Goal: Transaction & Acquisition: Purchase product/service

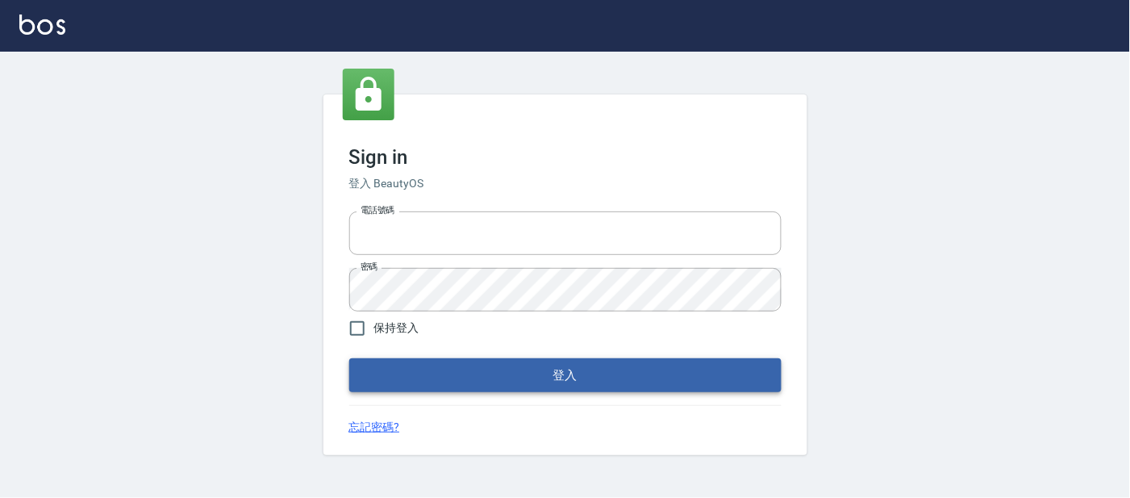
type input "25866822"
click at [557, 381] on button "登入" at bounding box center [565, 375] width 433 height 34
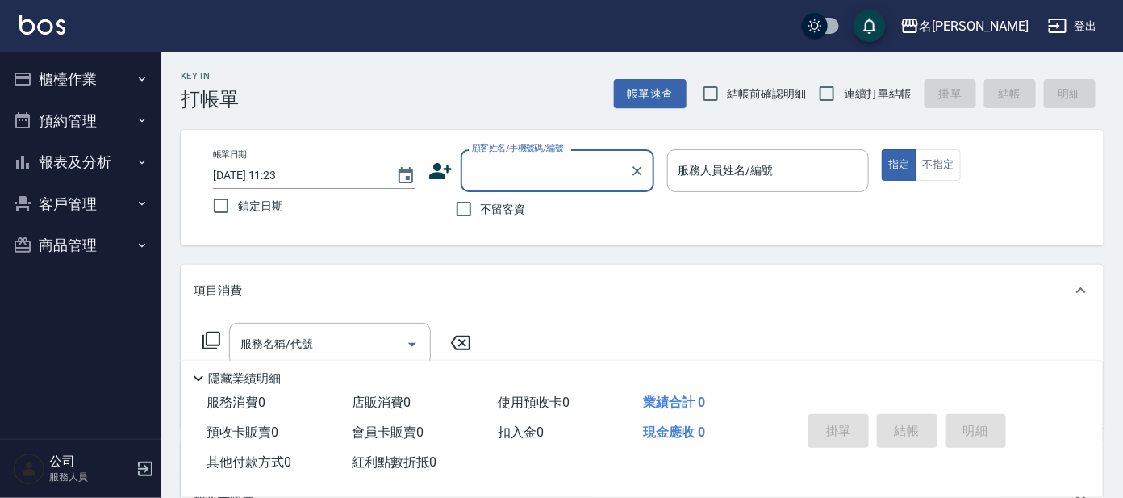
click at [106, 76] on button "櫃檯作業" at bounding box center [80, 79] width 148 height 42
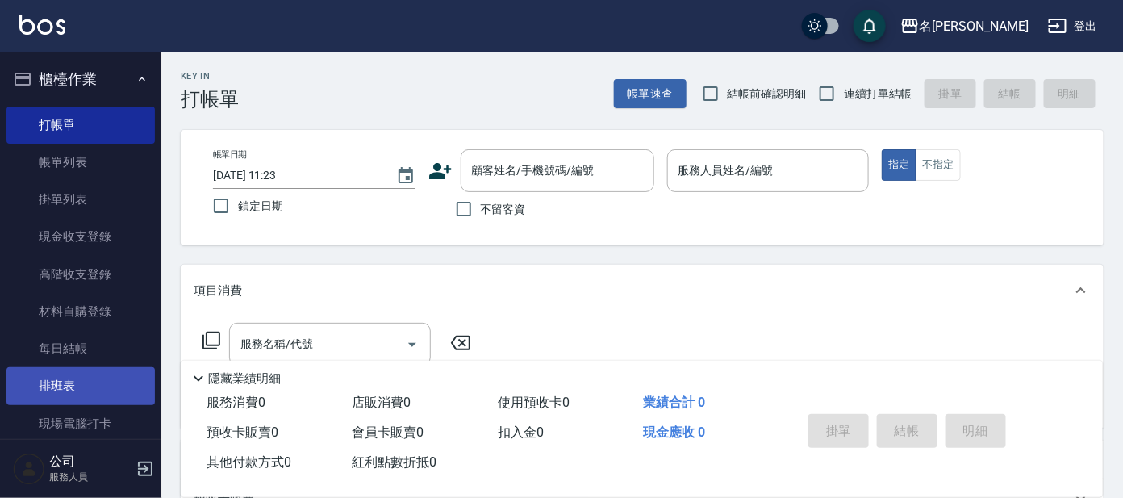
click at [125, 374] on link "排班表" at bounding box center [80, 385] width 148 height 37
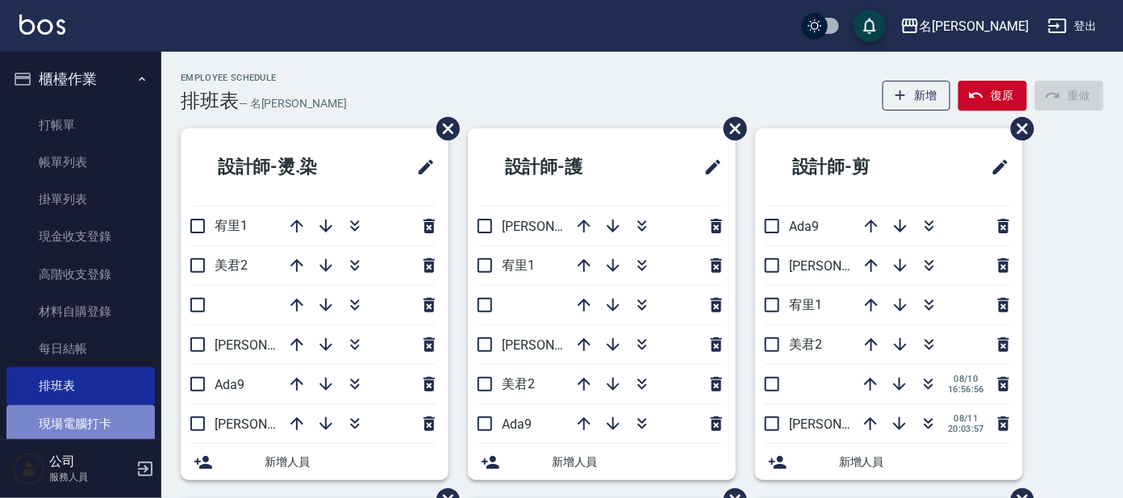
click at [123, 416] on link "現場電腦打卡" at bounding box center [80, 423] width 148 height 37
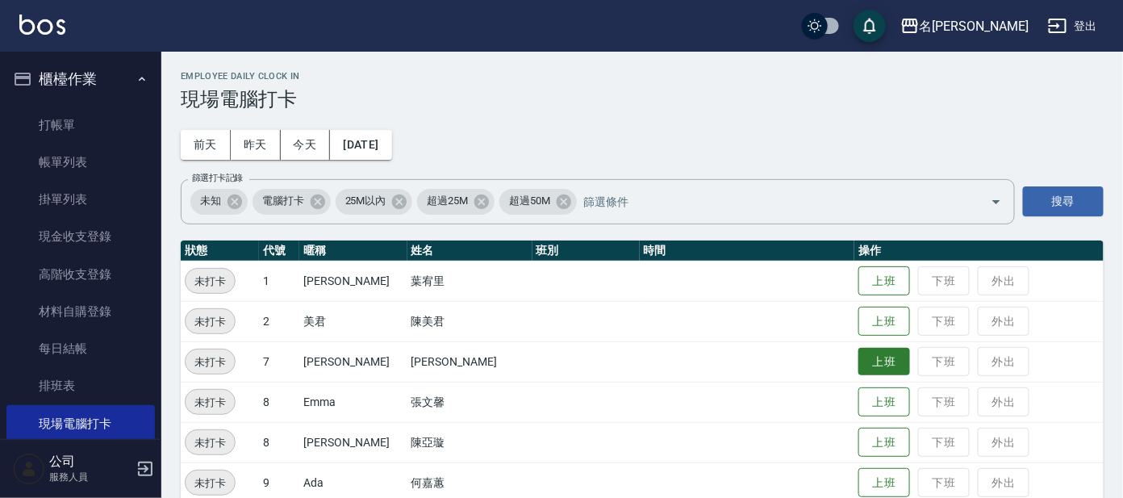
click at [866, 358] on button "上班" at bounding box center [885, 362] width 52 height 28
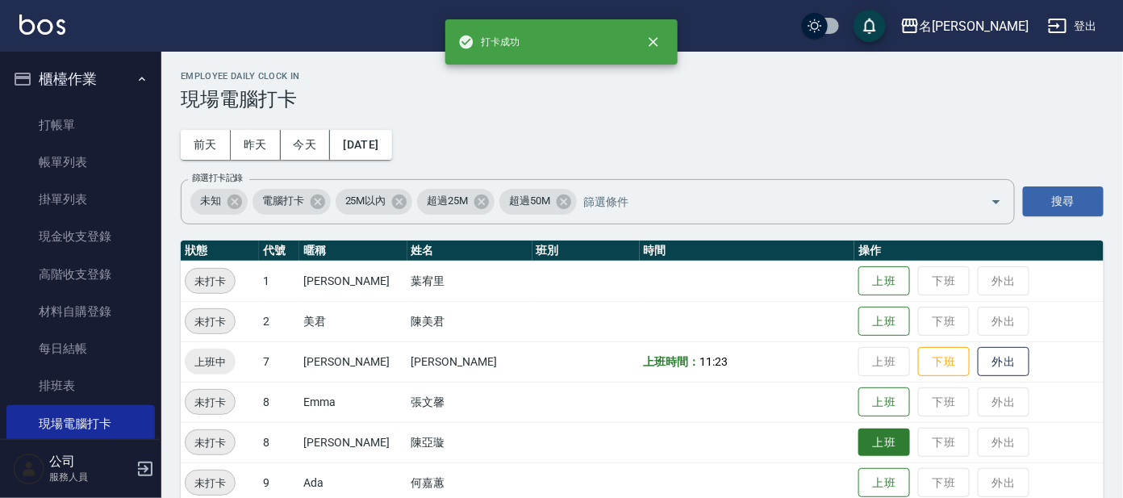
click at [874, 437] on button "上班" at bounding box center [885, 442] width 52 height 28
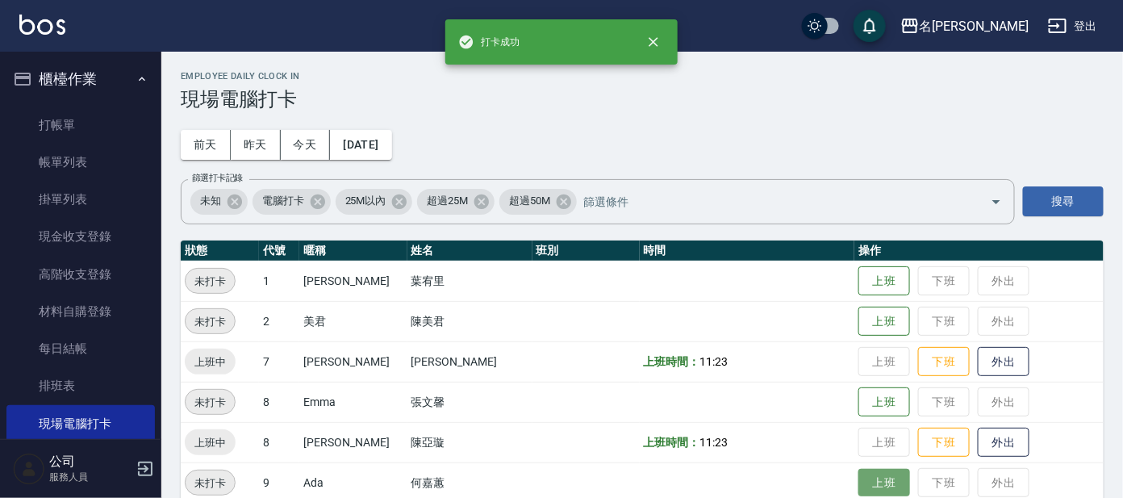
click at [859, 478] on button "上班" at bounding box center [885, 483] width 52 height 28
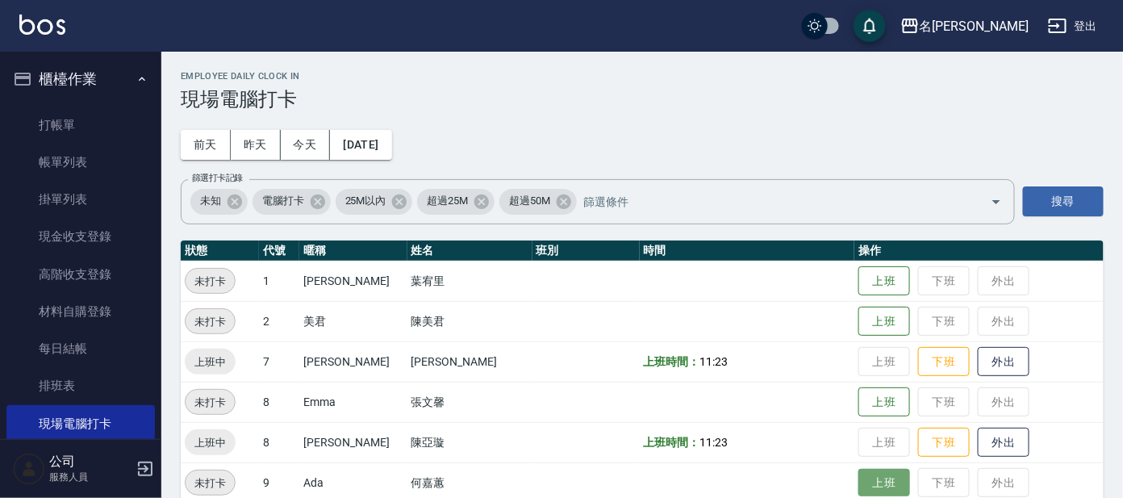
click at [873, 480] on button "上班" at bounding box center [885, 483] width 52 height 28
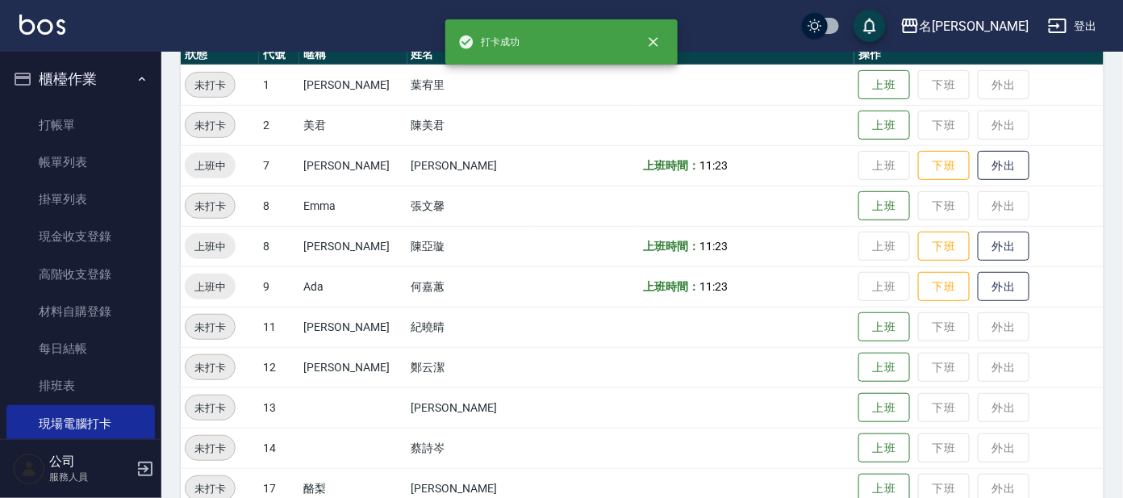
scroll to position [201, 0]
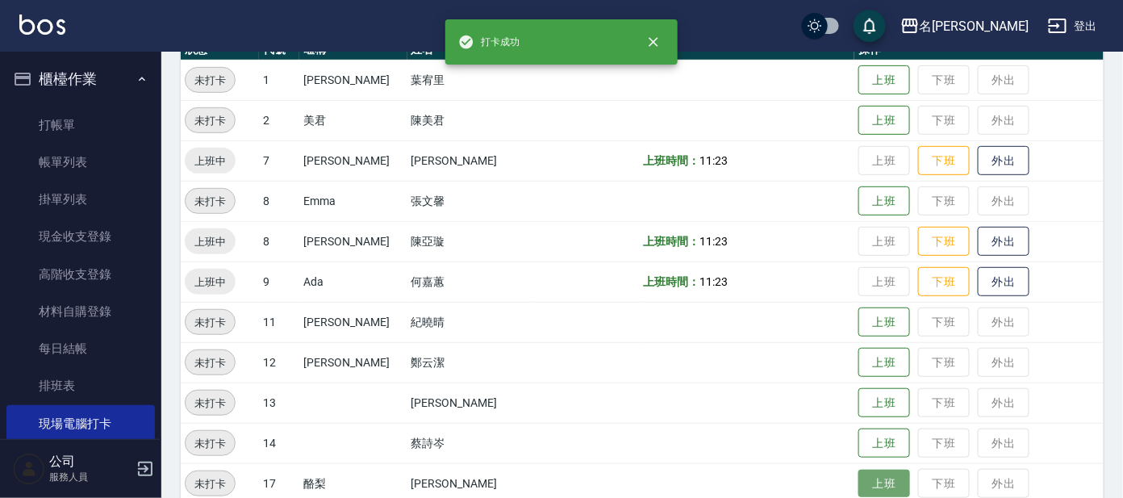
click at [862, 481] on button "上班" at bounding box center [885, 484] width 52 height 28
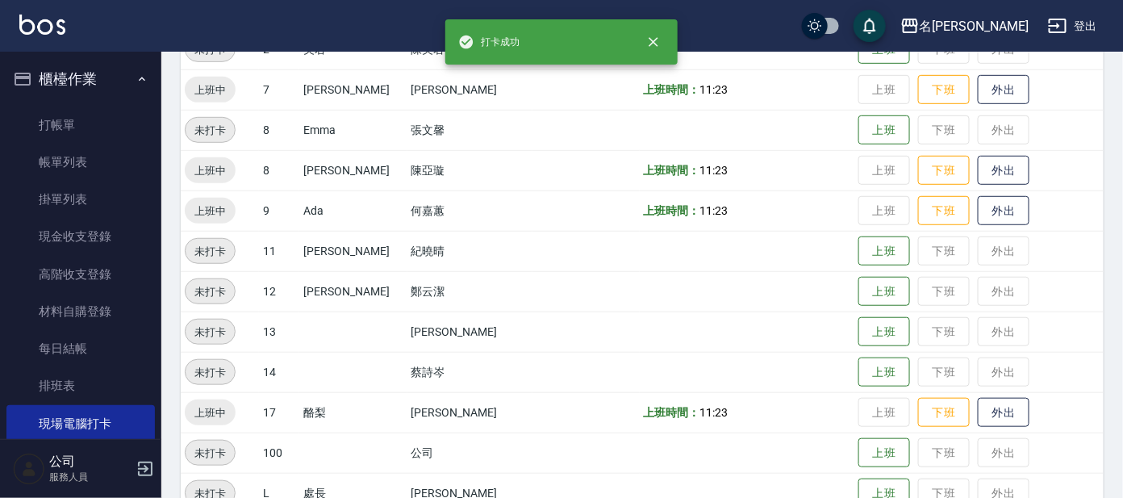
scroll to position [302, 0]
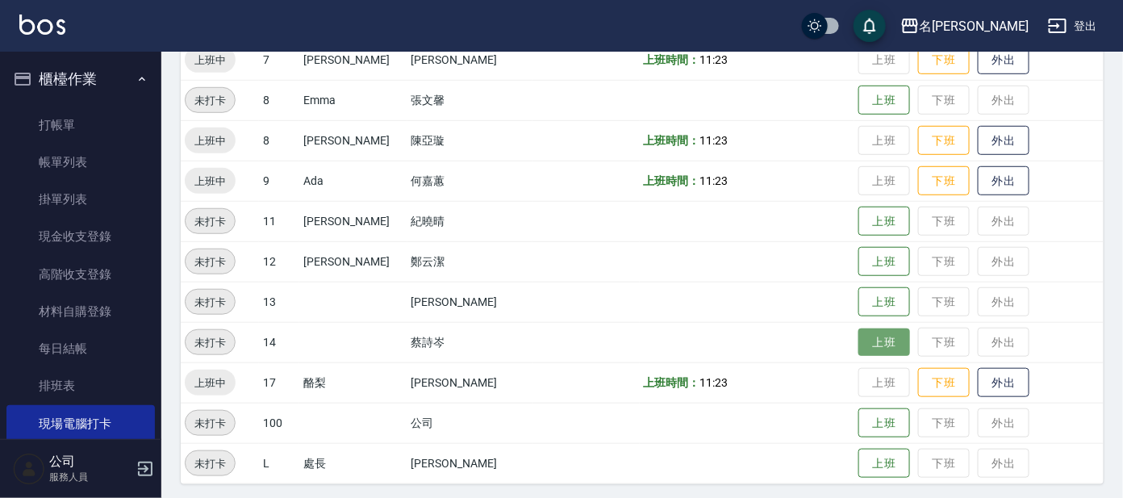
click at [859, 341] on button "上班" at bounding box center [885, 342] width 52 height 28
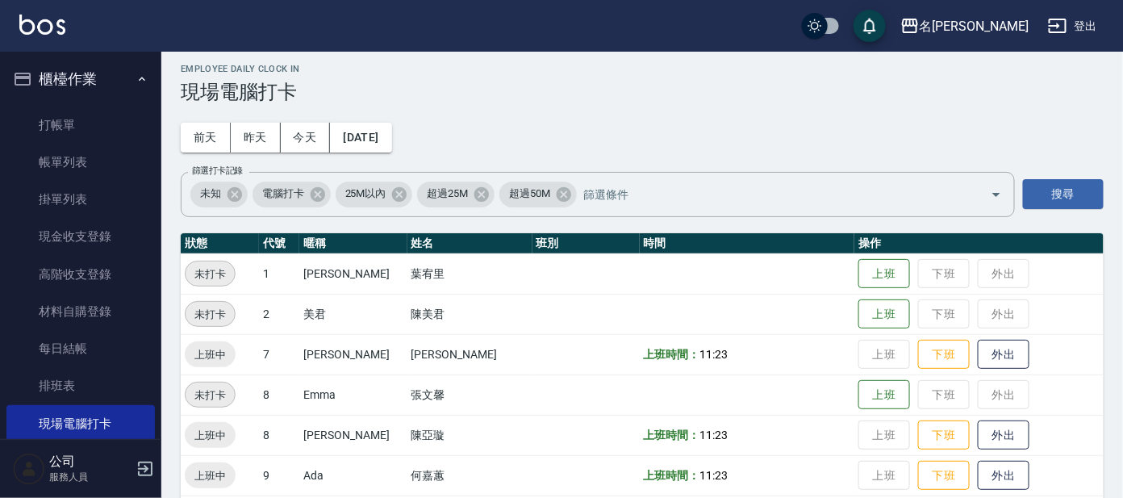
scroll to position [0, 0]
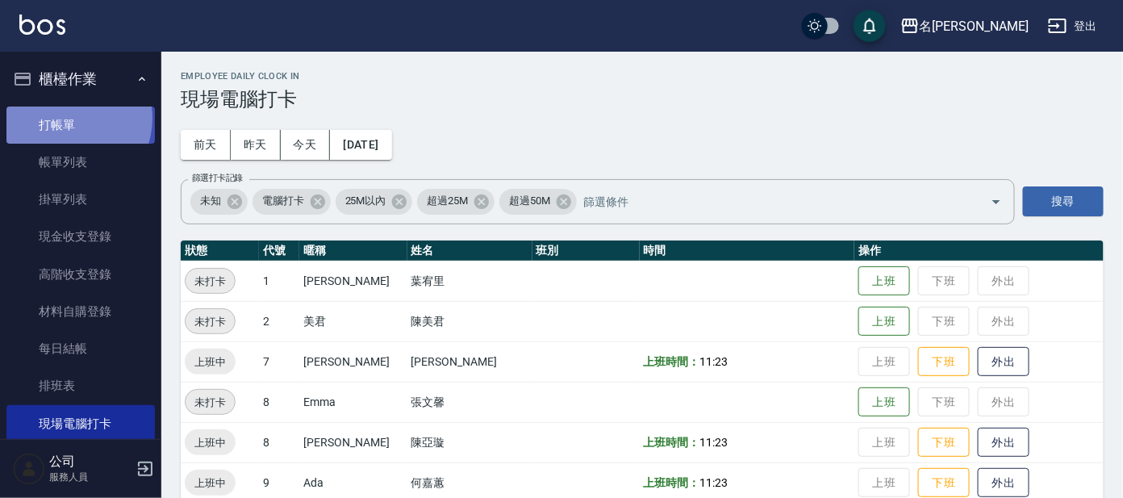
click at [66, 118] on link "打帳單" at bounding box center [80, 125] width 148 height 37
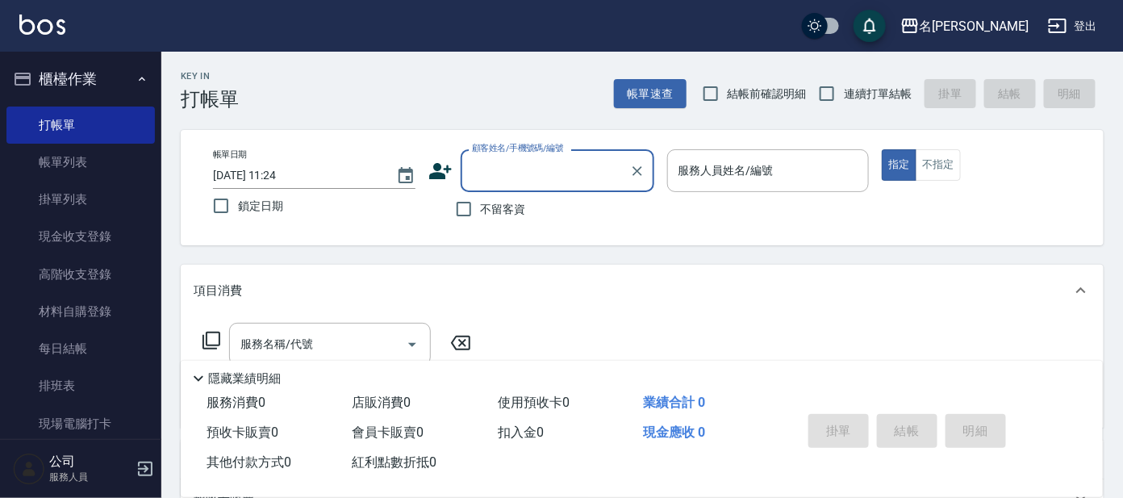
click at [868, 86] on span "連續打單結帳" at bounding box center [878, 94] width 68 height 17
click at [844, 85] on input "連續打單結帳" at bounding box center [827, 94] width 34 height 34
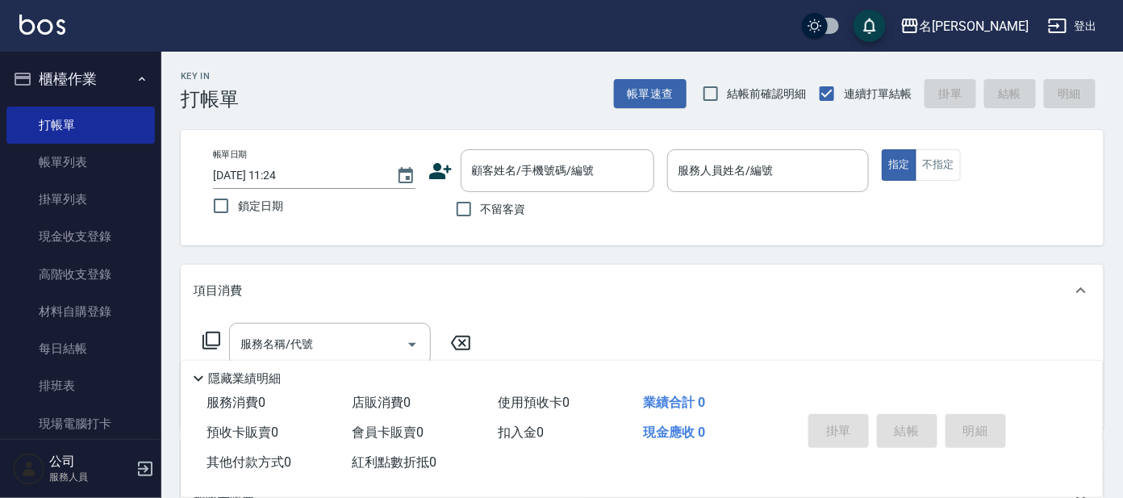
click at [852, 82] on label "連續打單結帳" at bounding box center [861, 94] width 102 height 34
click at [844, 82] on input "連續打單結帳" at bounding box center [827, 94] width 34 height 34
checkbox input "false"
click at [557, 177] on div "顧客姓名/手機號碼/編號 顧客姓名/手機號碼/編號" at bounding box center [558, 170] width 194 height 43
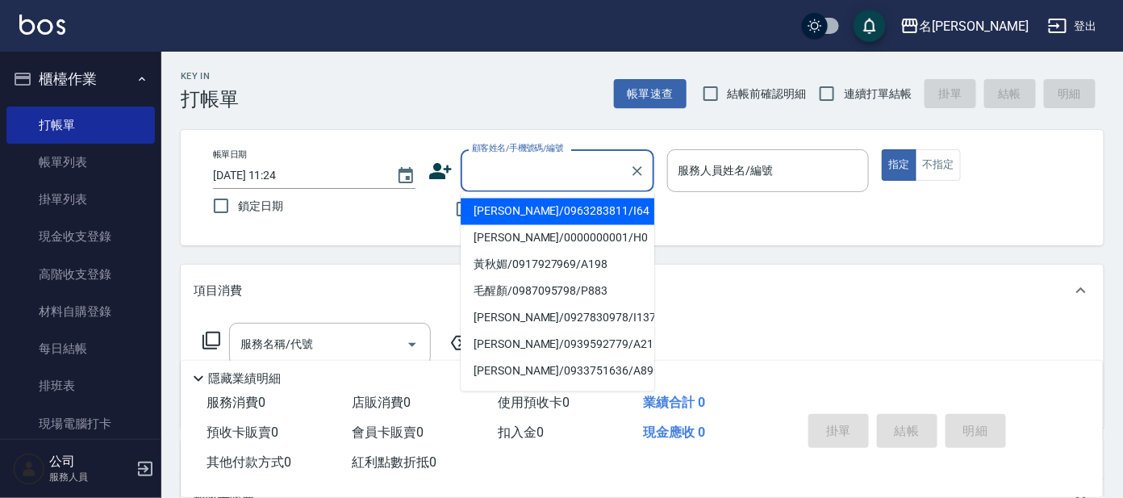
paste input "0979011859"
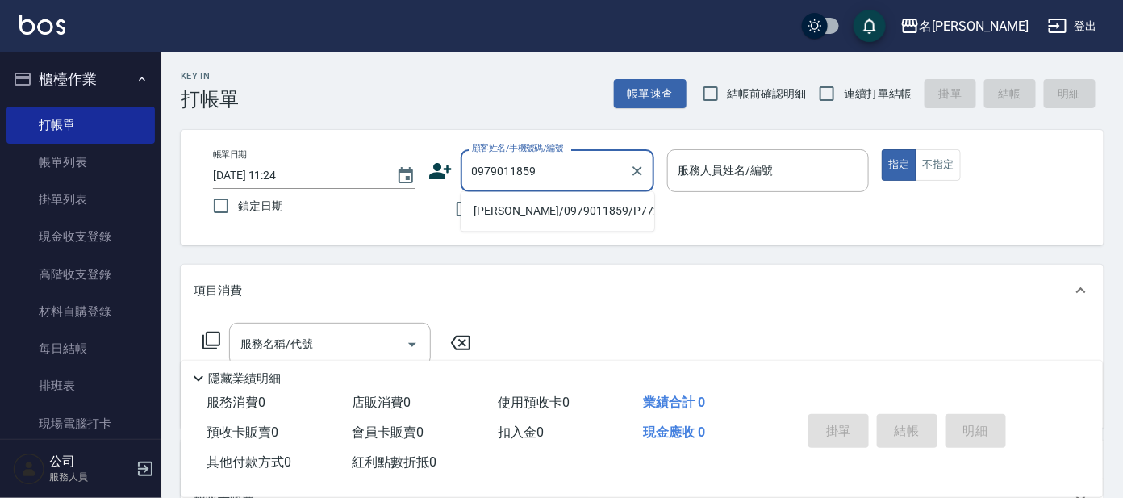
type input "0979011859"
drag, startPoint x: 535, startPoint y: 141, endPoint x: 533, endPoint y: 158, distance: 17.1
click at [533, 157] on div "顧客姓名/手機號碼/編號 顧客姓名/手機號碼/編號" at bounding box center [558, 170] width 194 height 43
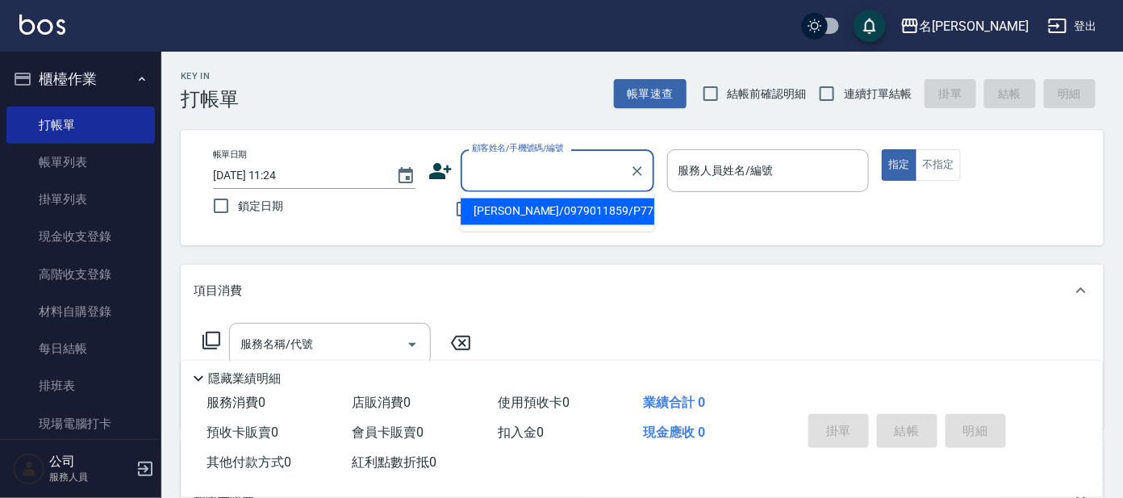
click at [533, 158] on input "顧客姓名/手機號碼/編號" at bounding box center [545, 171] width 155 height 28
drag, startPoint x: 528, startPoint y: 215, endPoint x: 637, endPoint y: 190, distance: 112.0
click at [528, 215] on li "[PERSON_NAME]/0979011859/P772" at bounding box center [558, 211] width 194 height 27
type input "[PERSON_NAME]/0979011859/P772"
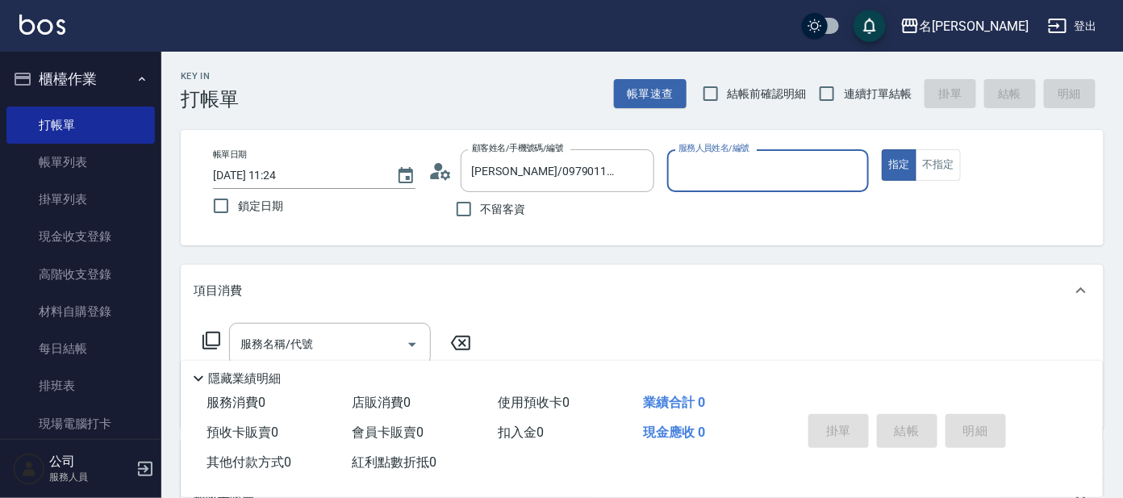
click at [735, 153] on label "服務人員姓名/編號" at bounding box center [714, 148] width 71 height 12
click at [735, 157] on input "服務人員姓名/編號" at bounding box center [769, 171] width 188 height 28
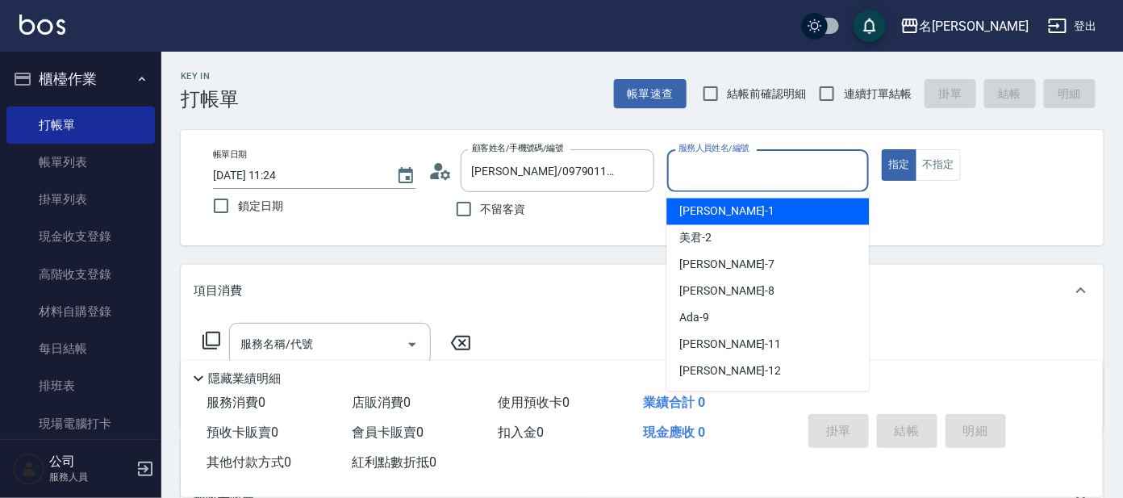
drag, startPoint x: 741, startPoint y: 165, endPoint x: 734, endPoint y: 194, distance: 29.0
click at [741, 166] on input "服務人員姓名/編號" at bounding box center [769, 171] width 188 height 28
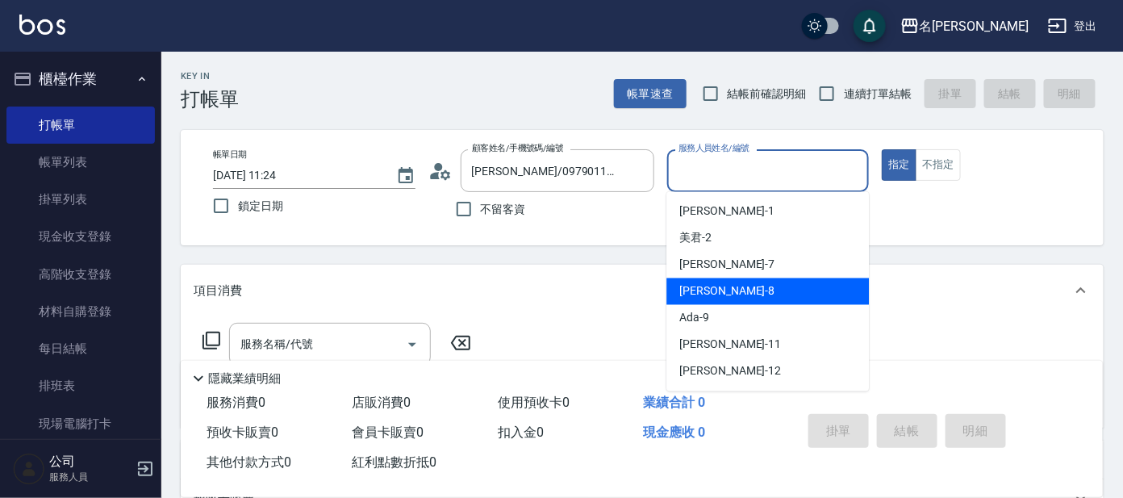
click at [711, 293] on span "[PERSON_NAME] -8" at bounding box center [726, 291] width 95 height 17
type input "[PERSON_NAME]-8"
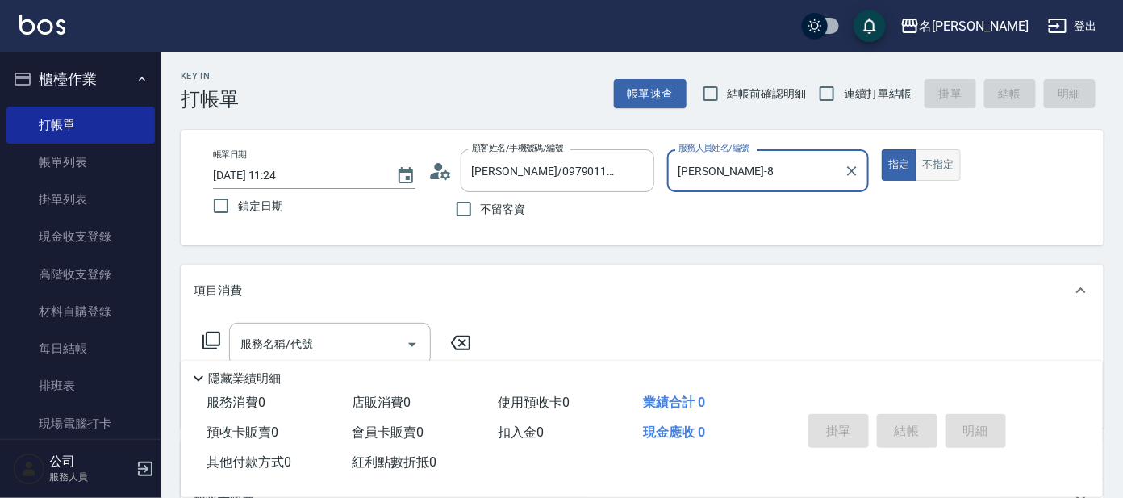
click at [934, 152] on button "不指定" at bounding box center [938, 164] width 45 height 31
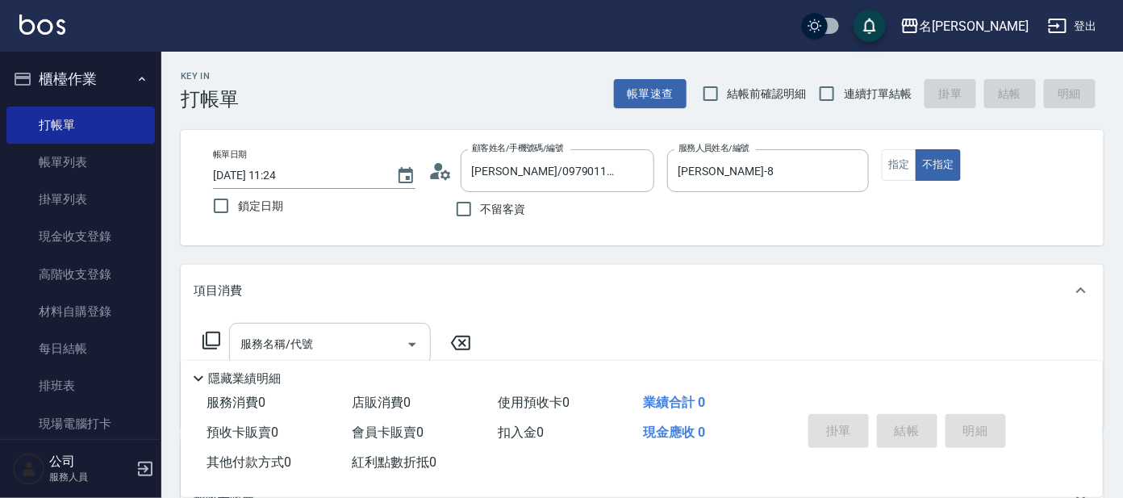
click at [341, 340] on input "服務名稱/代號" at bounding box center [317, 344] width 163 height 28
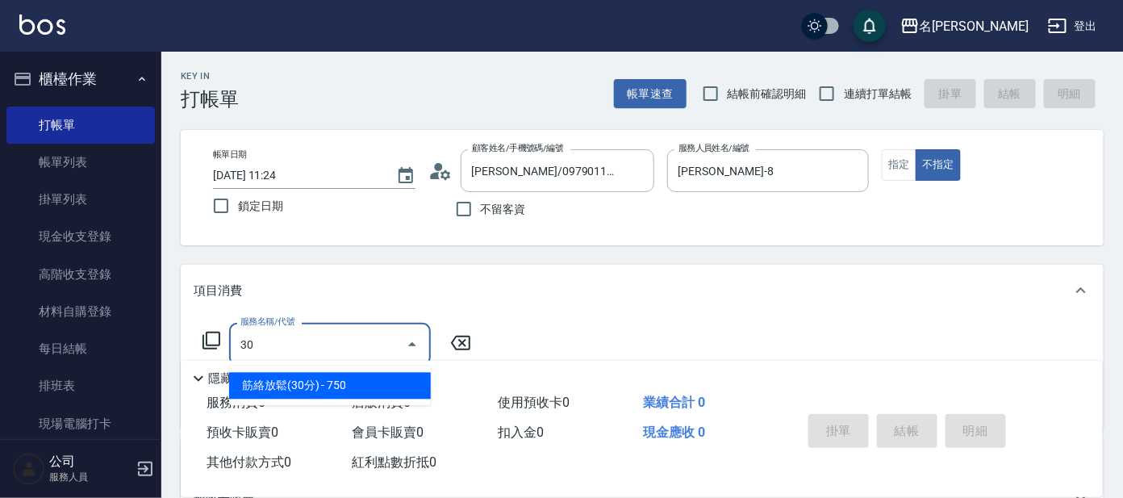
type input "303"
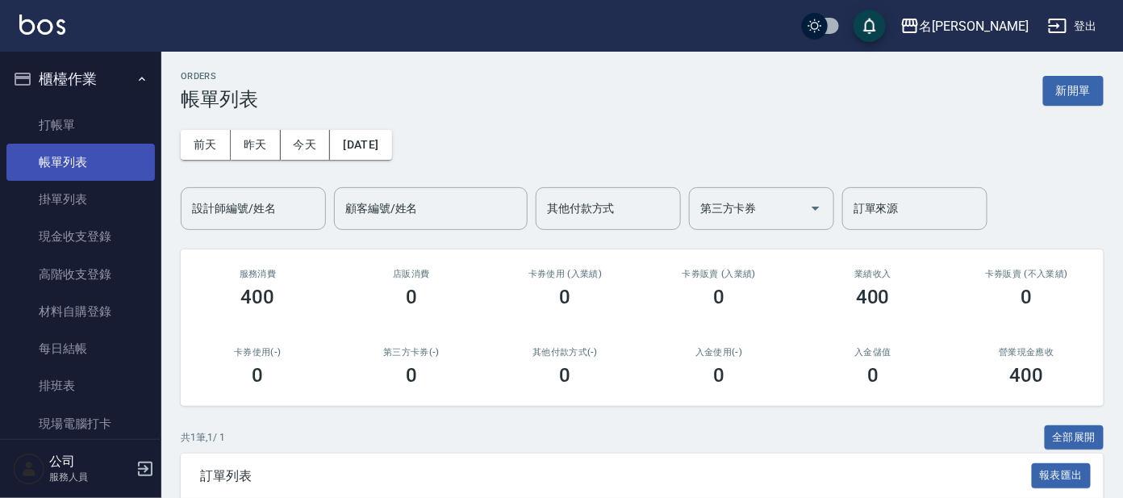
click at [68, 144] on link "帳單列表" at bounding box center [80, 162] width 148 height 37
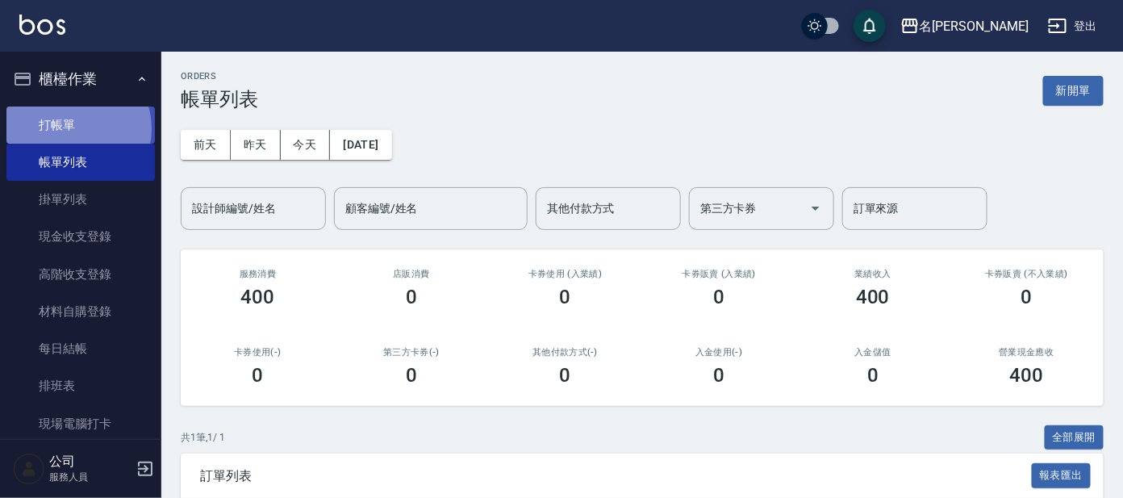
click at [74, 128] on link "打帳單" at bounding box center [80, 125] width 148 height 37
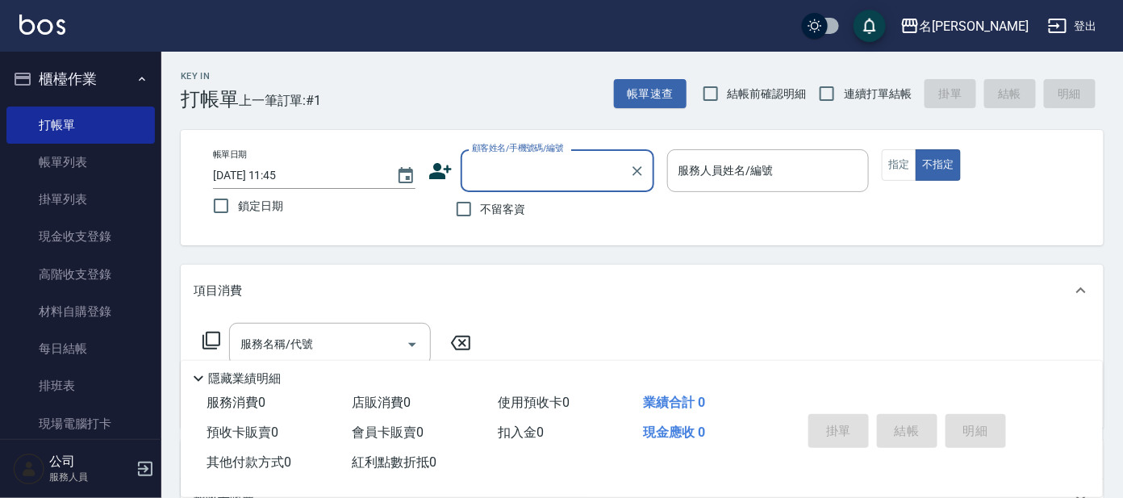
click at [863, 87] on span "連續打單結帳" at bounding box center [878, 94] width 68 height 17
click at [844, 87] on input "連續打單結帳" at bounding box center [827, 94] width 34 height 34
checkbox input "true"
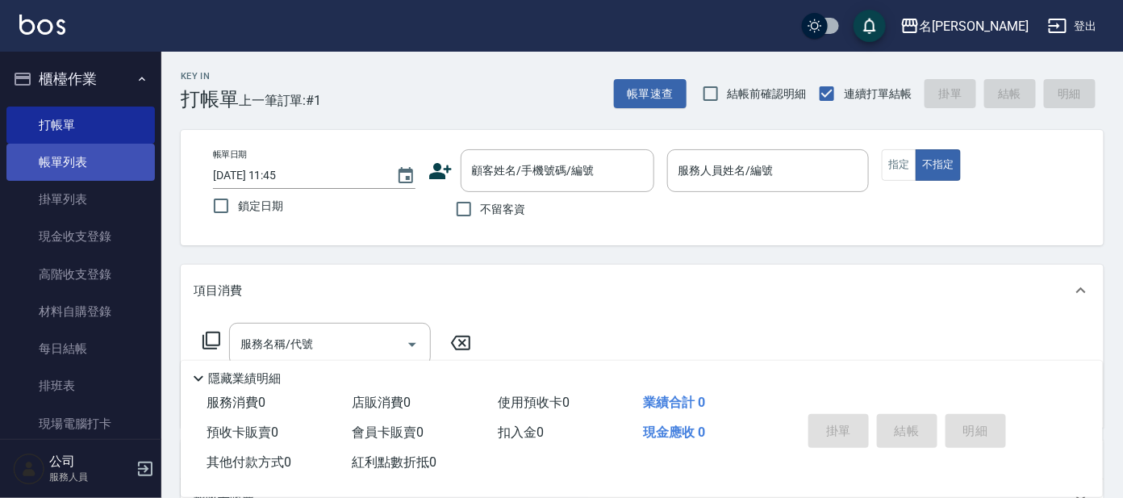
drag, startPoint x: 77, startPoint y: 169, endPoint x: 60, endPoint y: 178, distance: 20.2
click at [77, 168] on link "帳單列表" at bounding box center [80, 162] width 148 height 37
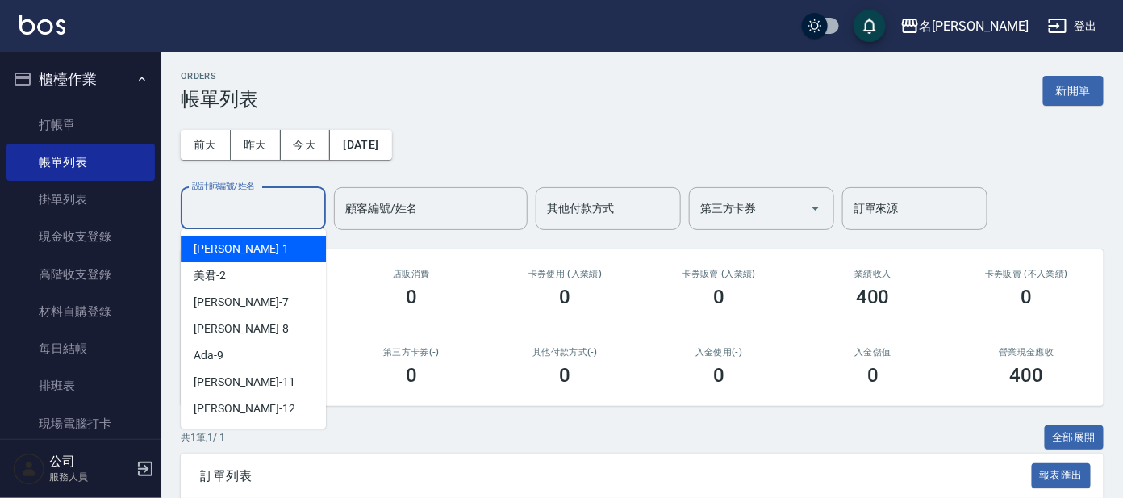
click at [270, 208] on input "設計師編號/姓名" at bounding box center [253, 208] width 131 height 28
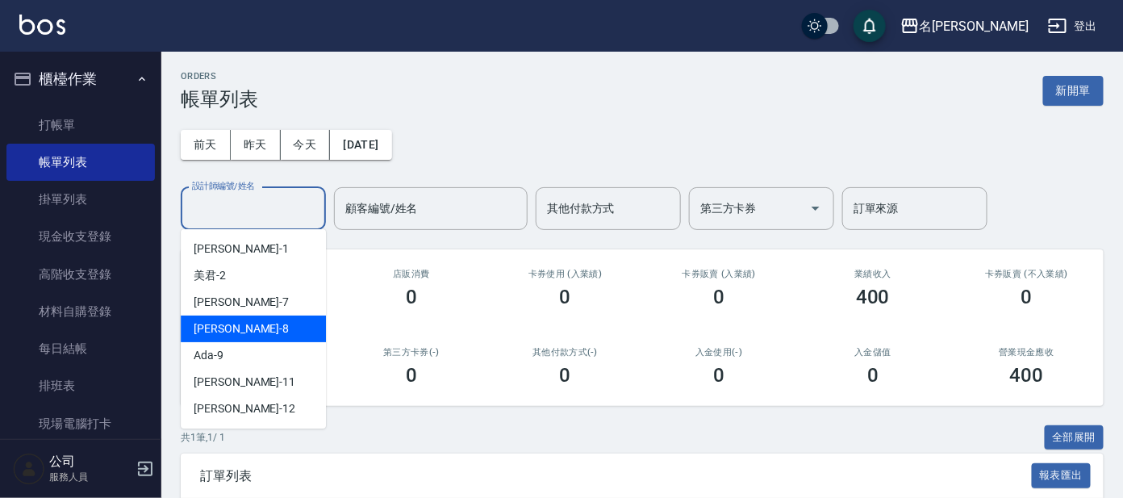
click at [268, 320] on div "[PERSON_NAME] -8" at bounding box center [253, 328] width 145 height 27
type input "[PERSON_NAME]-8"
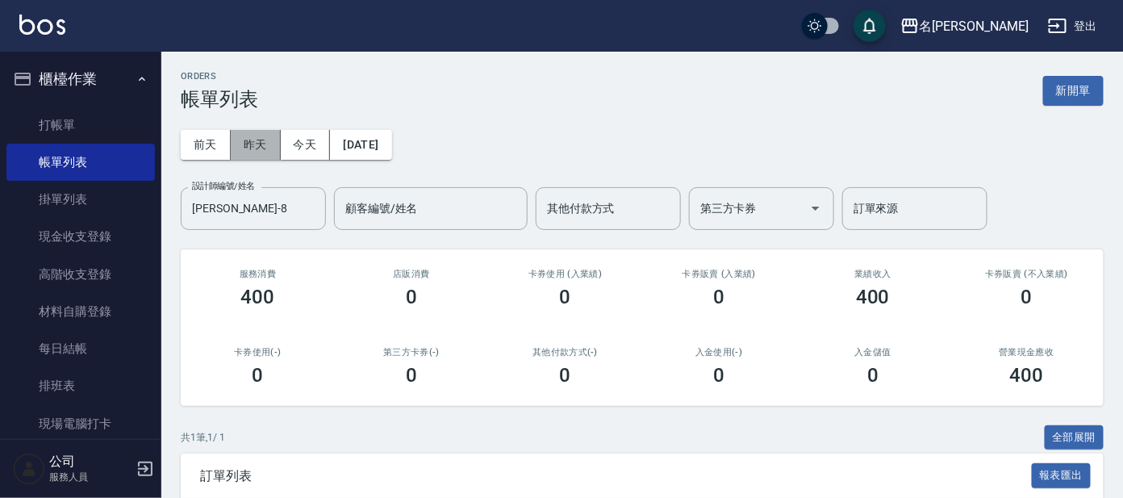
click at [262, 140] on button "昨天" at bounding box center [256, 145] width 50 height 30
click at [222, 142] on button "前天" at bounding box center [206, 145] width 50 height 30
click at [391, 140] on button "[DATE]" at bounding box center [360, 145] width 61 height 30
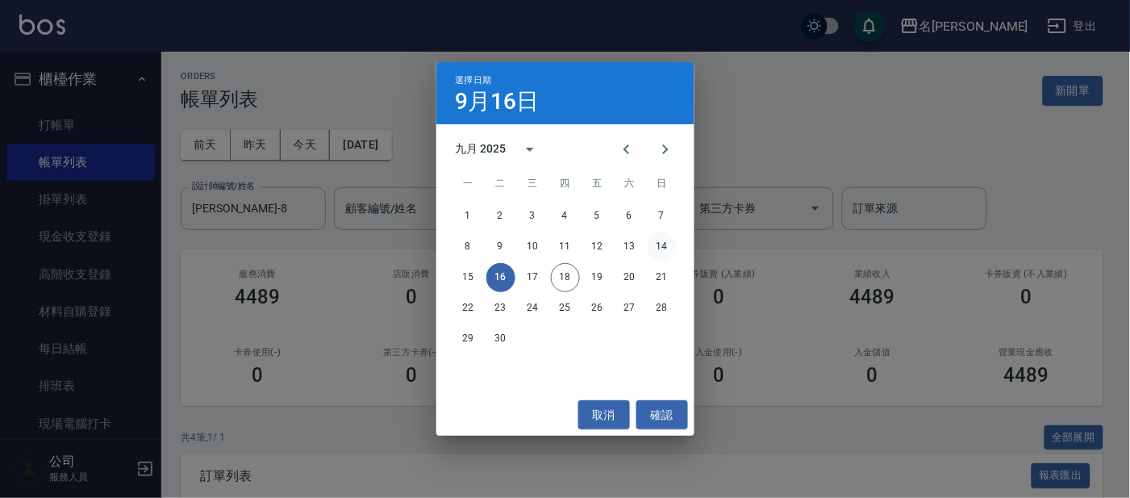
click at [667, 246] on button "14" at bounding box center [662, 246] width 29 height 29
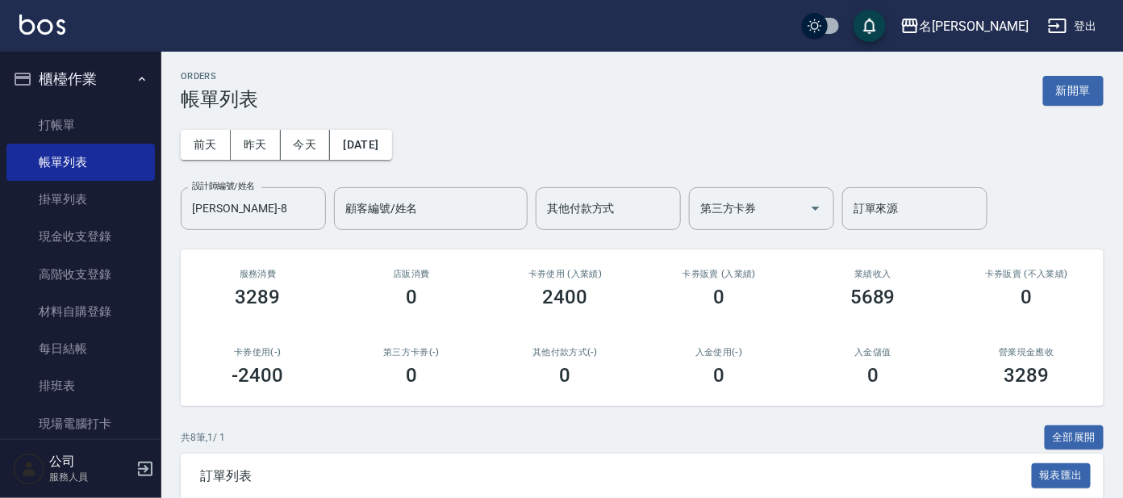
click at [107, 102] on ul "打帳單 帳單列表 掛單列表 現金收支登錄 高階收支登錄 材料自購登錄 每日結帳 排班表 現場電腦打卡" at bounding box center [80, 274] width 148 height 349
click at [92, 110] on link "打帳單" at bounding box center [80, 125] width 148 height 37
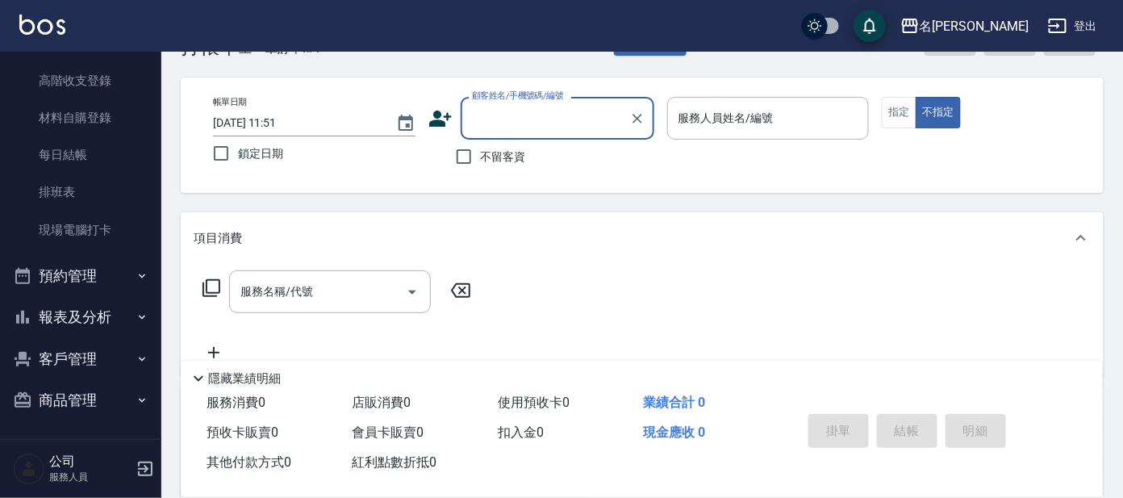
scroll to position [100, 0]
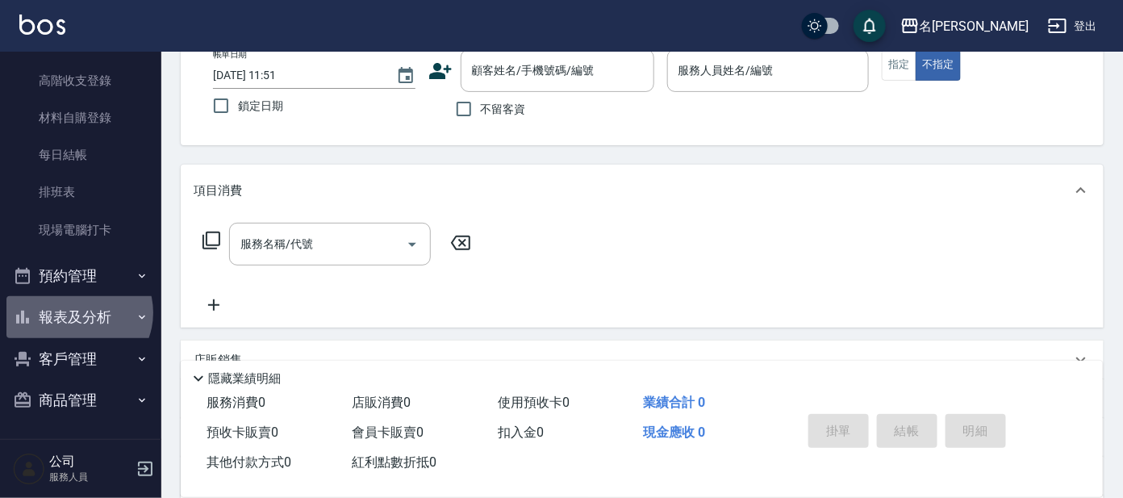
click at [77, 311] on button "報表及分析" at bounding box center [80, 317] width 148 height 42
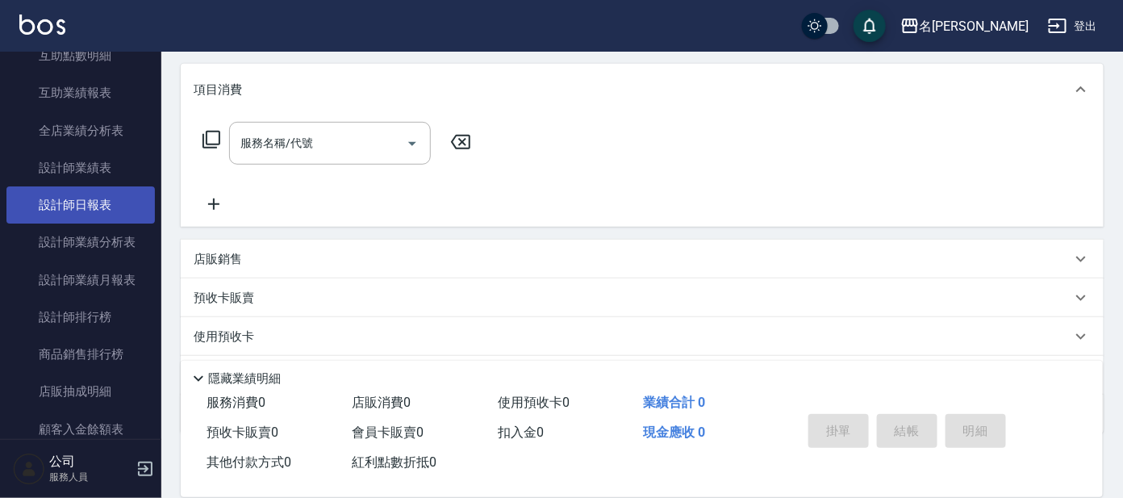
scroll to position [575, 0]
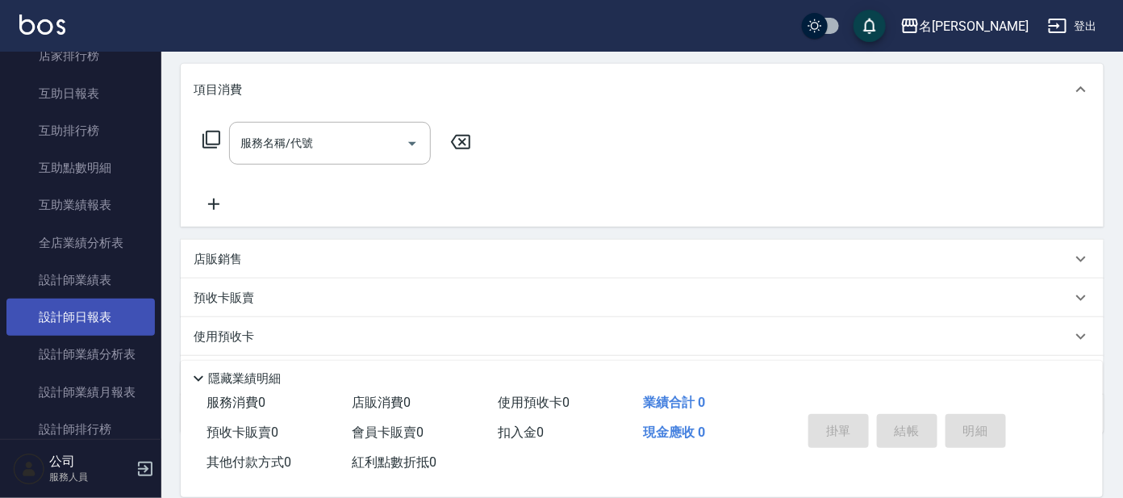
click at [61, 303] on link "設計師日報表" at bounding box center [80, 317] width 148 height 37
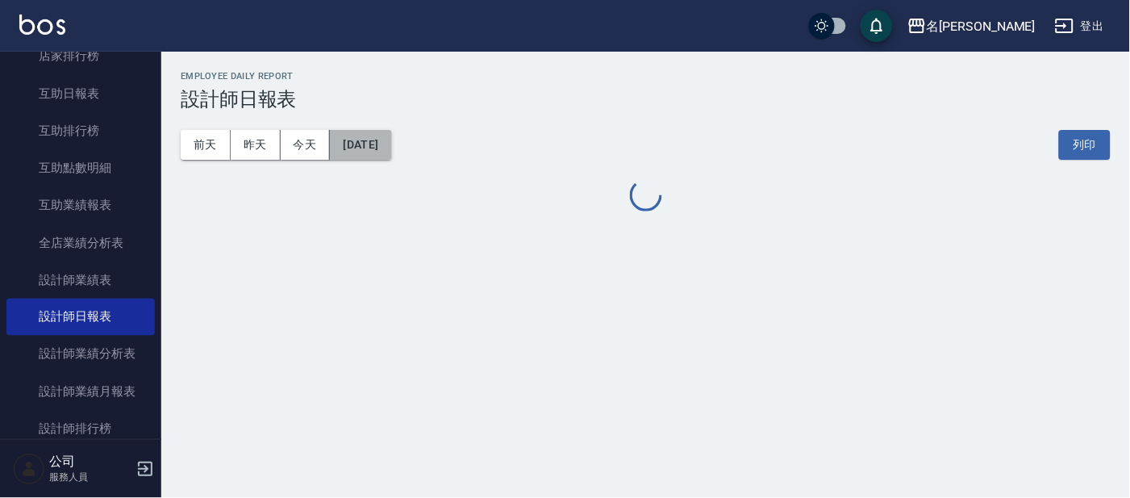
click at [370, 148] on button "[DATE]" at bounding box center [360, 145] width 61 height 30
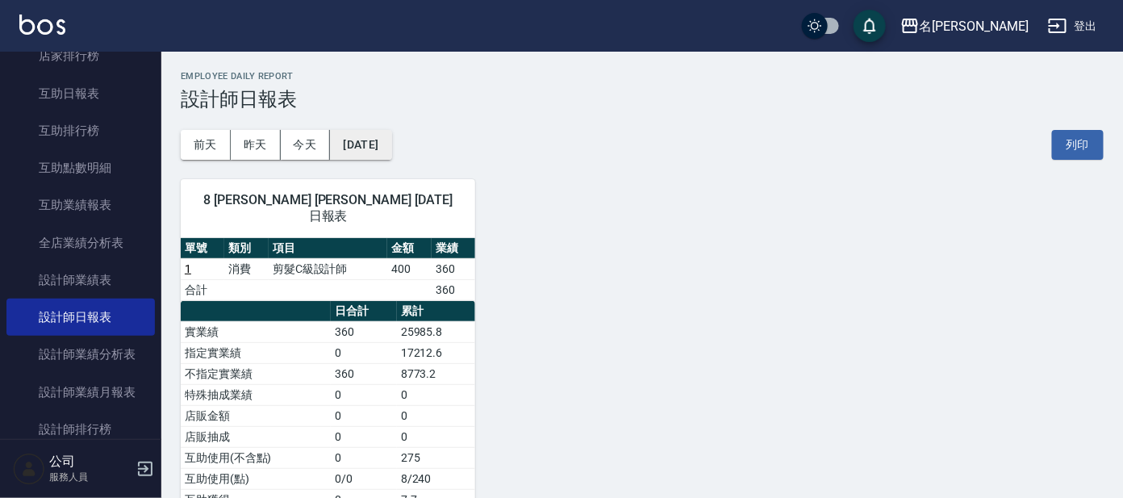
click at [391, 140] on button "[DATE]" at bounding box center [360, 145] width 61 height 30
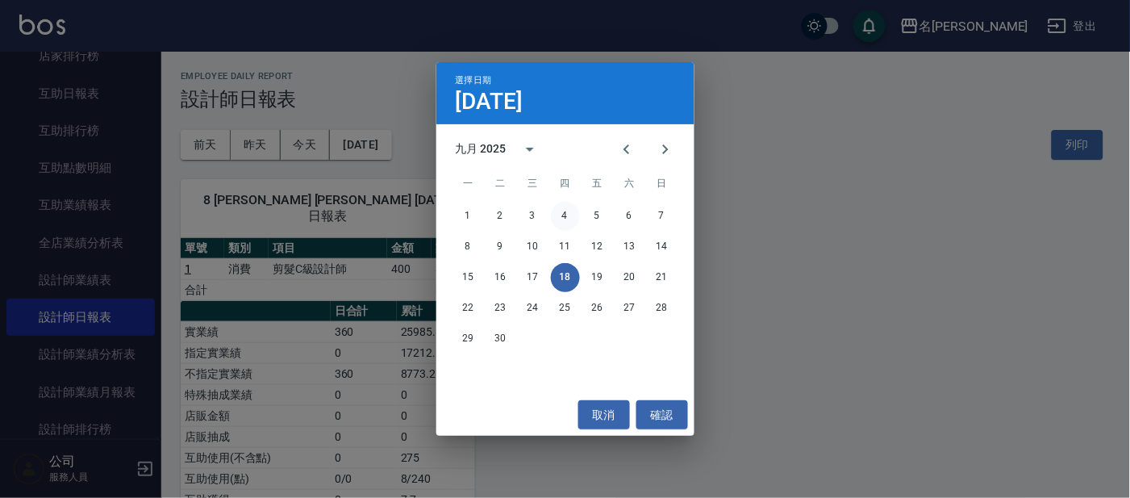
click at [560, 218] on button "4" at bounding box center [565, 216] width 29 height 29
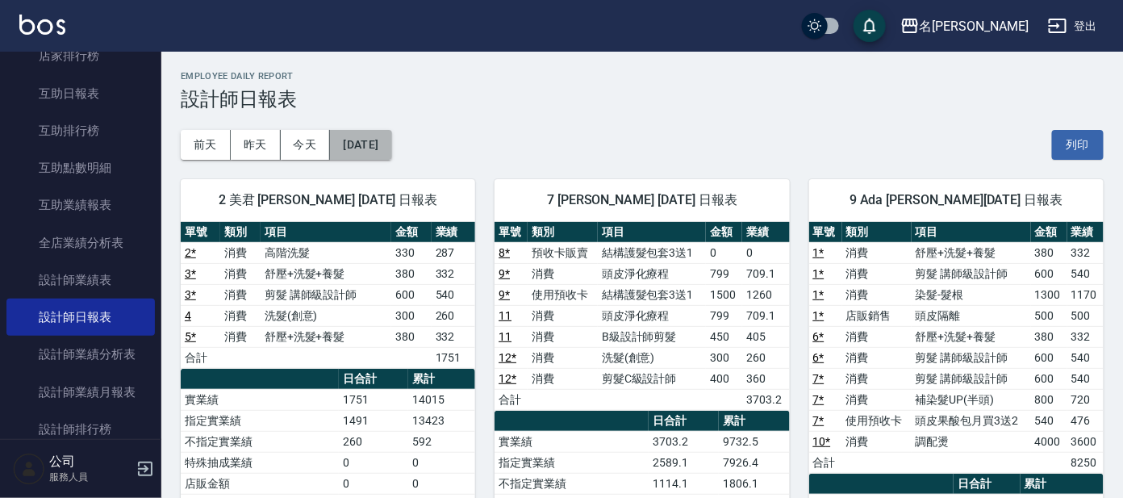
click at [384, 138] on button "[DATE]" at bounding box center [360, 145] width 61 height 30
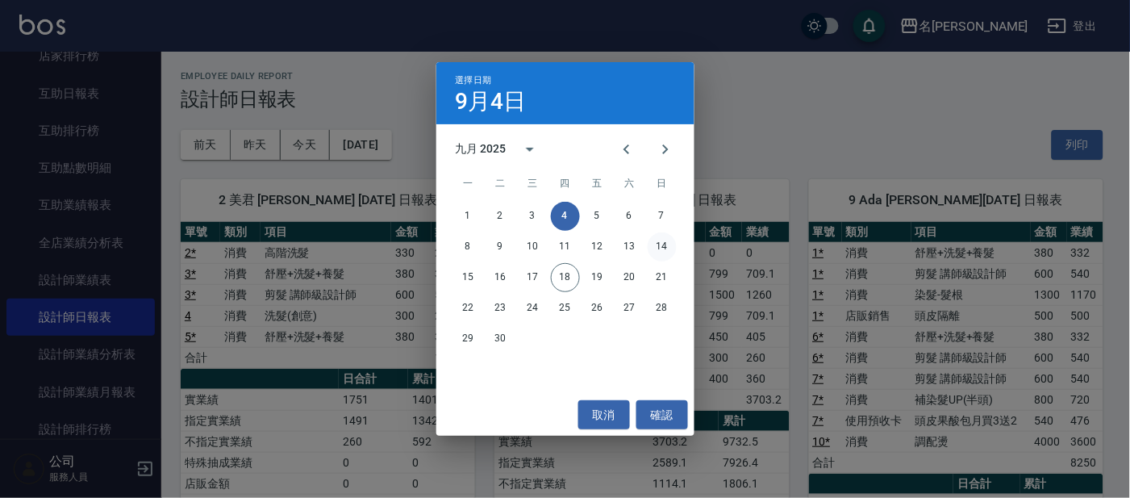
click at [658, 253] on button "14" at bounding box center [662, 246] width 29 height 29
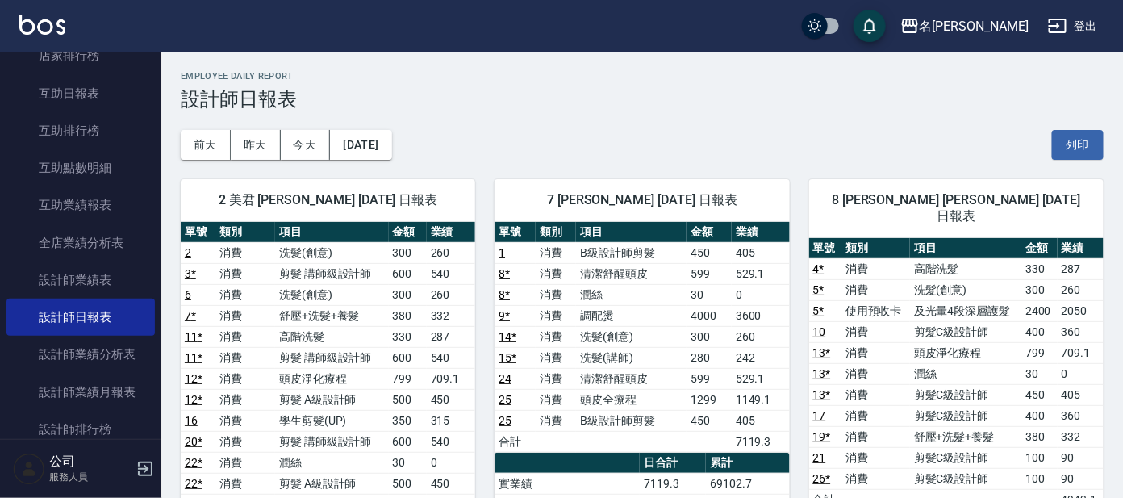
click at [383, 126] on div "[DATE] [DATE] [DATE] [DATE] 列印" at bounding box center [642, 145] width 923 height 69
click at [390, 130] on button "[DATE]" at bounding box center [360, 145] width 61 height 30
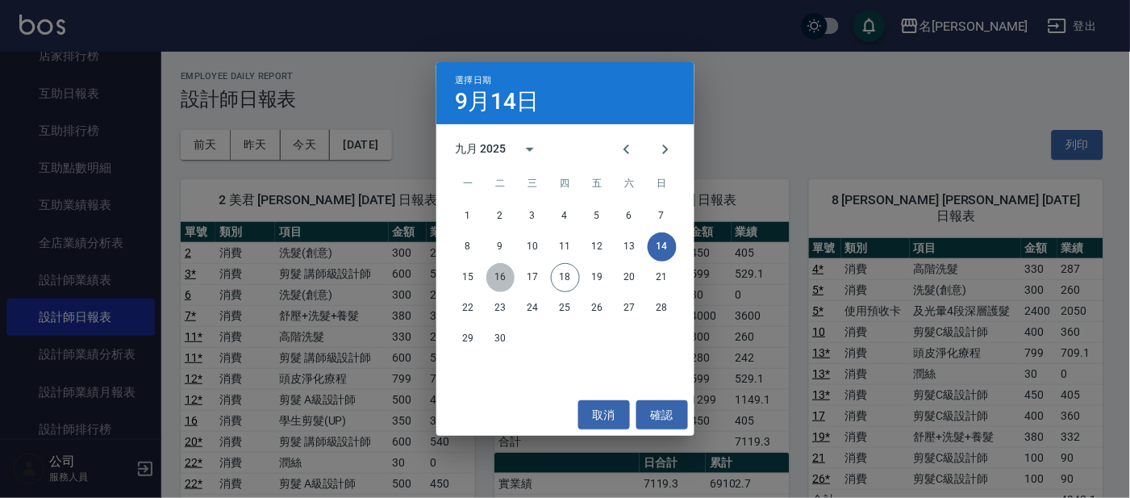
click at [503, 269] on button "16" at bounding box center [501, 277] width 29 height 29
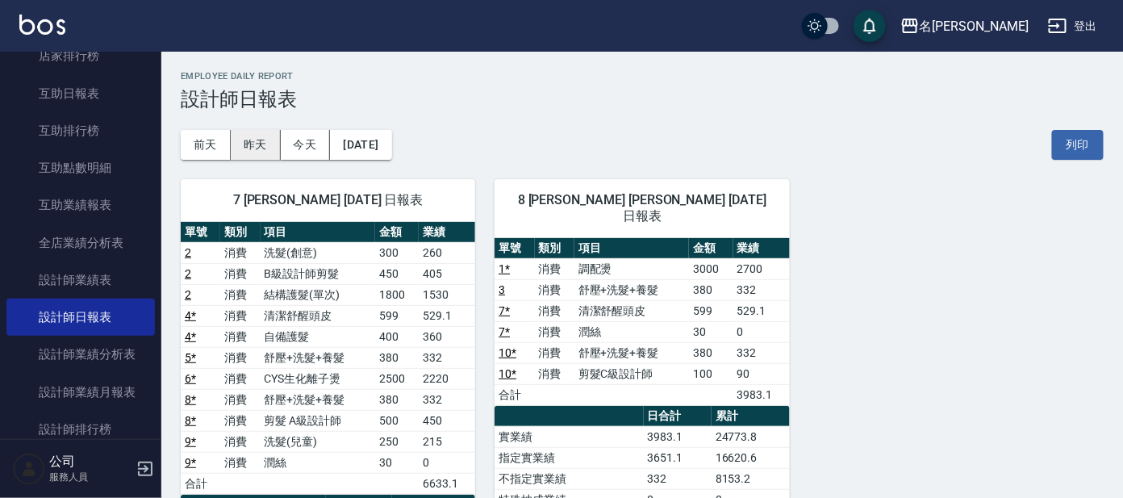
click at [244, 137] on button "昨天" at bounding box center [256, 145] width 50 height 30
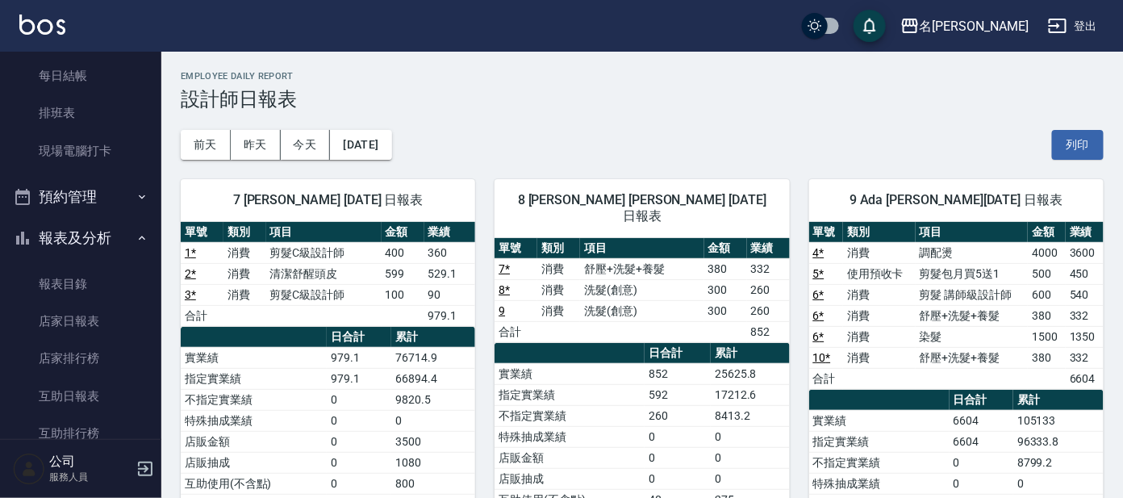
click at [73, 244] on button "報表及分析" at bounding box center [80, 238] width 148 height 42
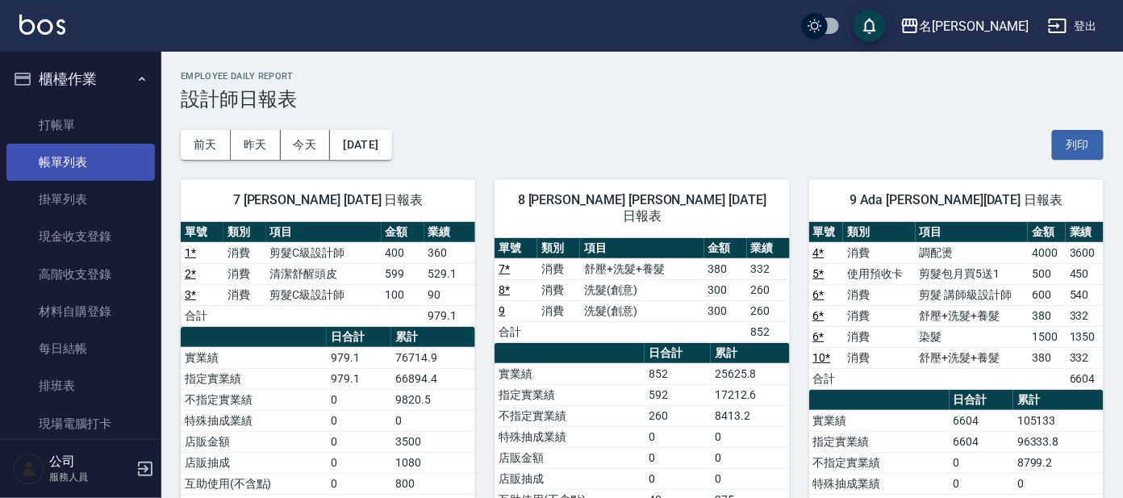
click at [102, 165] on link "帳單列表" at bounding box center [80, 162] width 148 height 37
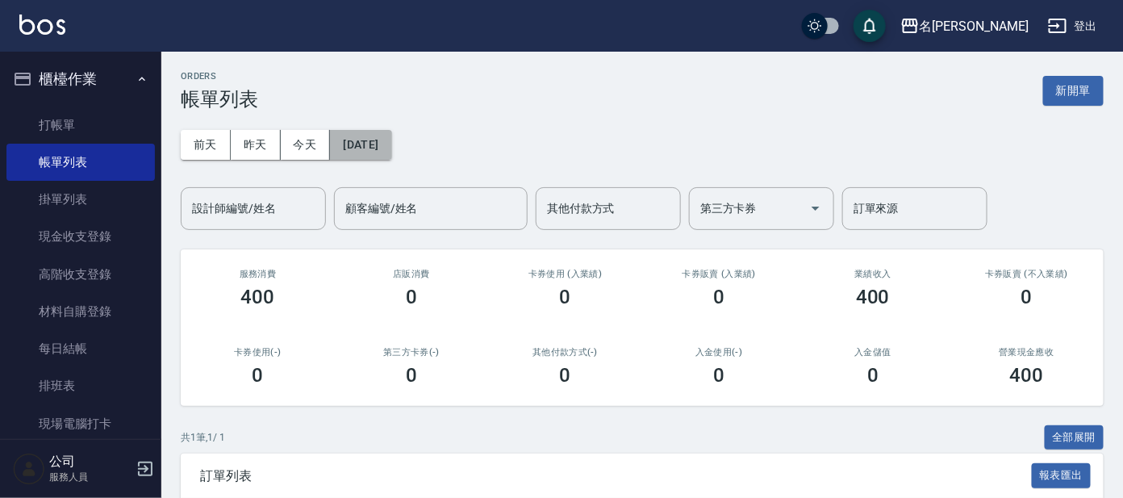
click at [360, 141] on button "[DATE]" at bounding box center [360, 145] width 61 height 30
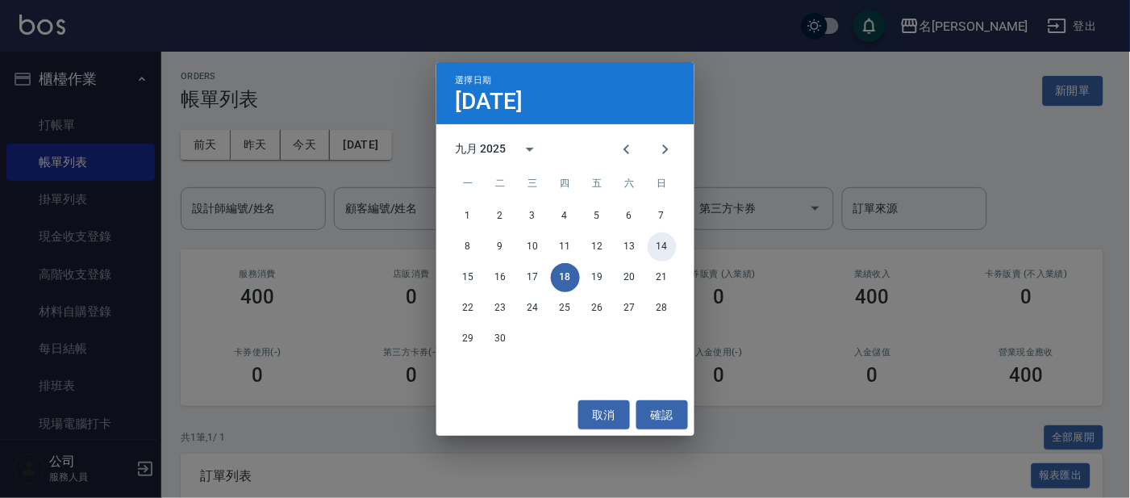
click at [672, 251] on button "14" at bounding box center [662, 246] width 29 height 29
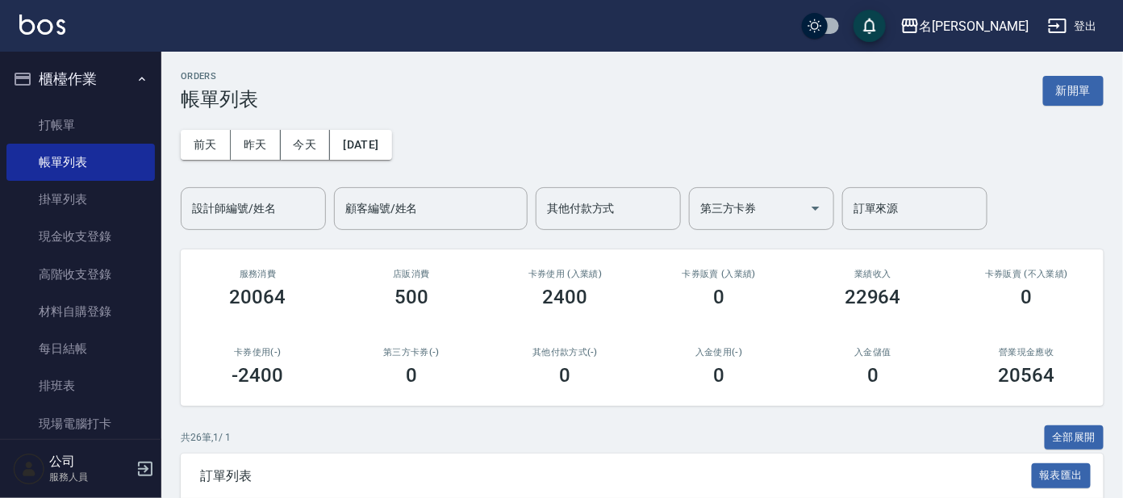
click at [210, 175] on div "[DATE] [DATE] [DATE] [DATE] 設計師編號/姓名 設計師編號/姓名 顧客編號/姓名 顧客編號/姓名 其他付款方式 其他付款方式 第三方…" at bounding box center [642, 170] width 923 height 119
click at [222, 190] on div "設計師編號/姓名" at bounding box center [253, 208] width 145 height 43
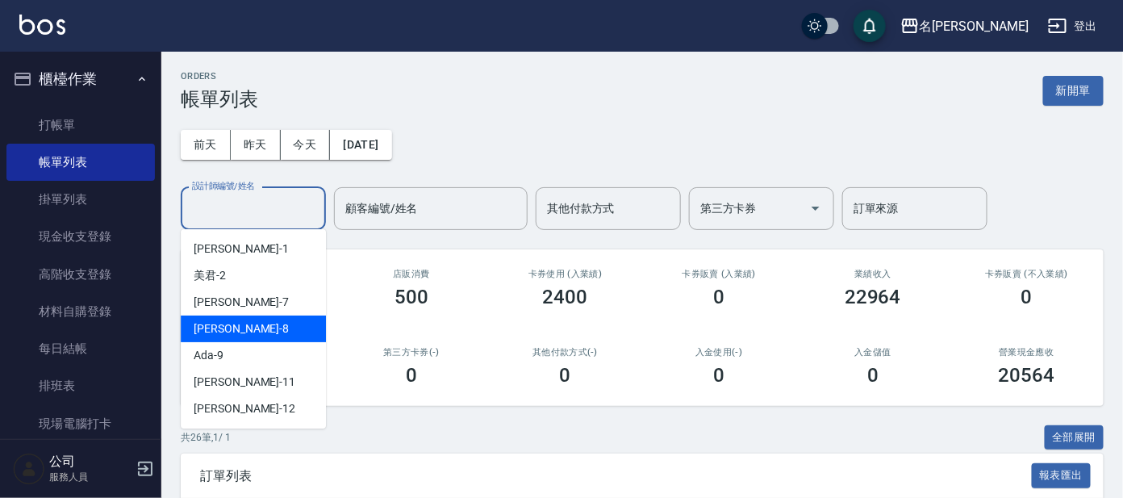
click at [240, 329] on div "[PERSON_NAME] -8" at bounding box center [253, 328] width 145 height 27
type input "[PERSON_NAME]-8"
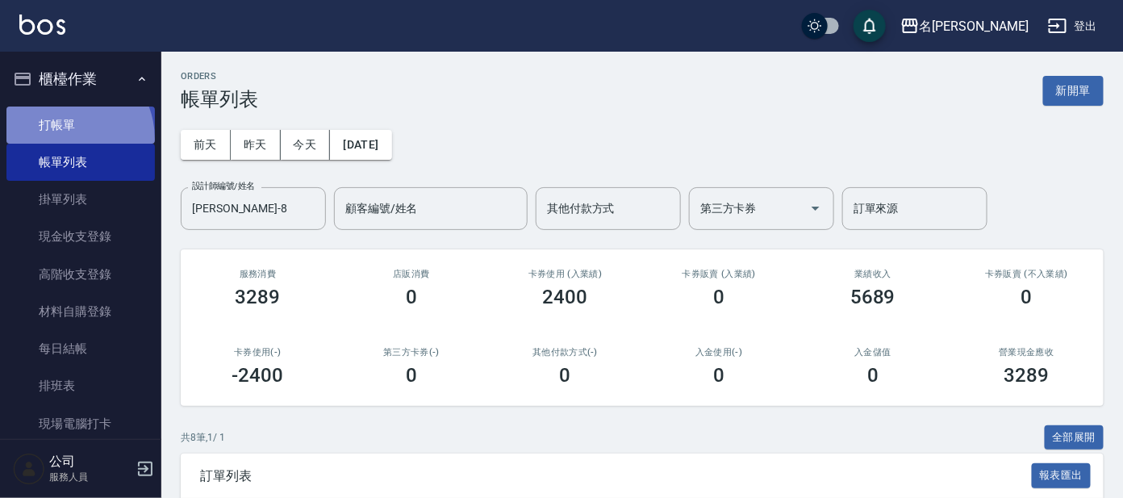
click at [64, 139] on link "打帳單" at bounding box center [80, 125] width 148 height 37
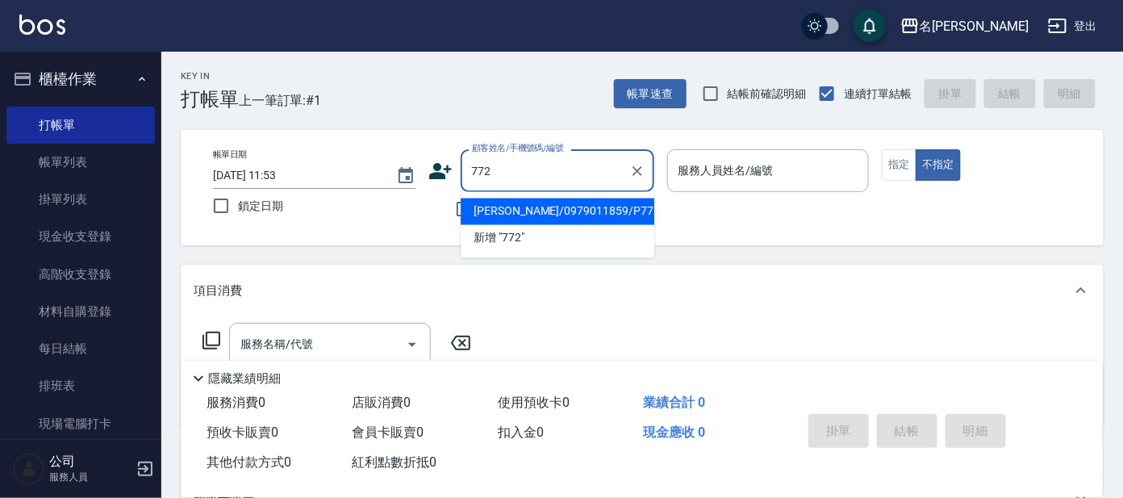
type input "[PERSON_NAME]/0979011859/P772"
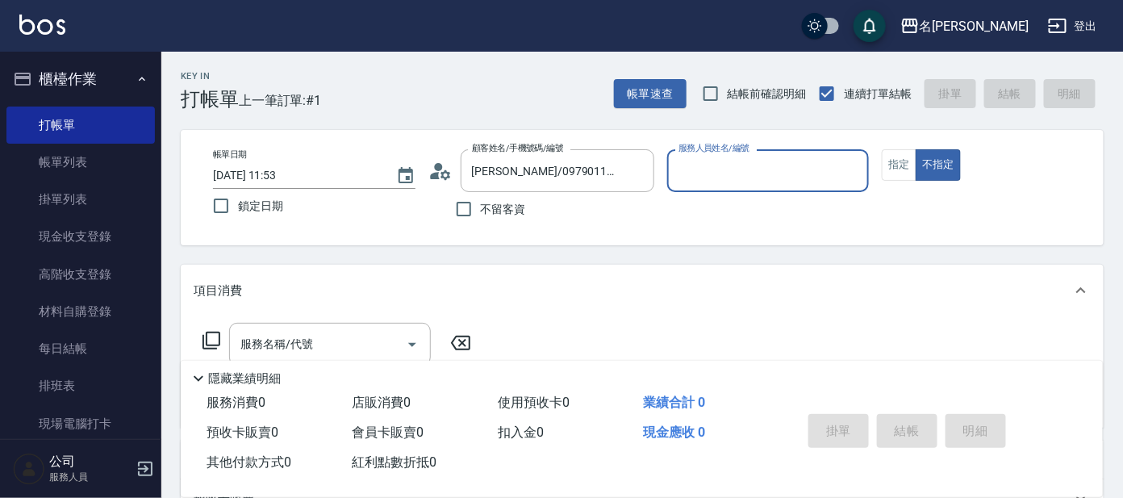
click at [430, 168] on icon at bounding box center [440, 171] width 24 height 24
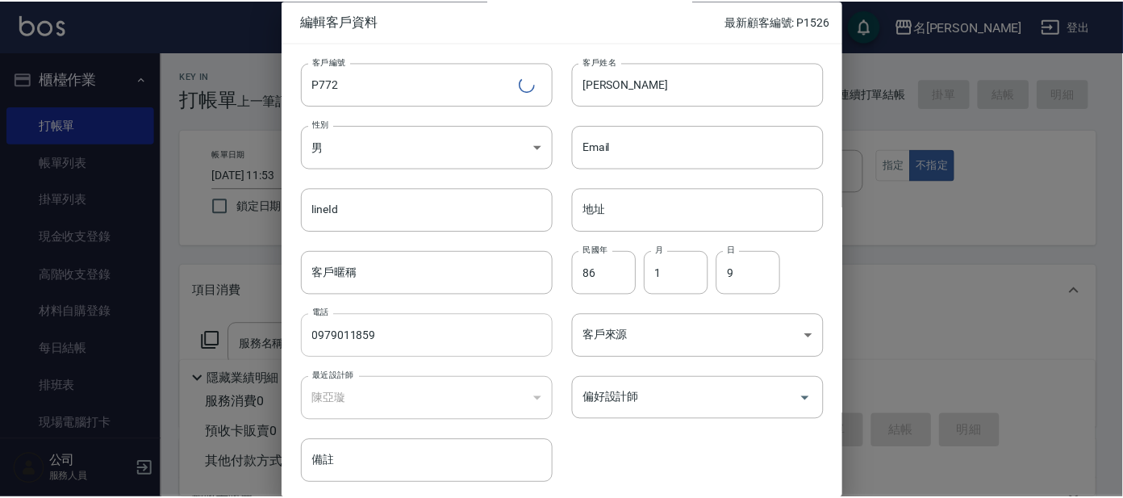
scroll to position [61, 0]
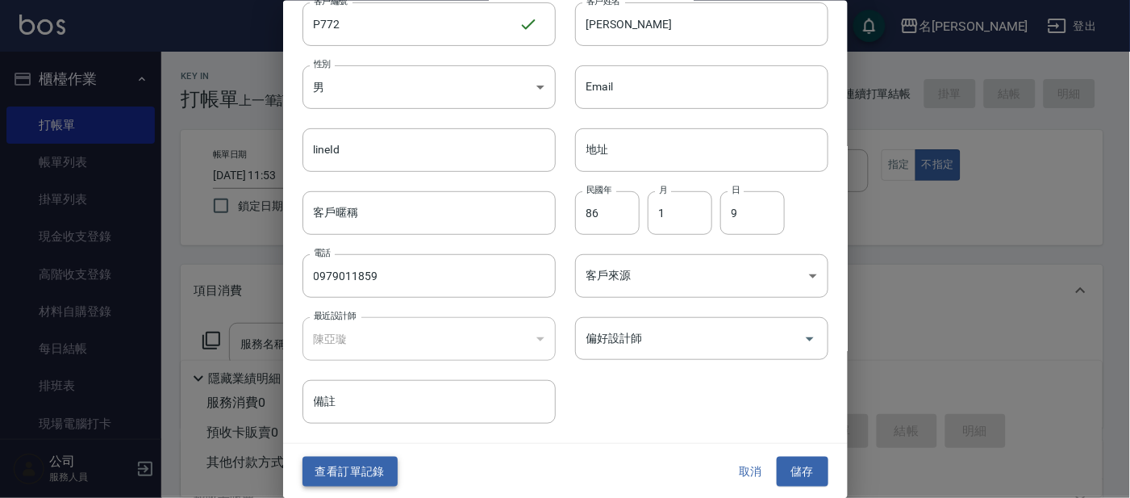
click at [370, 466] on button "查看訂單記錄" at bounding box center [350, 472] width 95 height 30
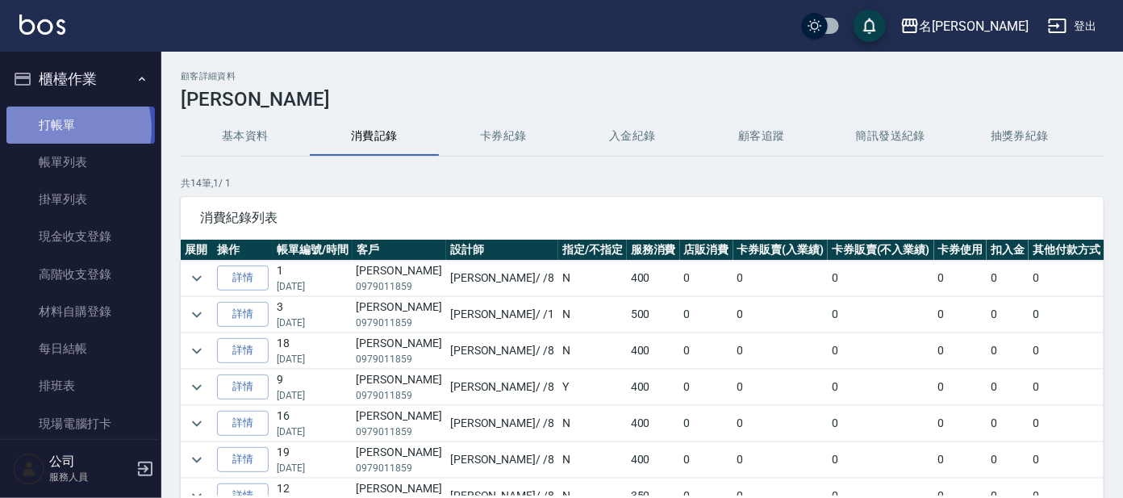
click at [62, 128] on link "打帳單" at bounding box center [80, 125] width 148 height 37
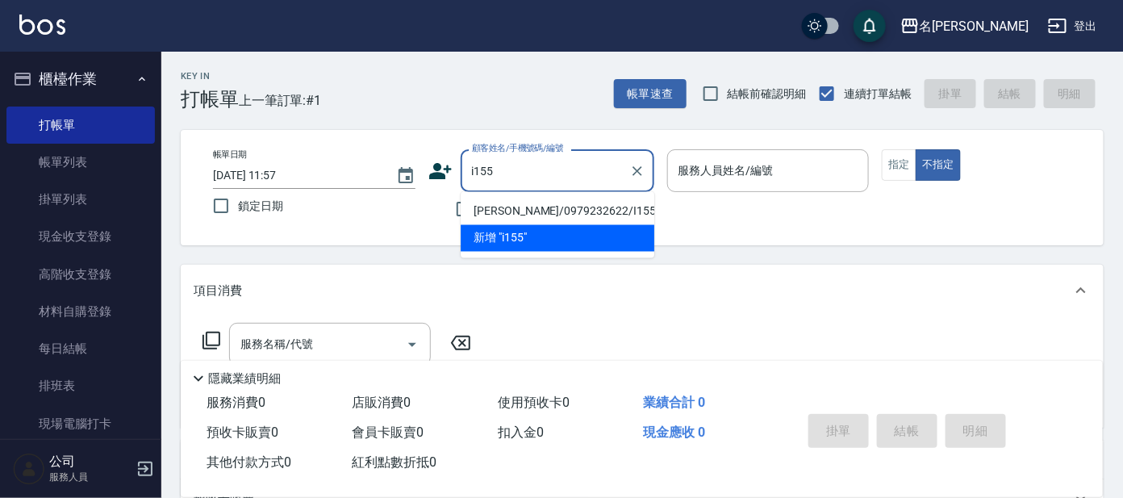
type input "i155"
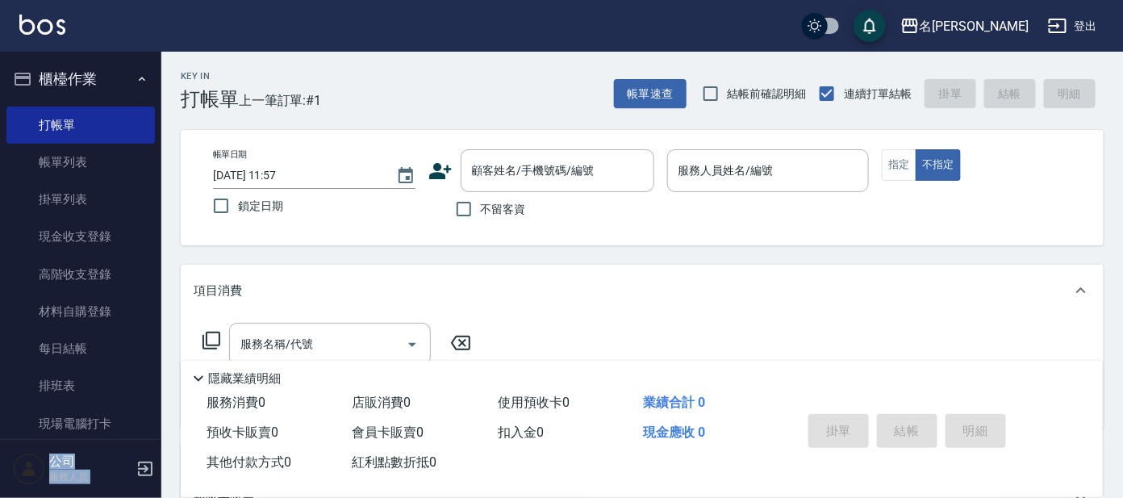
drag, startPoint x: 0, startPoint y: 78, endPoint x: 28, endPoint y: -105, distance: 185.3
click at [28, 0] on html "名留大龍 登出 櫃檯作業 打帳單 帳單列表 掛單列表 現金收支登錄 高階收支登錄 材料自購登錄 每日結帳 排班表 現場電腦打卡 預約管理 預約管理 單日預約紀…" at bounding box center [561, 393] width 1123 height 786
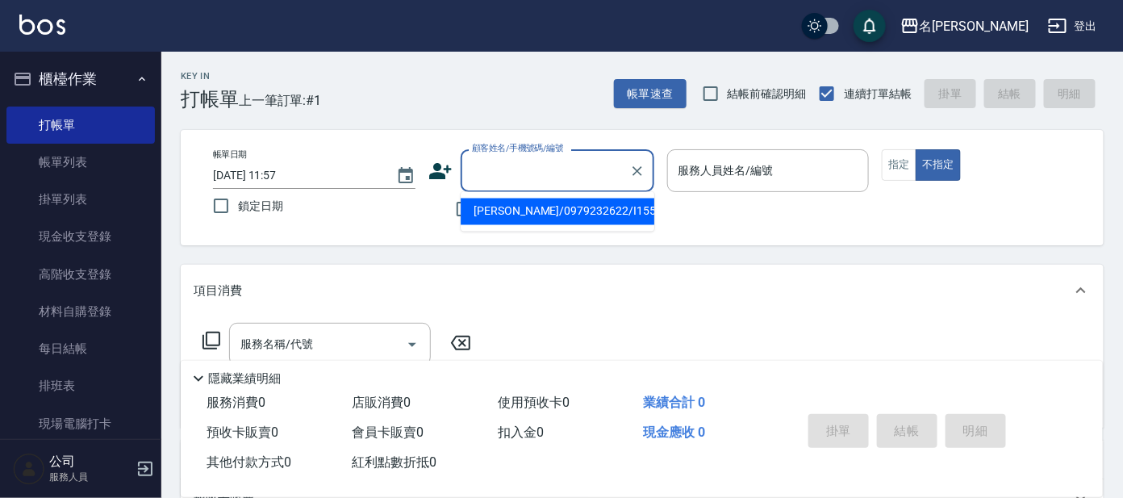
click at [527, 175] on input "顧客姓名/手機號碼/編號" at bounding box center [545, 171] width 155 height 28
click at [572, 207] on li "[PERSON_NAME]/0979232622/I155" at bounding box center [558, 211] width 194 height 27
type input "[PERSON_NAME]/0979232622/I155"
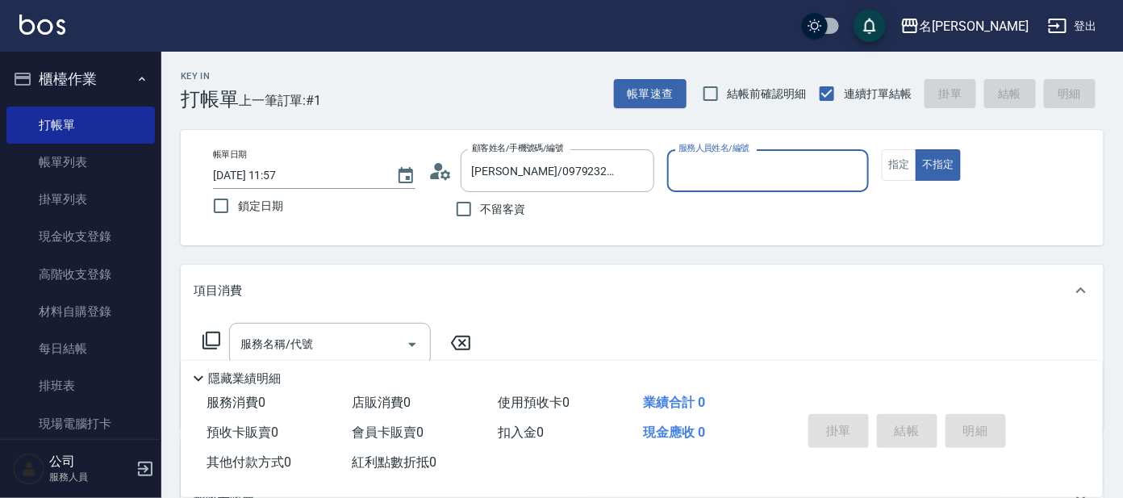
type input "Ada-9"
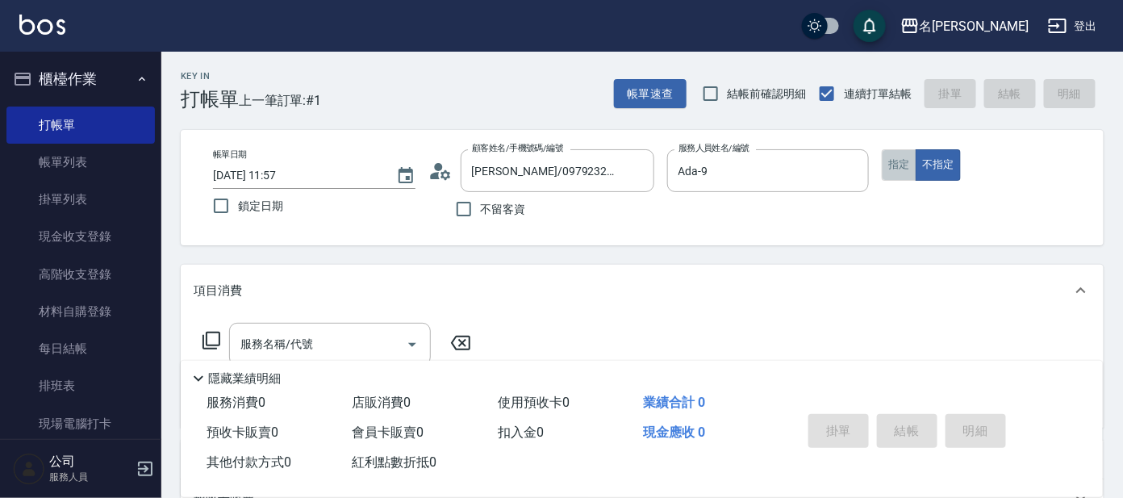
click at [893, 167] on button "指定" at bounding box center [899, 164] width 35 height 31
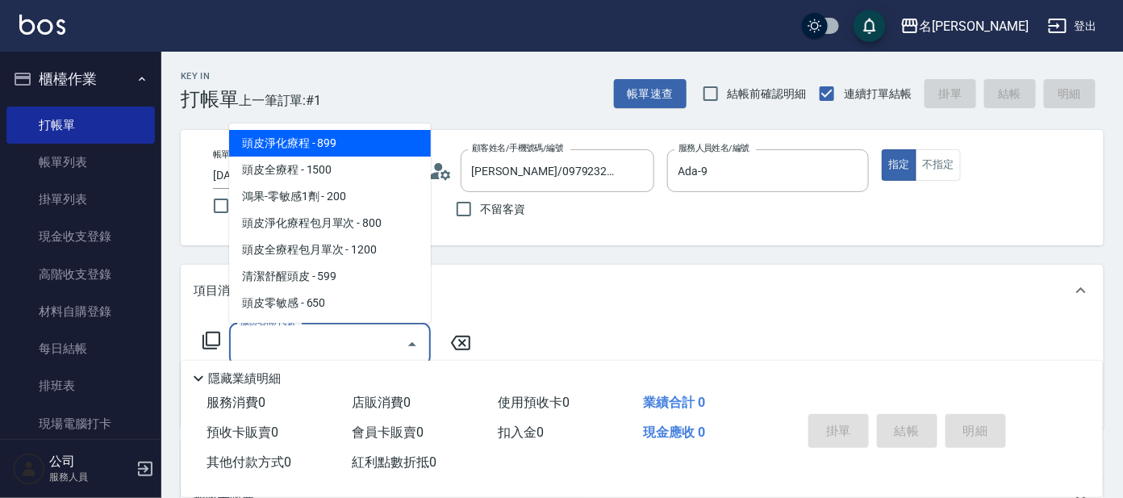
click at [348, 336] on input "服務名稱/代號" at bounding box center [317, 344] width 163 height 28
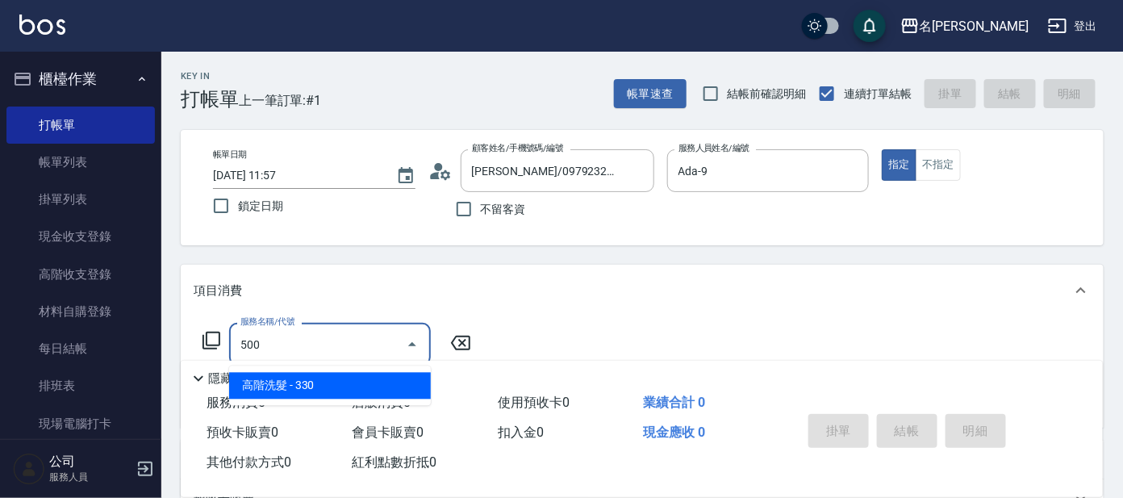
drag, startPoint x: 370, startPoint y: 379, endPoint x: 439, endPoint y: 353, distance: 74.3
click at [370, 380] on span "高階洗髮 - 330" at bounding box center [330, 386] width 202 height 27
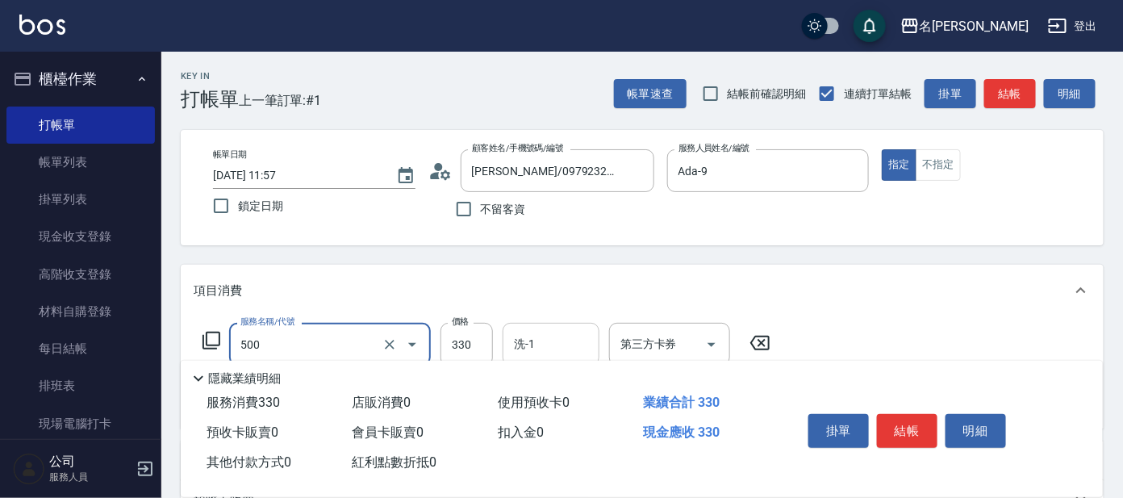
type input "高階洗髮(500)"
click at [560, 332] on input "洗-1" at bounding box center [551, 344] width 82 height 28
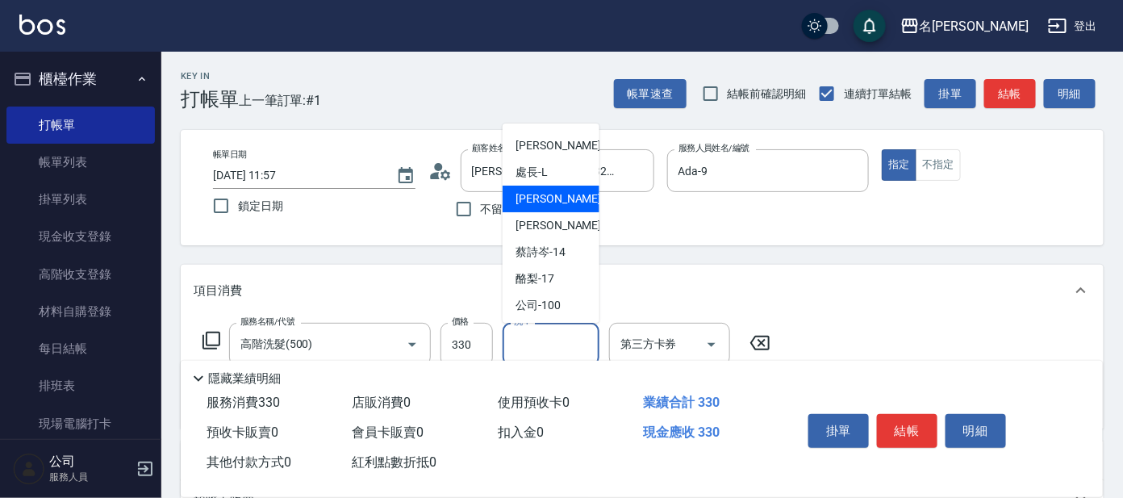
scroll to position [132, 0]
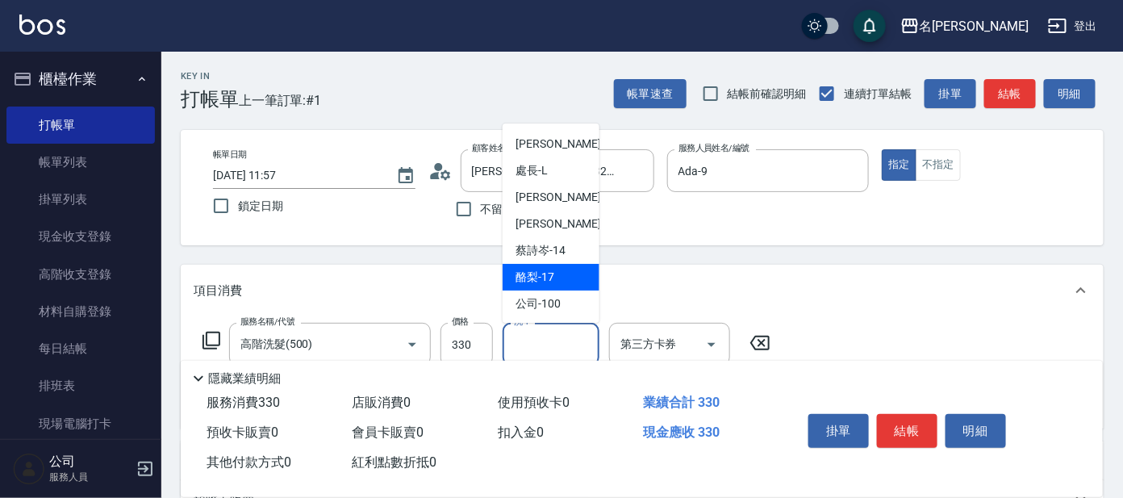
click at [563, 270] on div "酪梨 -17" at bounding box center [551, 277] width 97 height 27
type input "酪梨-17"
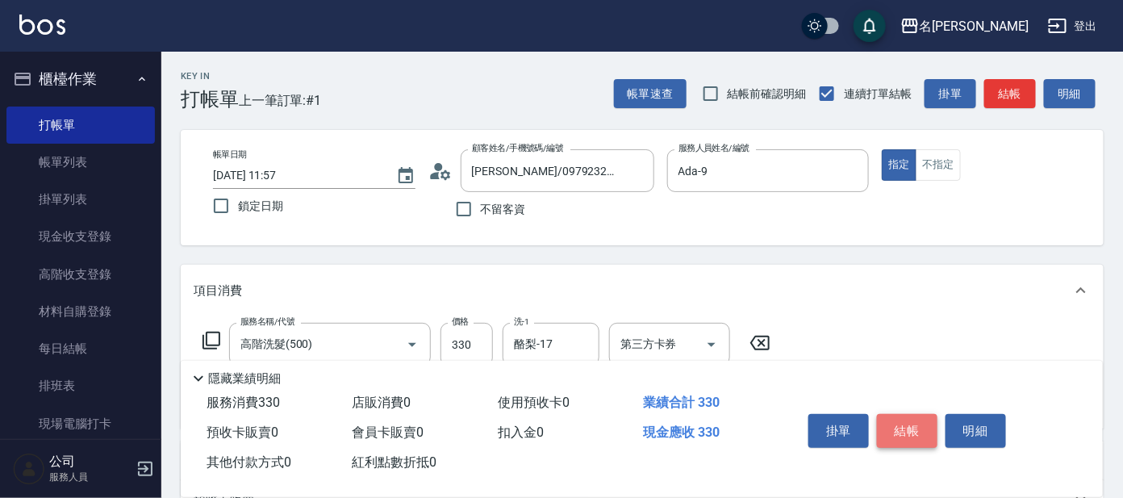
click at [915, 420] on button "結帳" at bounding box center [907, 431] width 61 height 34
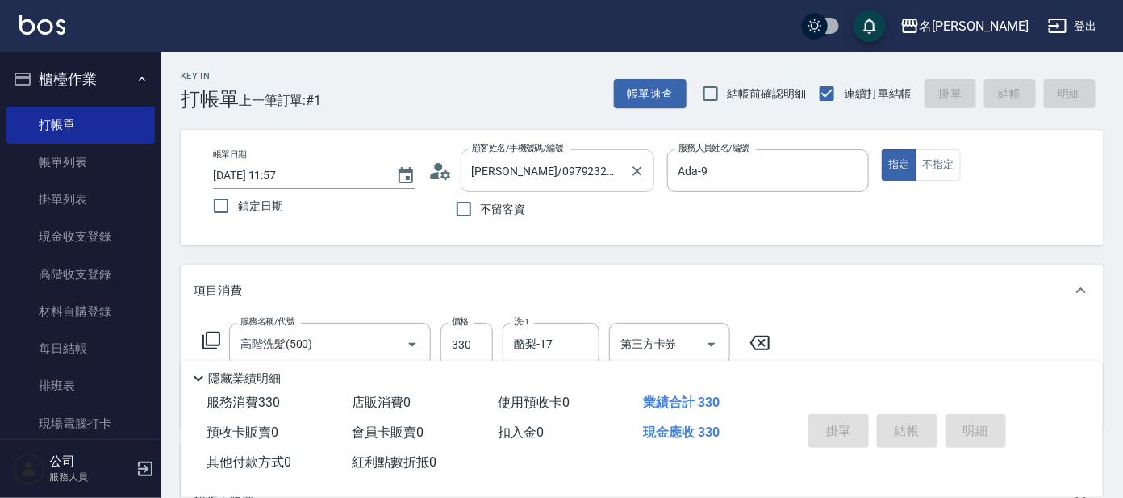
type input "[DATE] 12:18"
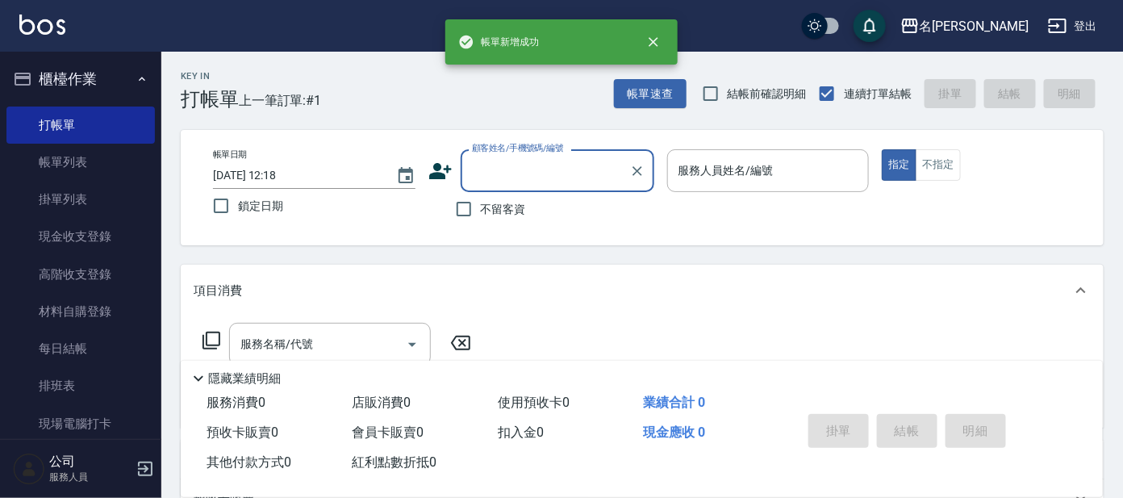
click at [574, 173] on input "顧客姓名/手機號碼/編號" at bounding box center [545, 171] width 155 height 28
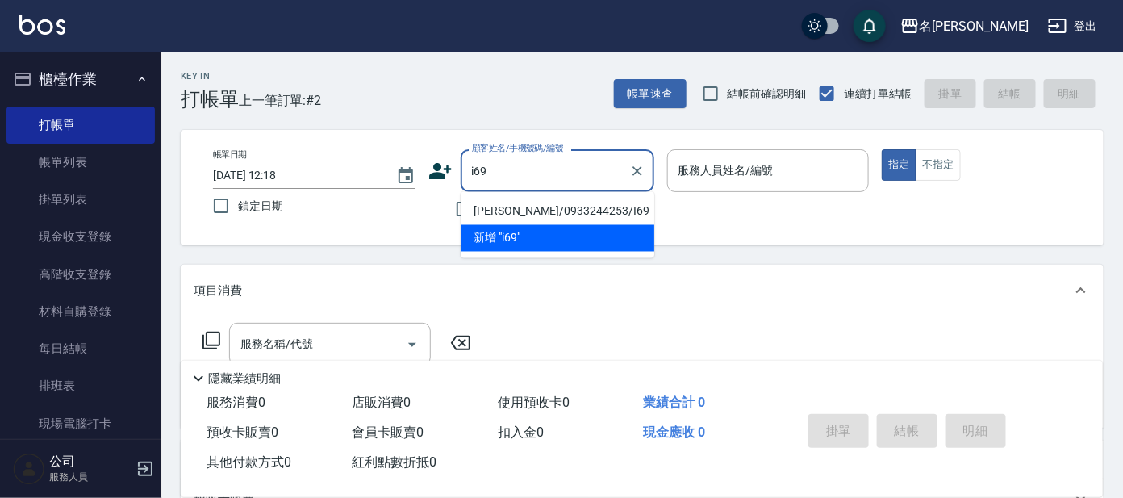
click at [579, 204] on li "[PERSON_NAME]/0933244253/I69" at bounding box center [558, 211] width 194 height 27
type input "[PERSON_NAME]/0933244253/I69"
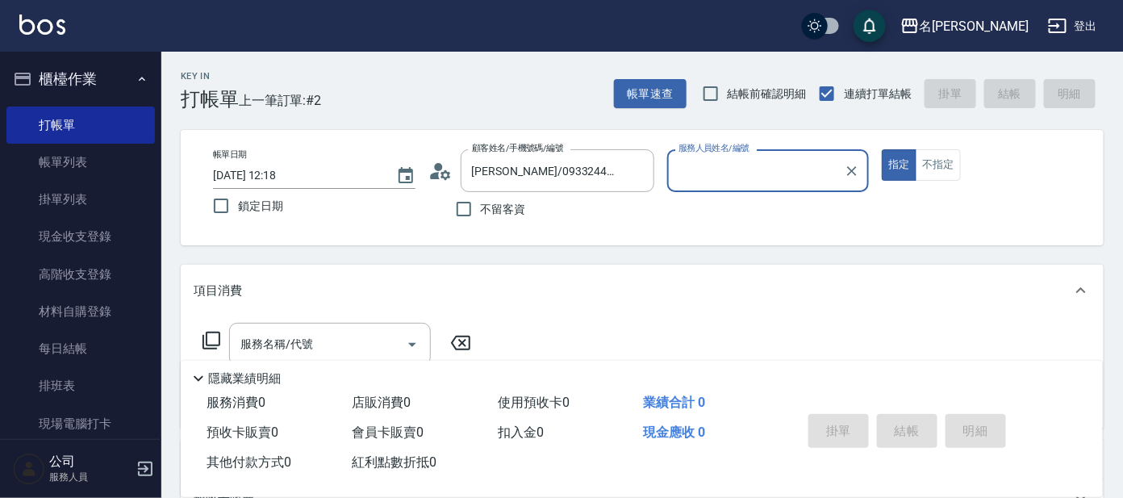
type input "Ada-9"
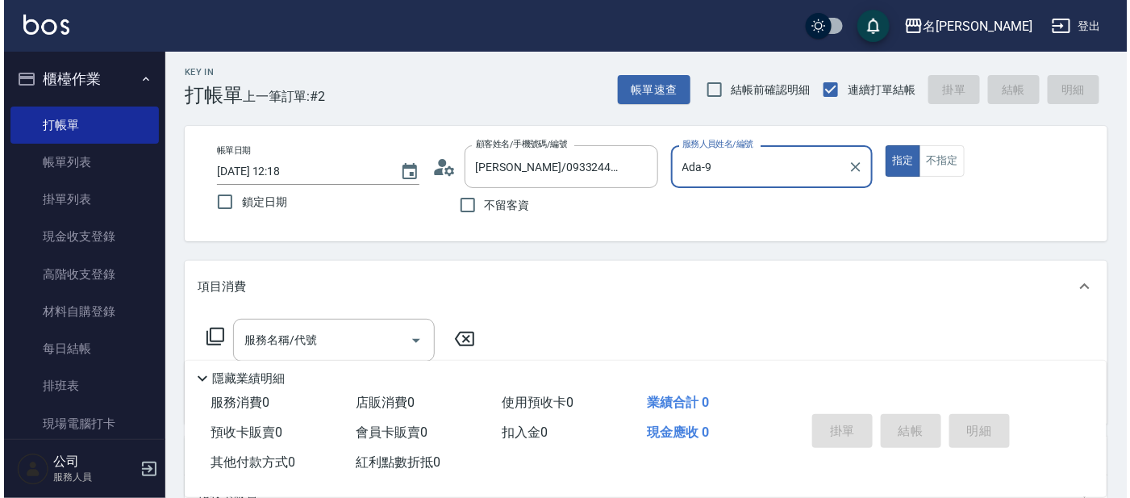
scroll to position [0, 0]
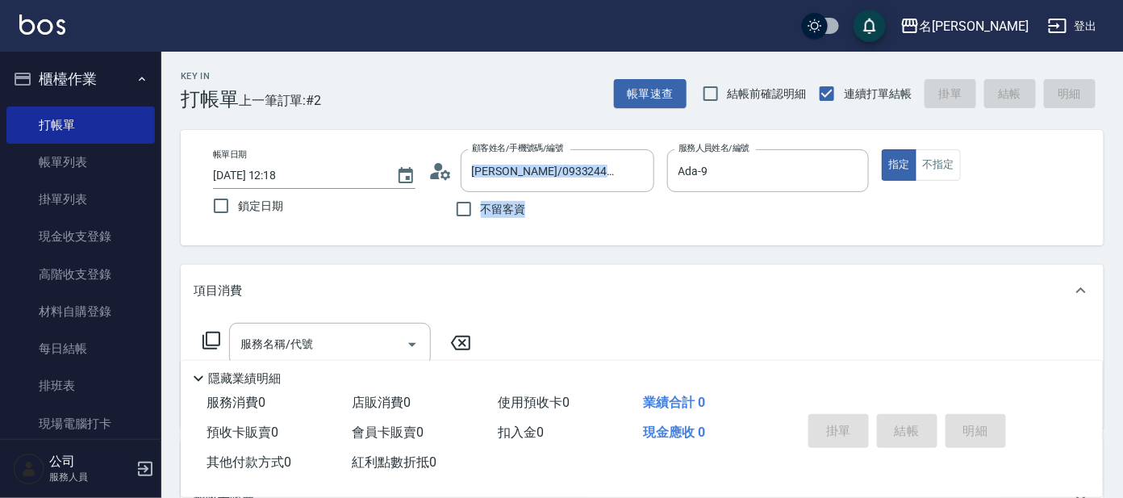
drag, startPoint x: 539, startPoint y: 225, endPoint x: 441, endPoint y: 155, distance: 120.3
click at [441, 155] on div "帳單日期 [DATE] 12:18 鎖定日期 顧客姓名/手機號碼/編號 [PERSON_NAME]/0933244253/I69 顧客姓名/手機號碼/編號 不…" at bounding box center [642, 187] width 923 height 115
drag, startPoint x: 441, startPoint y: 155, endPoint x: 437, endPoint y: 169, distance: 14.3
click at [437, 169] on circle at bounding box center [438, 167] width 8 height 8
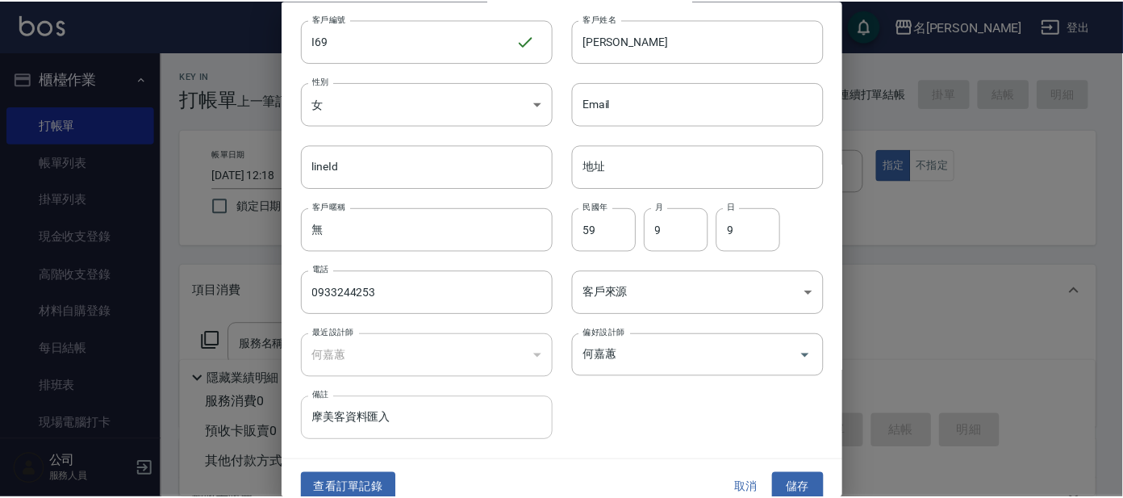
scroll to position [61, 0]
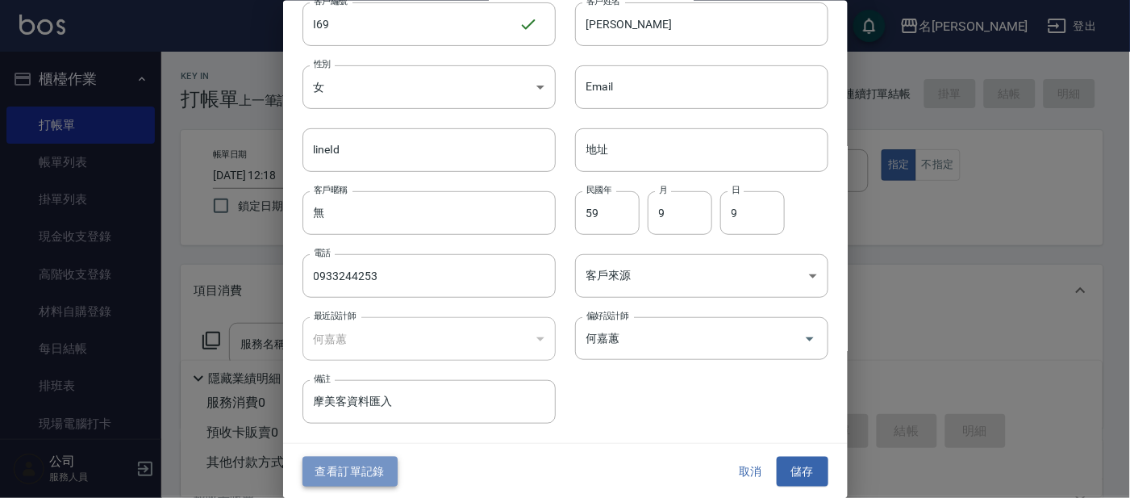
click at [369, 458] on button "查看訂單記錄" at bounding box center [350, 472] width 95 height 30
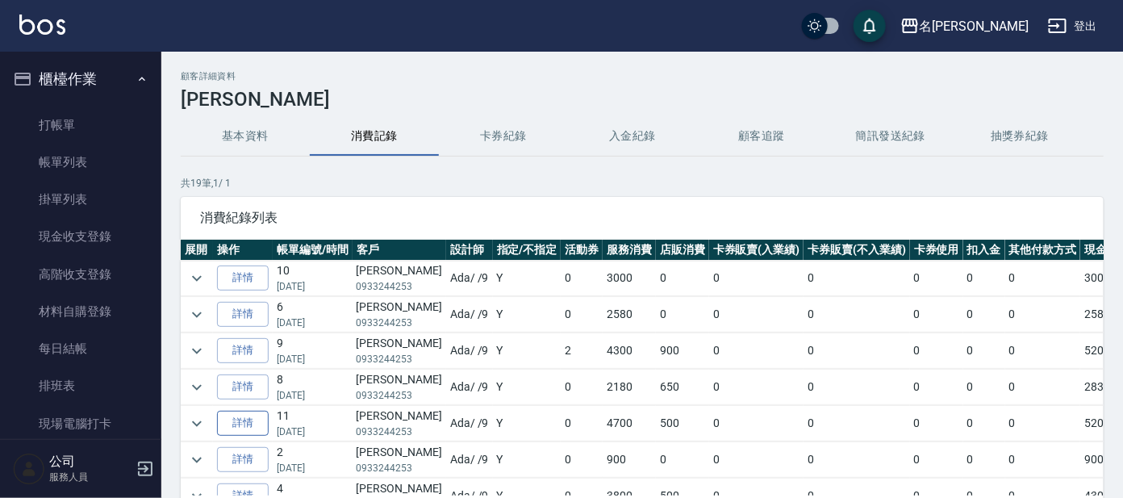
click at [240, 416] on link "詳情" at bounding box center [243, 423] width 52 height 25
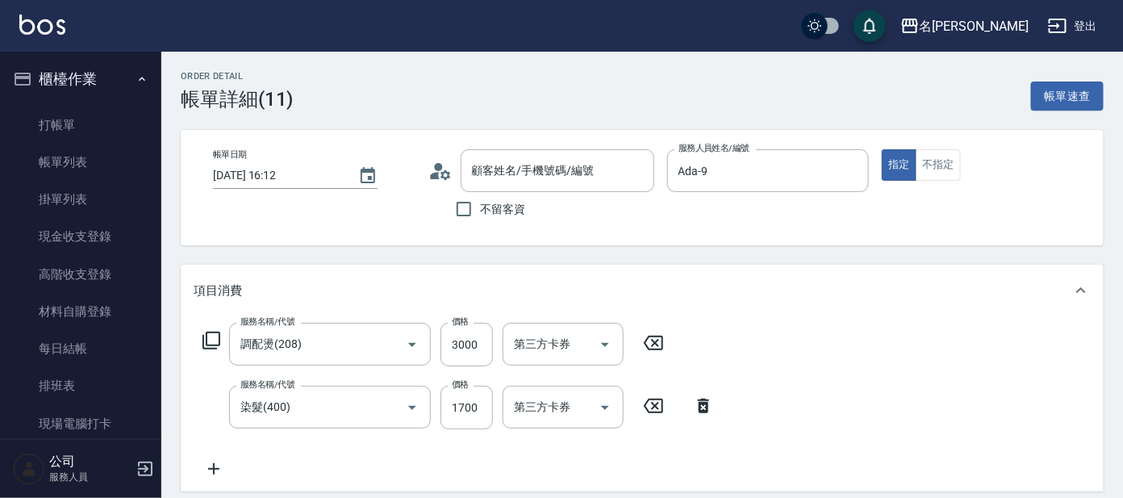
type input "[DATE] 16:12"
type input "Ada-9"
type input "調配燙(208)"
type input "染髮(400)"
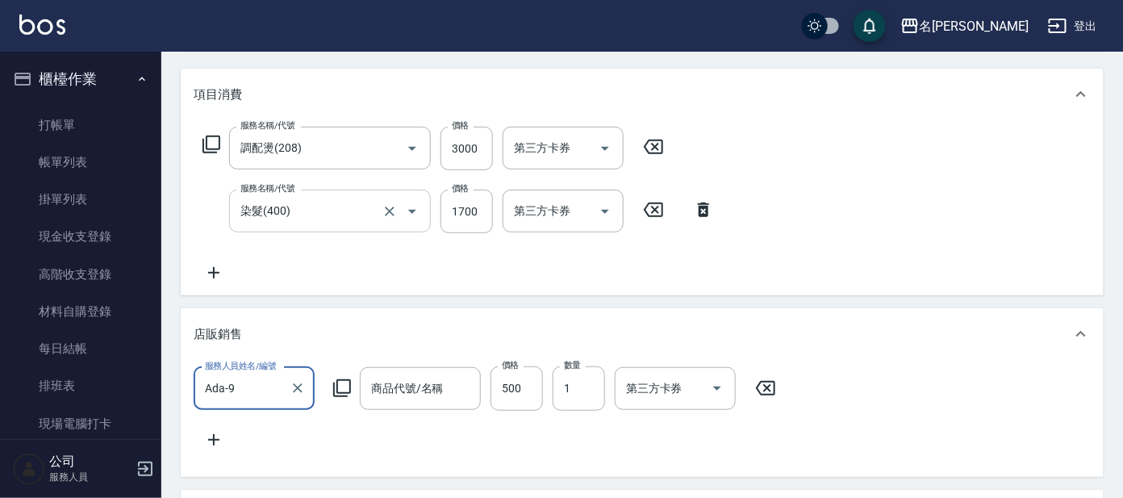
type input "[PERSON_NAME]/0933244253/I69"
type input "頭皮隔離"
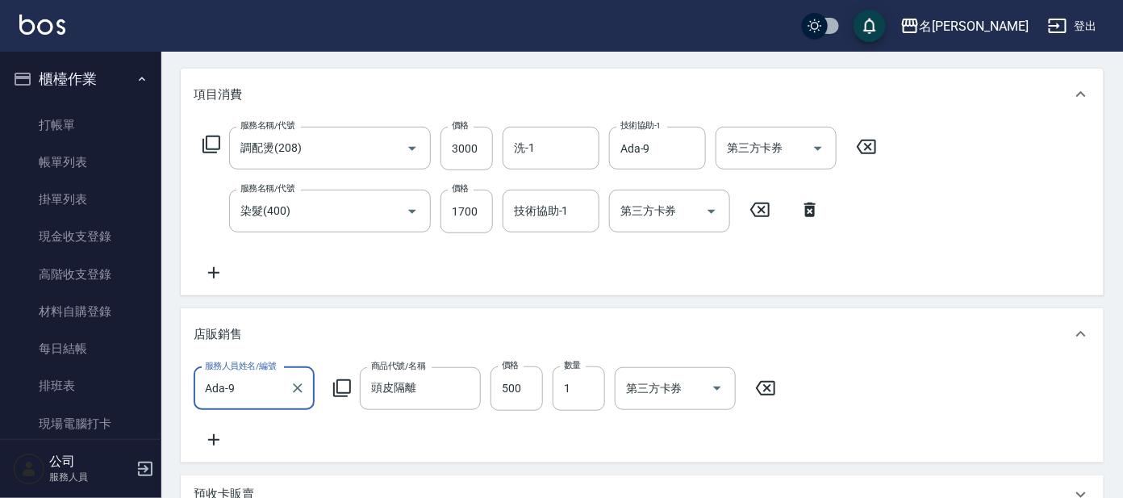
scroll to position [201, 0]
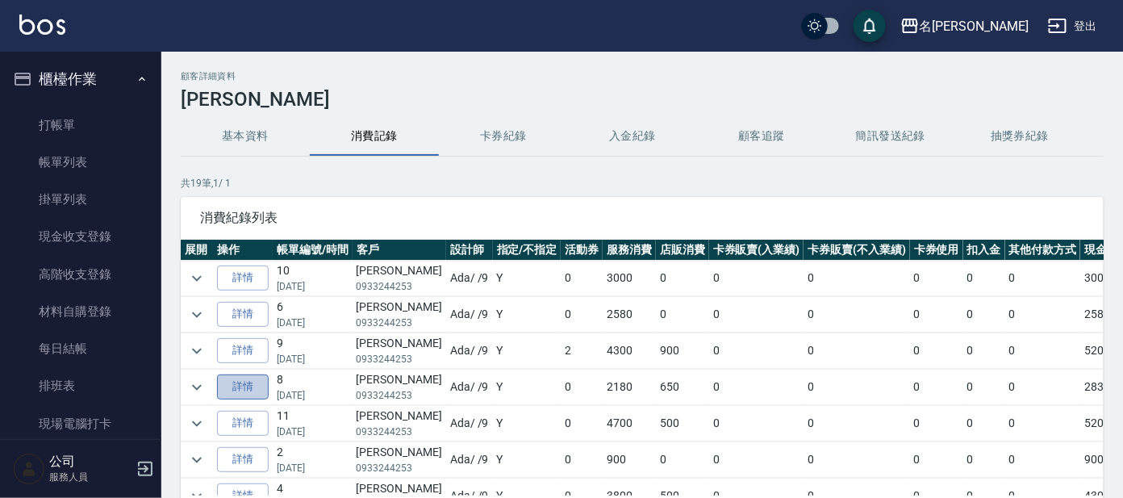
click at [240, 382] on link "詳情" at bounding box center [243, 386] width 52 height 25
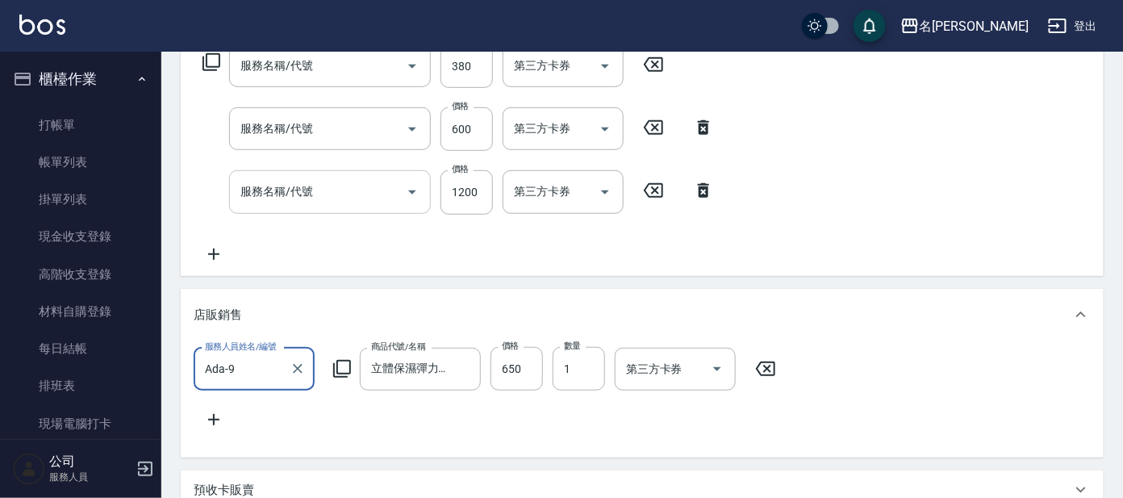
type input "[DATE] 15:31"
type input "Ada-9"
type input "舒壓+洗髮+養髮(518)"
type input "剪髮 講師級設計師(300)"
type input "蜂蜜小麥護髮(609)"
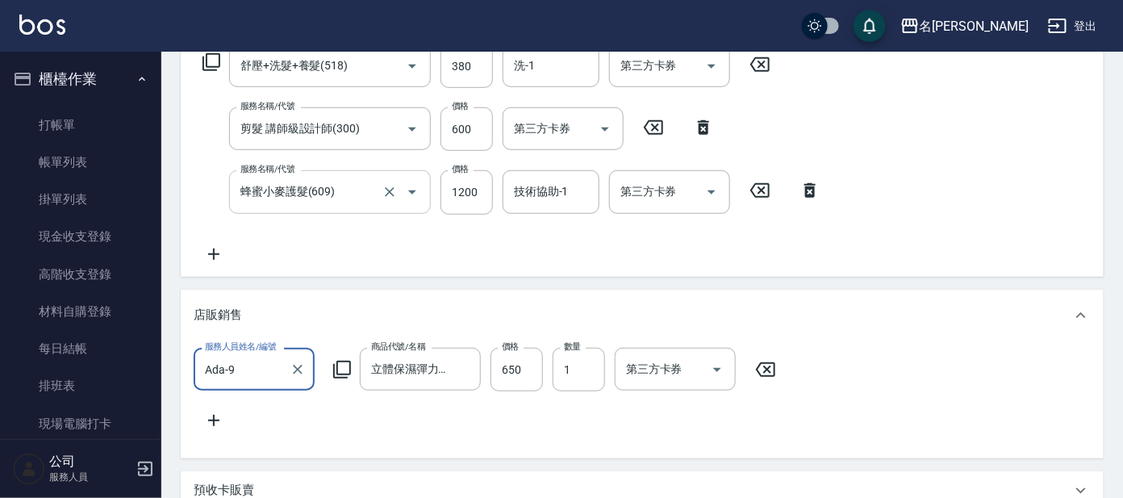
type input "[PERSON_NAME]/0933244253/I69"
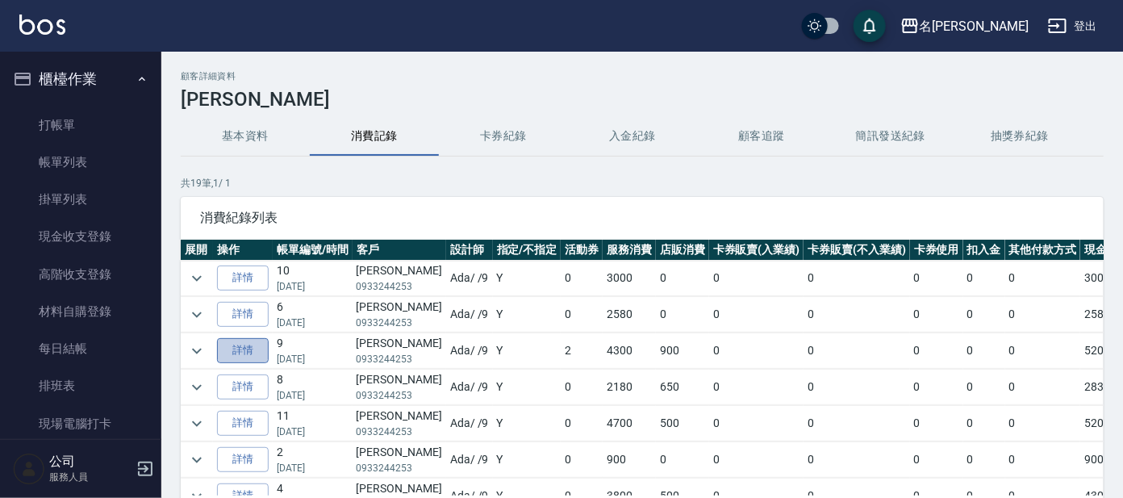
click at [240, 341] on link "詳情" at bounding box center [243, 350] width 52 height 25
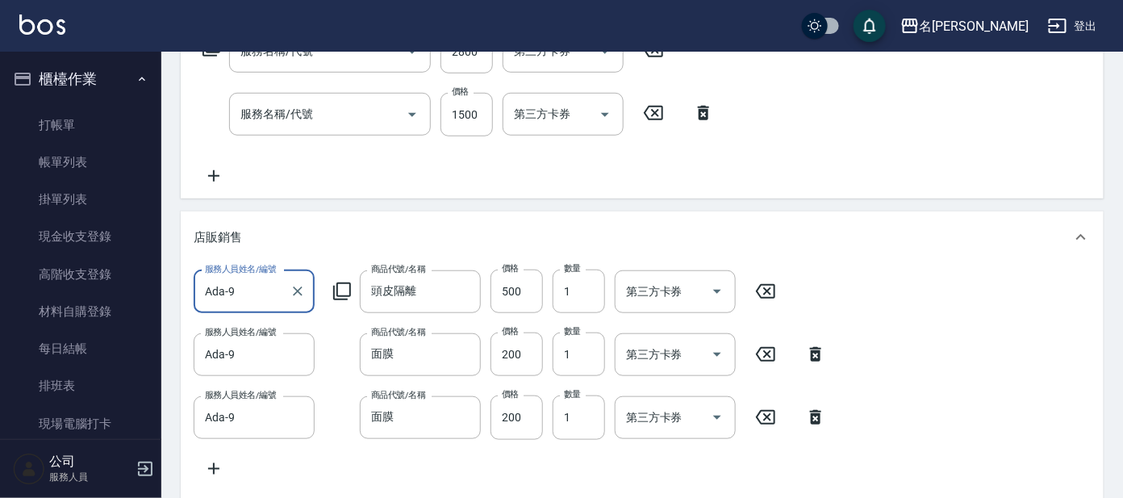
type input "[DATE] 15:22"
type input "Ada-9"
type input "調配燙(208)"
type input "染髮(400)"
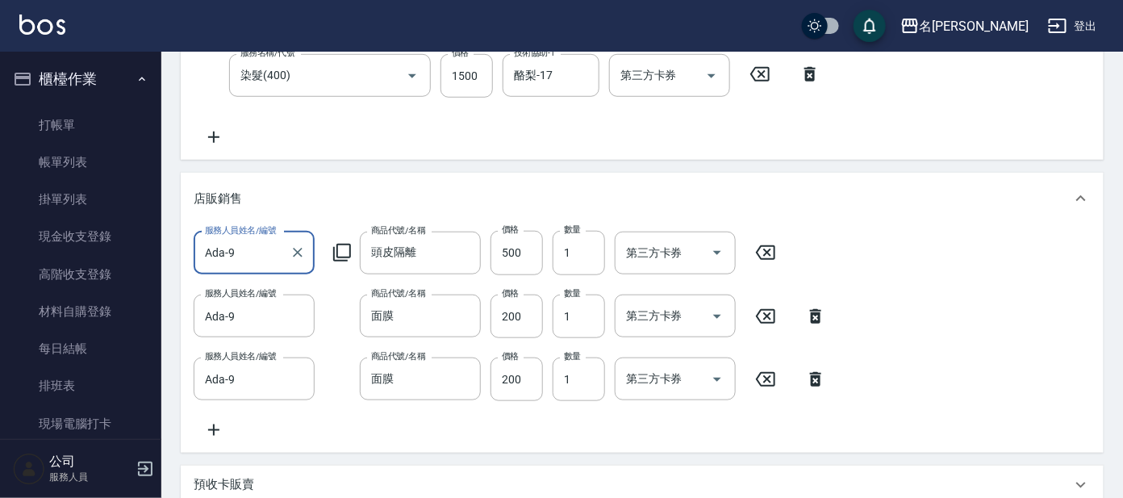
type input "[PERSON_NAME]/0933244253/I69"
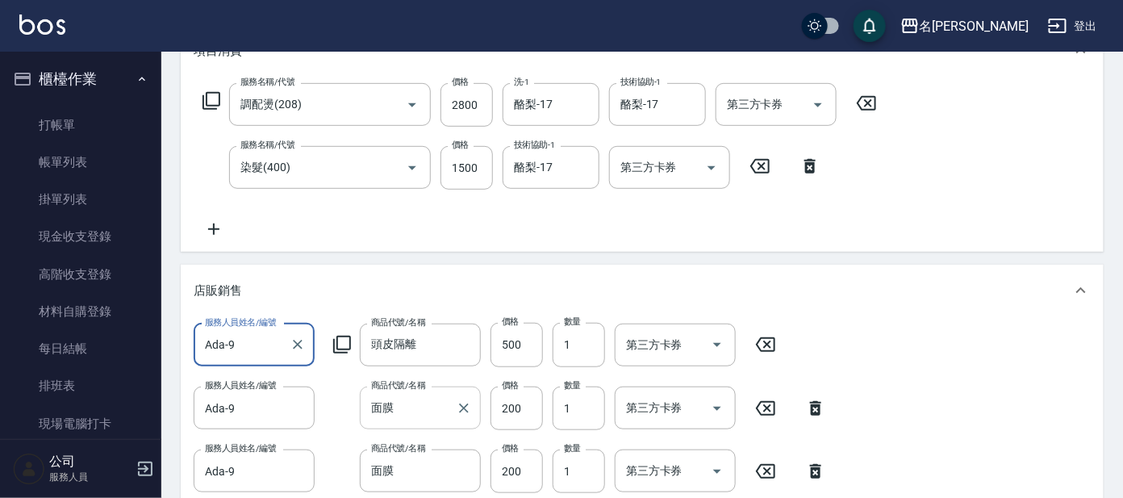
scroll to position [130, 0]
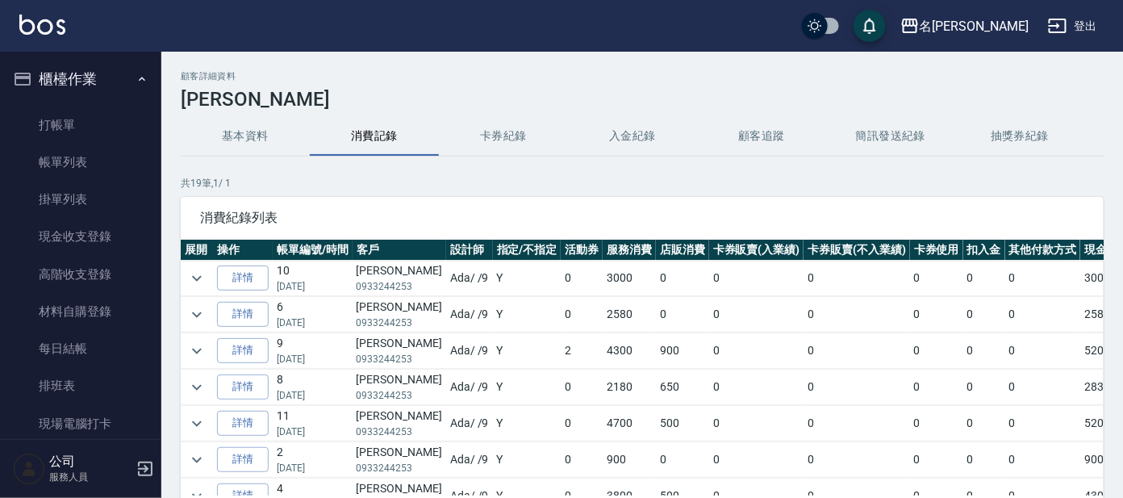
click at [1080, 396] on td "2830" at bounding box center [1106, 388] width 53 height 36
click at [933, 192] on div "共 19 筆, 1 / 1 消費紀錄列表 展開 操作 帳單編號/時間 客戶 設計師 指定/不指定 活動券 服務消費 店販消費 卡券販賣(入業績) 卡券販賣(不…" at bounding box center [642, 357] width 923 height 363
click at [81, 119] on link "打帳單" at bounding box center [80, 125] width 148 height 37
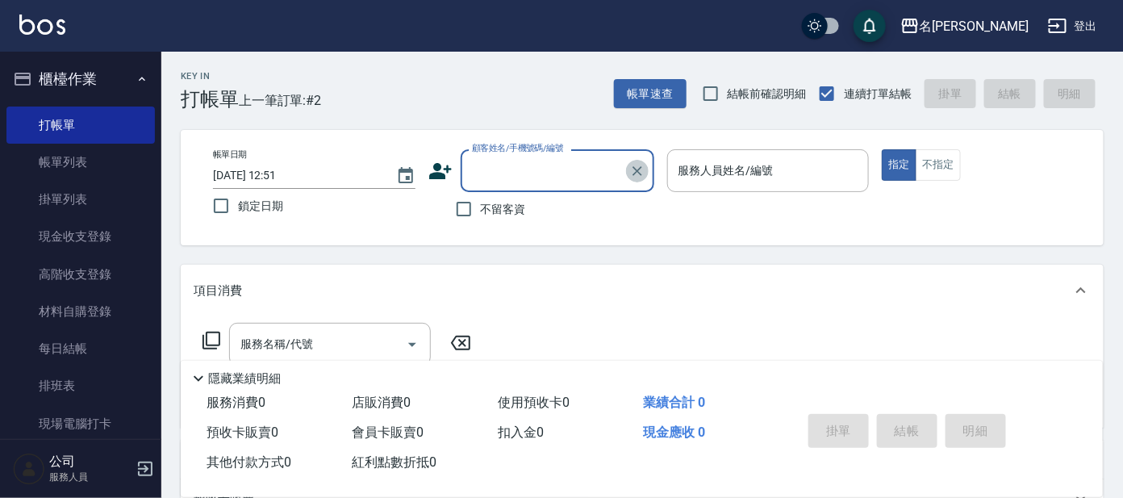
click at [629, 173] on icon "Clear" at bounding box center [637, 171] width 16 height 16
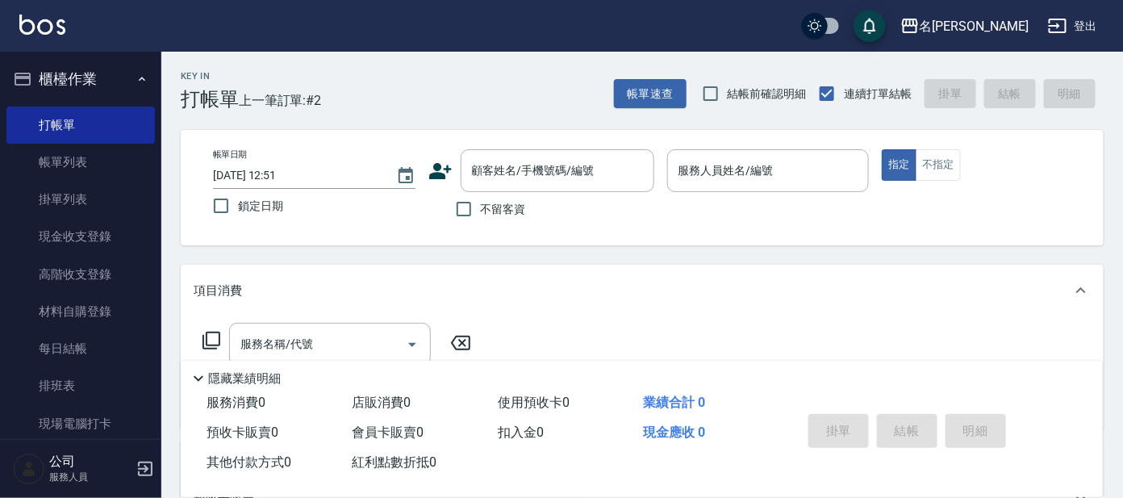
click at [442, 166] on icon at bounding box center [440, 171] width 24 height 24
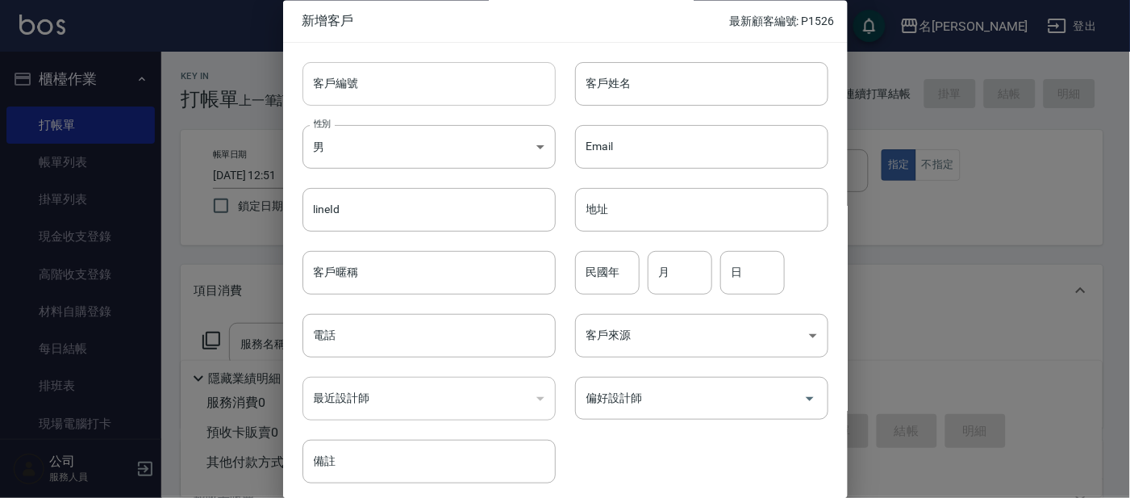
click at [451, 98] on input "客戶編號" at bounding box center [429, 84] width 253 height 44
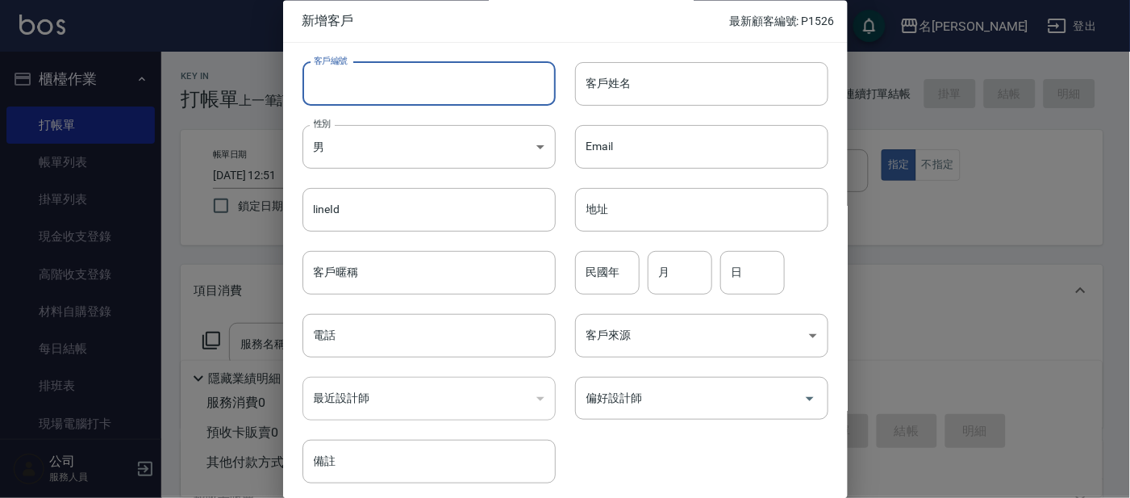
type input "p"
type input "ㄣ"
type input "p"
type input "ㄣ"
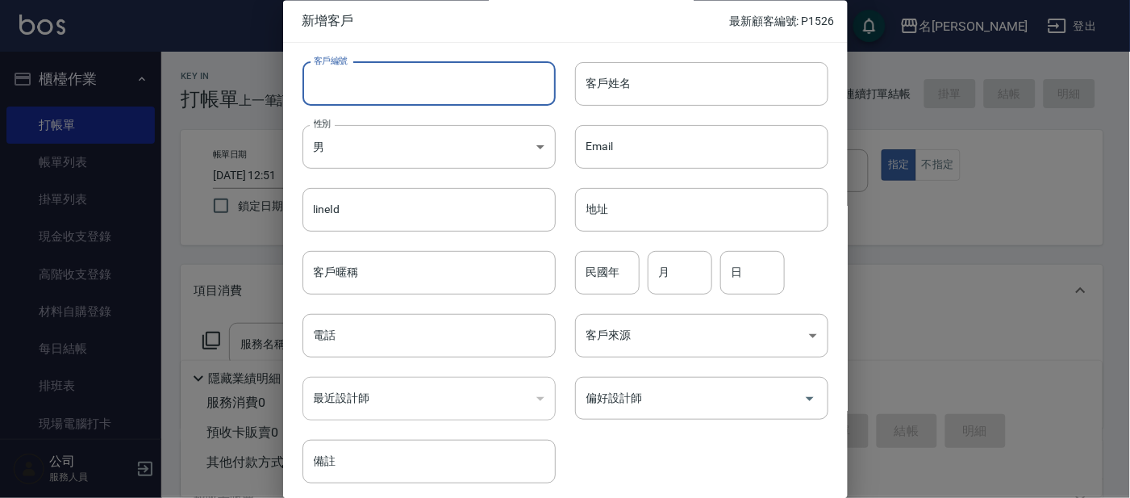
type input "p"
type input "P1527"
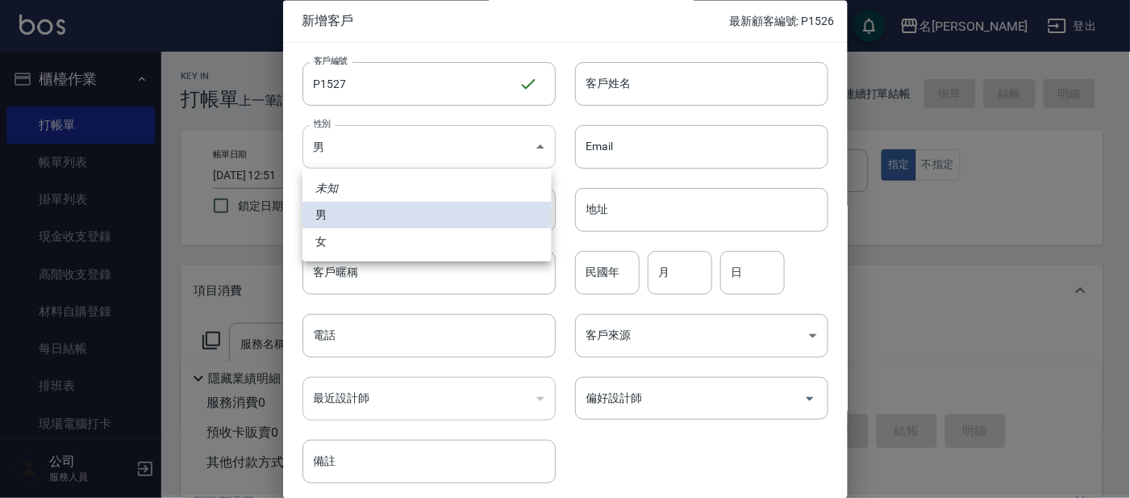
click at [485, 137] on body "名留大龍 登出 櫃檯作業 打帳單 帳單列表 掛單列表 現金收支登錄 高階收支登錄 材料自購登錄 每日結帳 排班表 現場電腦打卡 預約管理 預約管理 單日預約紀…" at bounding box center [565, 393] width 1130 height 786
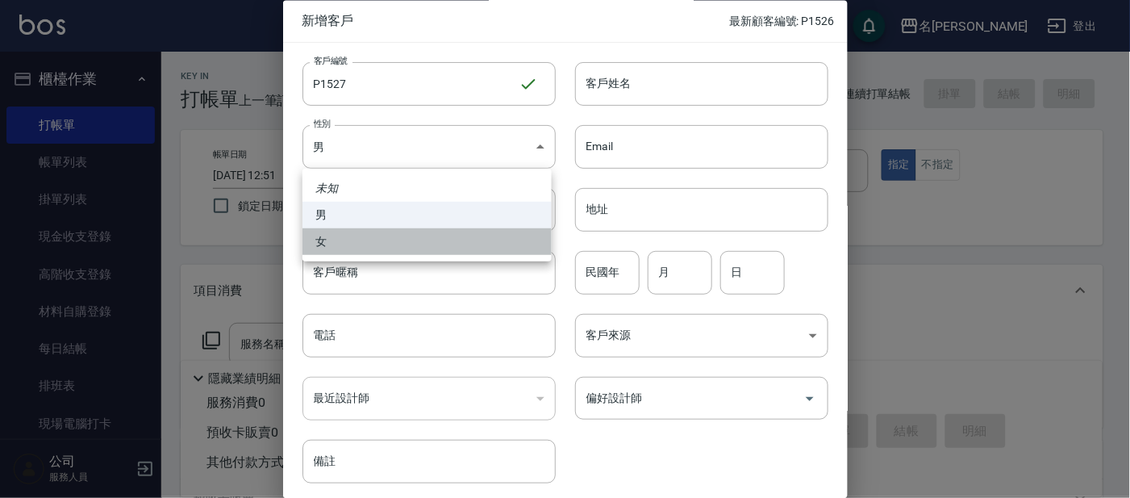
click at [445, 247] on li "女" at bounding box center [427, 241] width 249 height 27
type input "[DEMOGRAPHIC_DATA]"
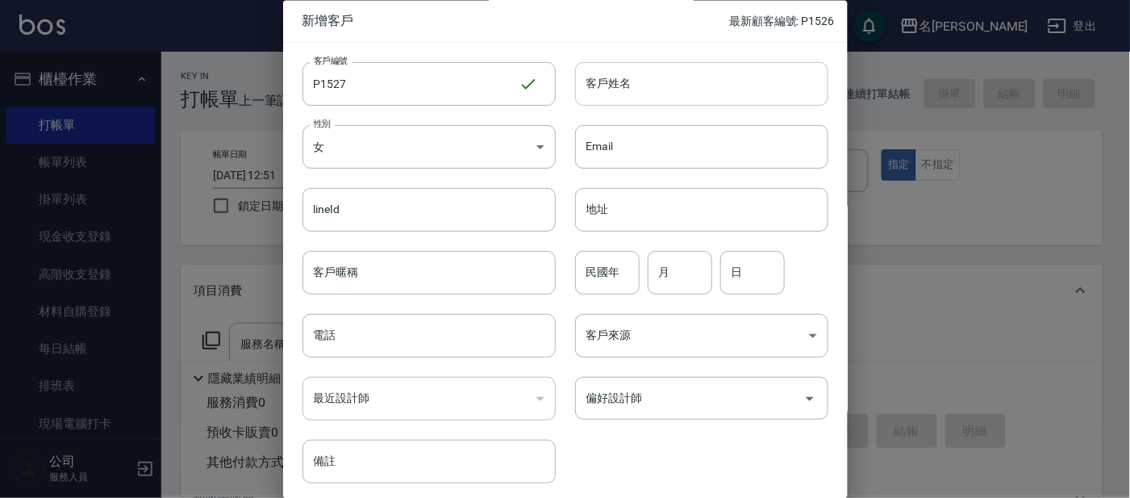
click at [704, 102] on input "客戶姓名" at bounding box center [701, 84] width 253 height 44
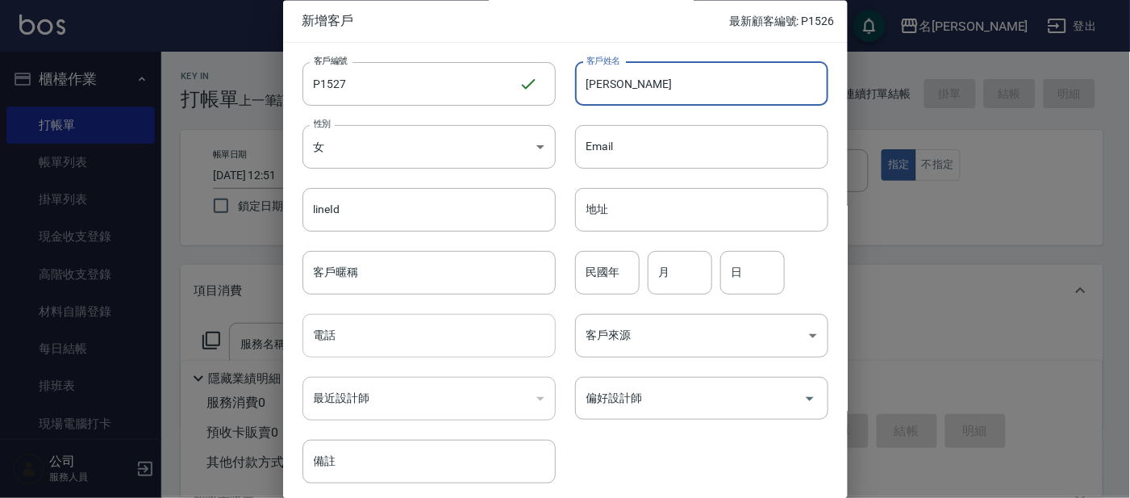
type input "[PERSON_NAME]"
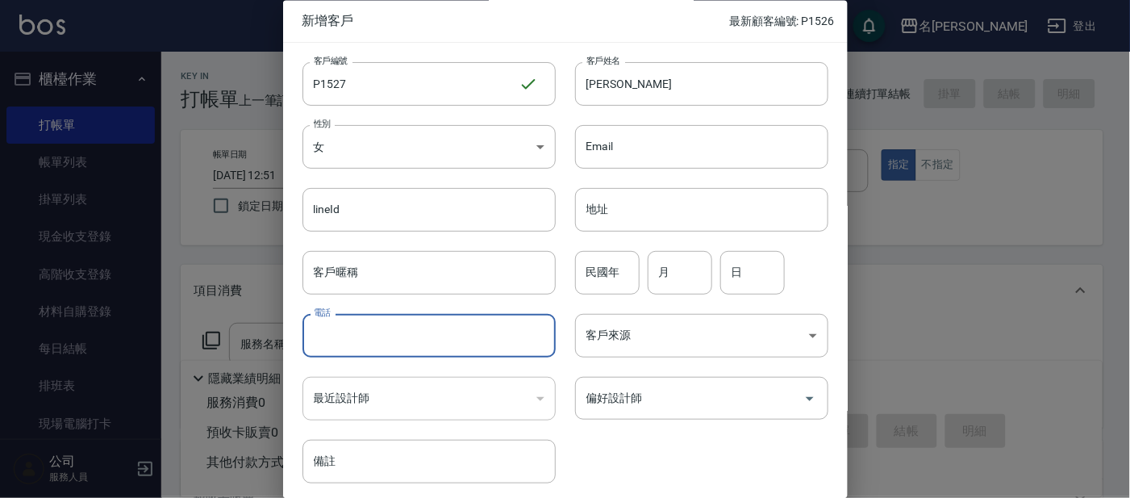
click at [418, 336] on input "電話" at bounding box center [429, 337] width 253 height 44
type input "0958525977"
click at [677, 334] on body "名留大龍 登出 櫃檯作業 打帳單 帳單列表 掛單列表 現金收支登錄 高階收支登錄 材料自購登錄 每日結帳 排班表 現場電腦打卡 預約管理 預約管理 單日預約紀…" at bounding box center [565, 393] width 1130 height 786
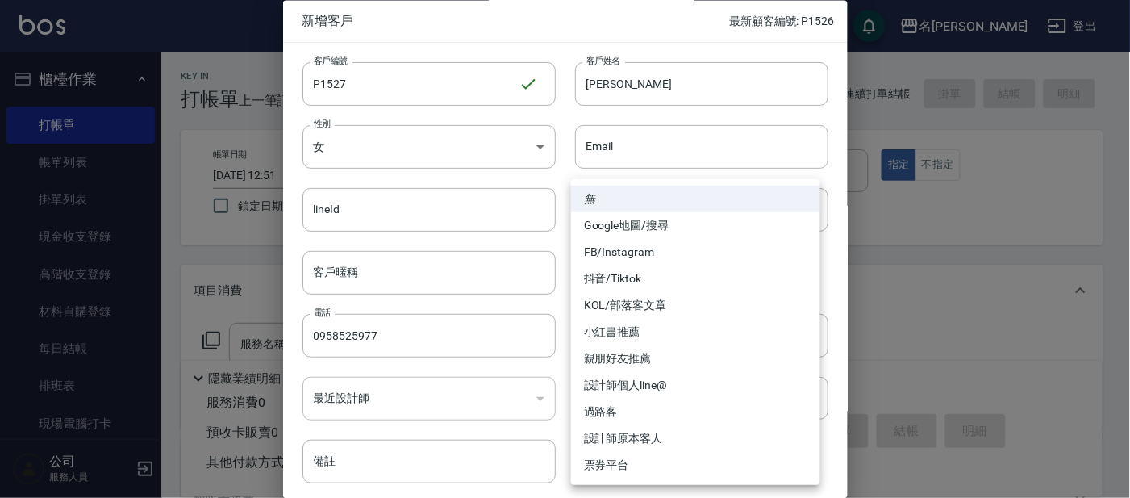
click at [562, 225] on div at bounding box center [565, 249] width 1130 height 498
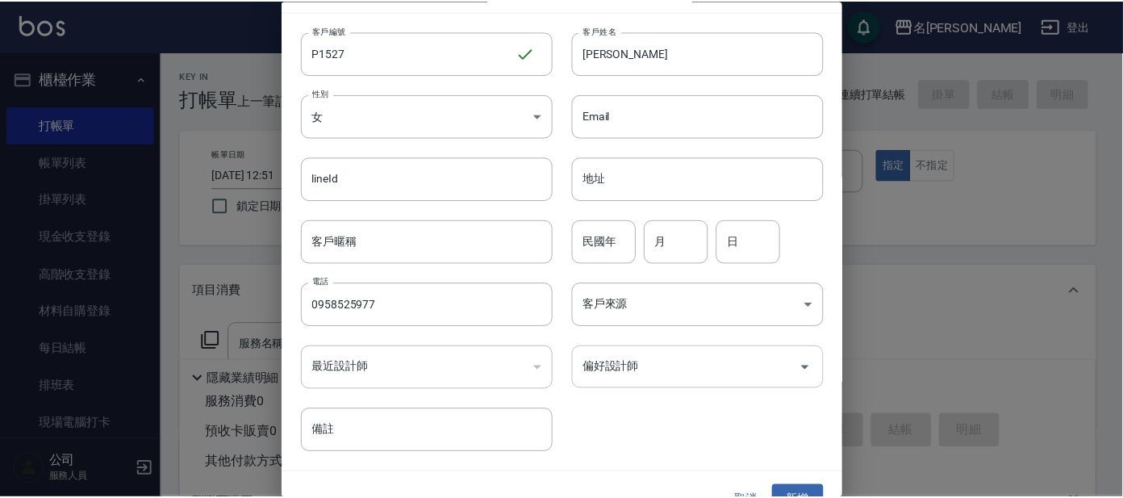
scroll to position [61, 0]
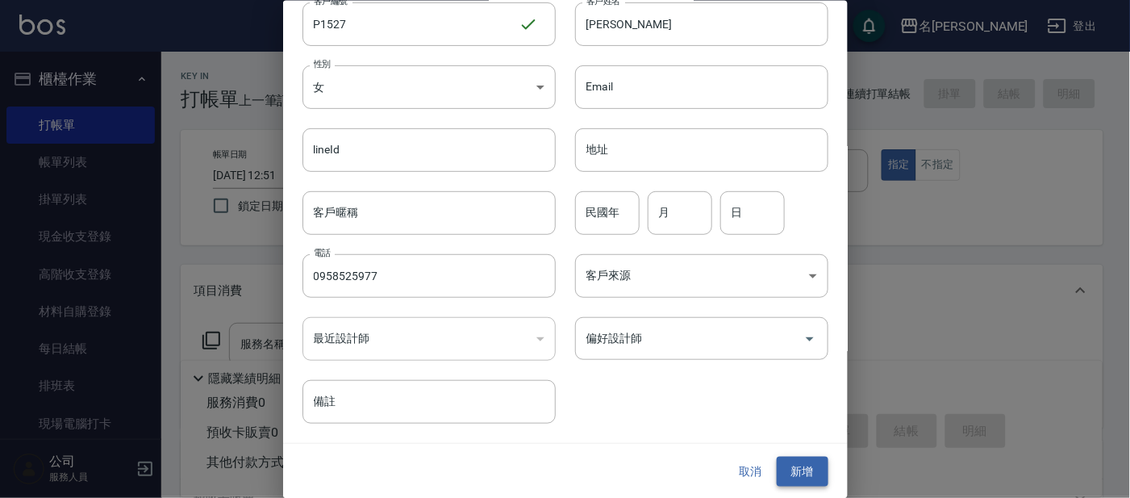
click at [796, 470] on button "新增" at bounding box center [803, 472] width 52 height 30
click at [749, 466] on button "取消" at bounding box center [751, 472] width 52 height 30
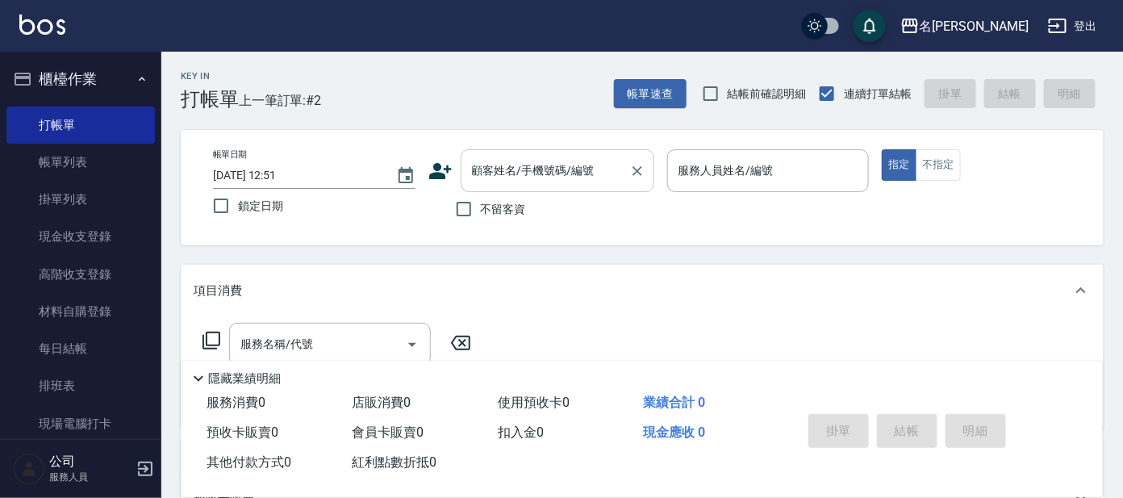
click at [514, 178] on input "顧客姓名/手機號碼/編號" at bounding box center [545, 171] width 155 height 28
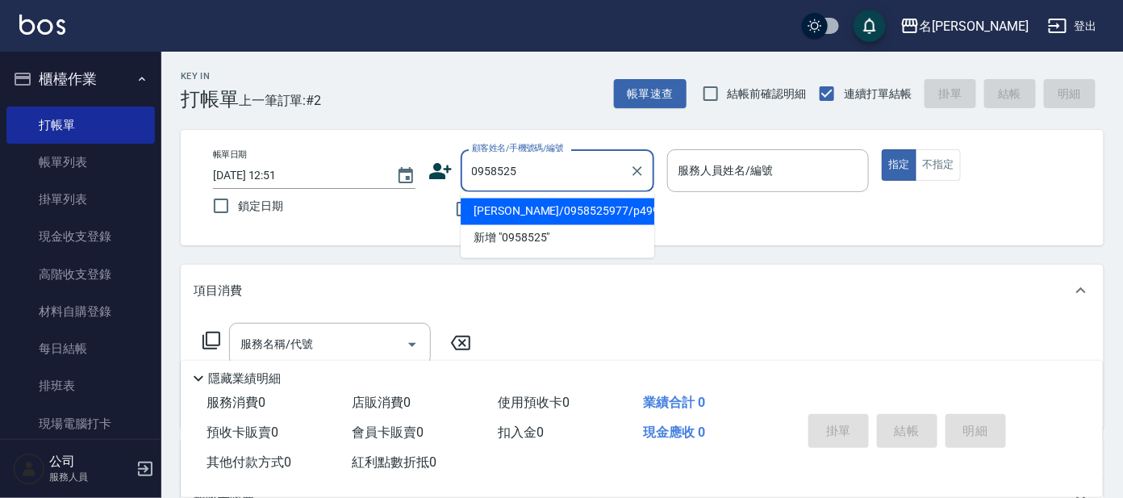
click at [594, 211] on li "[PERSON_NAME]/0958525977/p499" at bounding box center [558, 211] width 194 height 27
type input "[PERSON_NAME]/0958525977/p499"
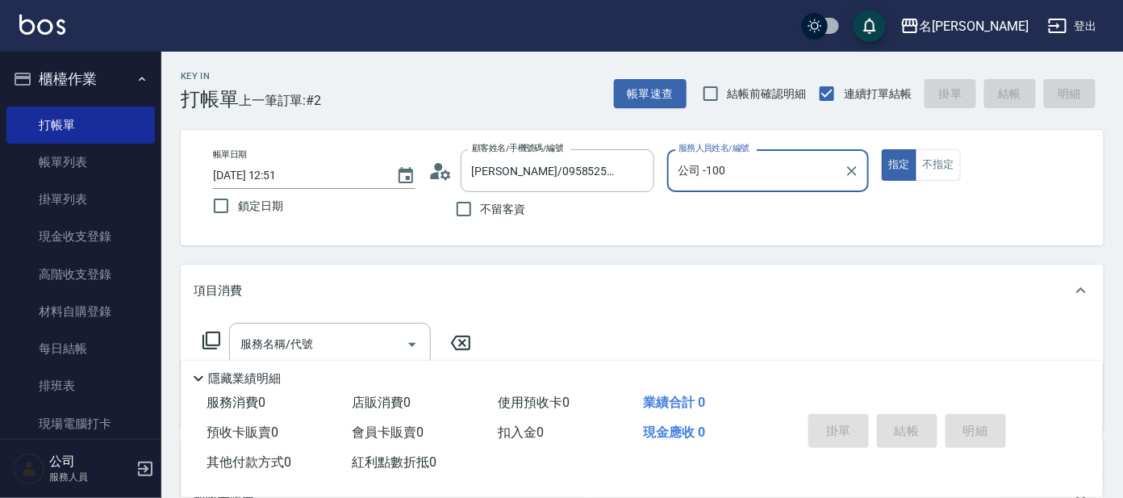
click at [750, 186] on div "公司 -100 服務人員姓名/編號" at bounding box center [768, 170] width 203 height 43
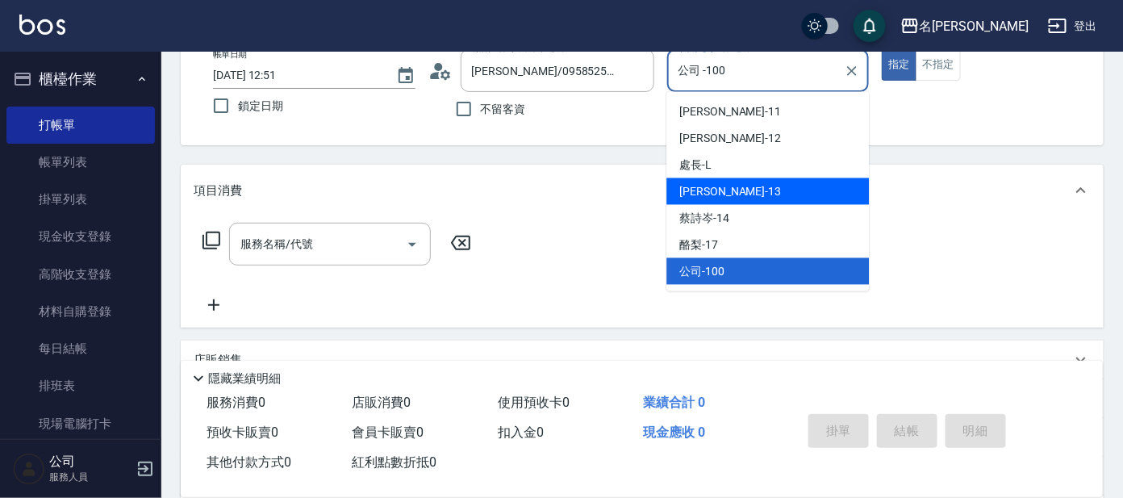
scroll to position [32, 0]
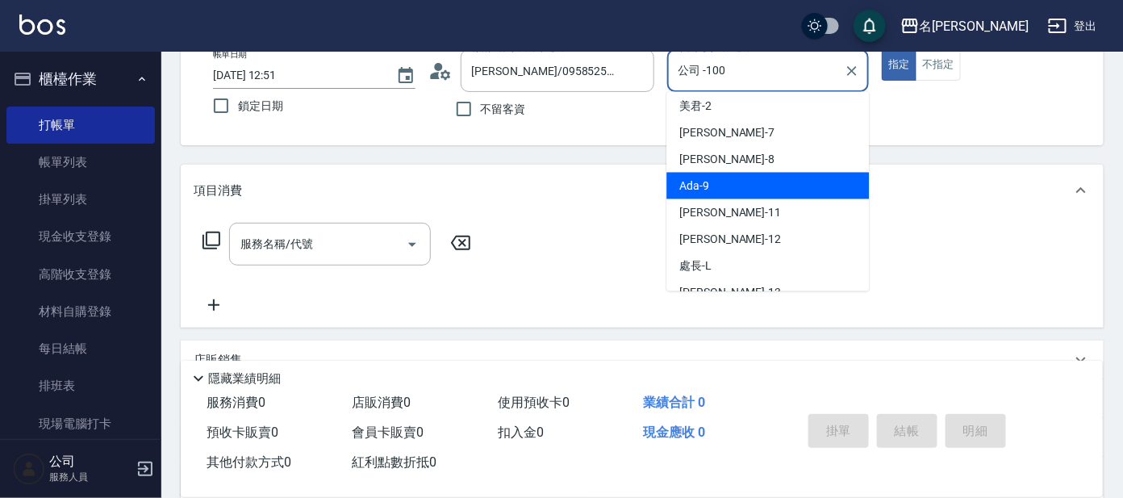
click at [701, 187] on span "Ada -9" at bounding box center [694, 186] width 30 height 17
type input "Ada-9"
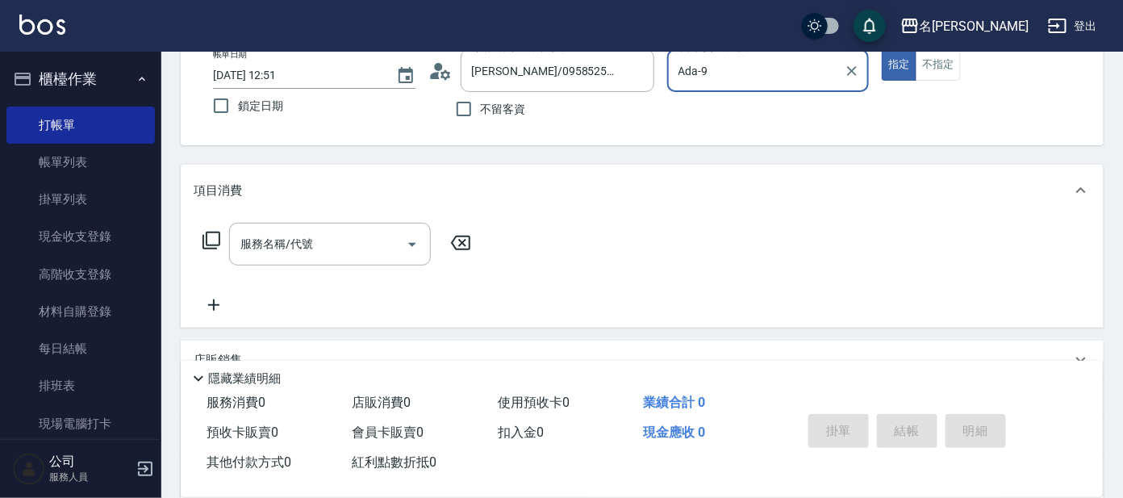
click at [211, 239] on icon at bounding box center [211, 240] width 19 height 19
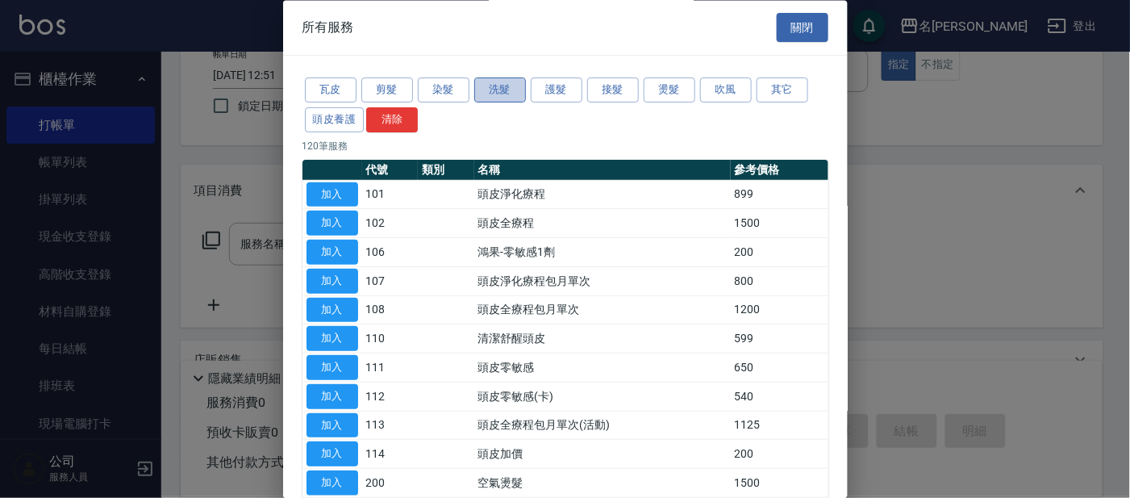
click at [495, 91] on button "洗髮" at bounding box center [500, 90] width 52 height 25
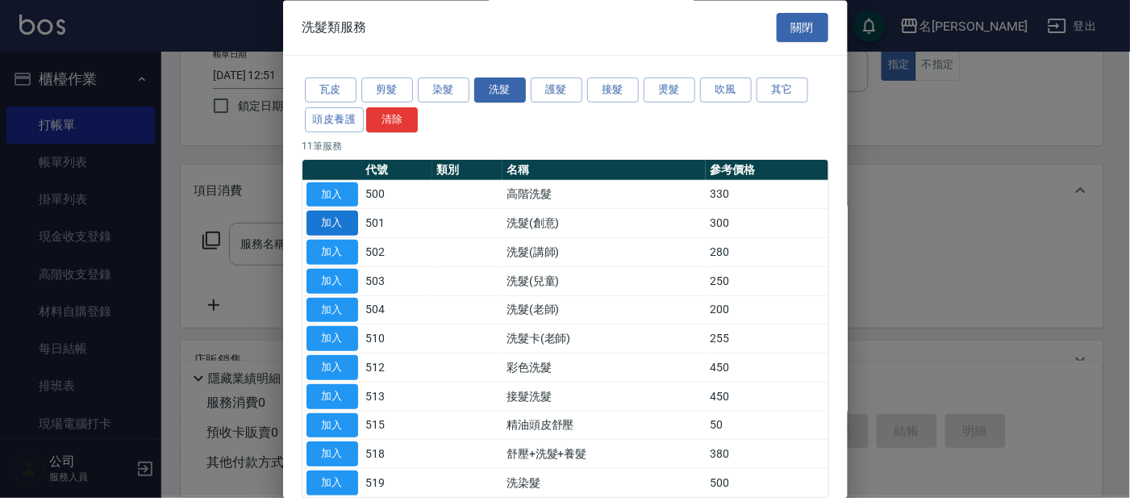
click at [341, 221] on button "加入" at bounding box center [333, 223] width 52 height 25
type input "洗髮(創意)(501)"
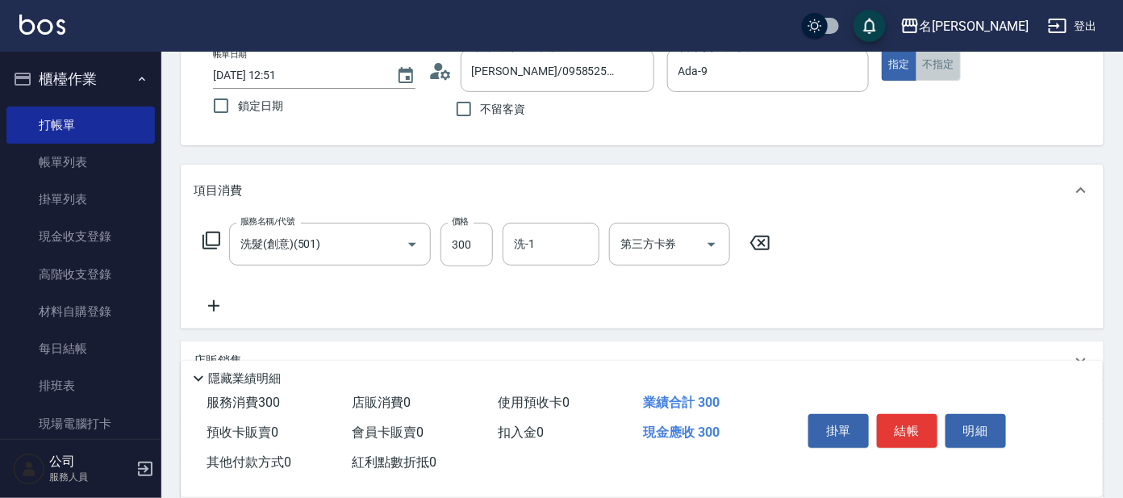
click at [948, 69] on button "不指定" at bounding box center [938, 64] width 45 height 31
drag, startPoint x: 906, startPoint y: 424, endPoint x: 891, endPoint y: 416, distance: 17.0
click at [905, 424] on button "結帳" at bounding box center [907, 431] width 61 height 34
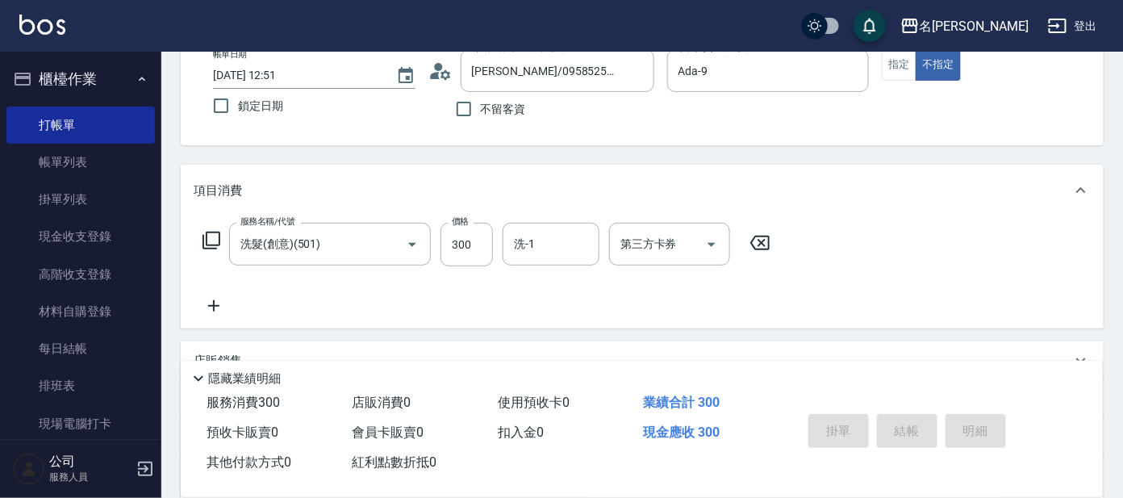
type input "[DATE] 12:53"
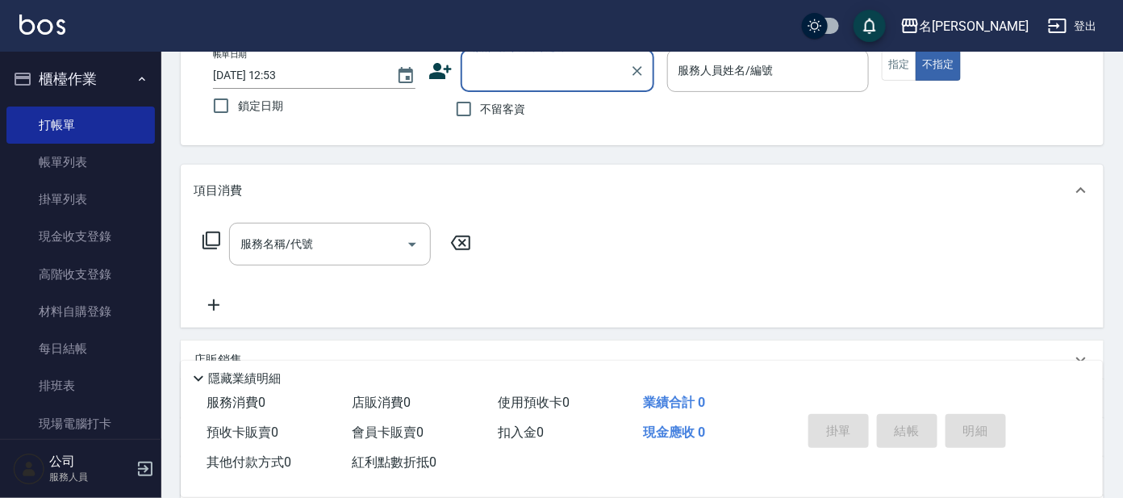
drag, startPoint x: 77, startPoint y: 166, endPoint x: 343, endPoint y: 232, distance: 273.4
click at [77, 166] on link "帳單列表" at bounding box center [80, 162] width 148 height 37
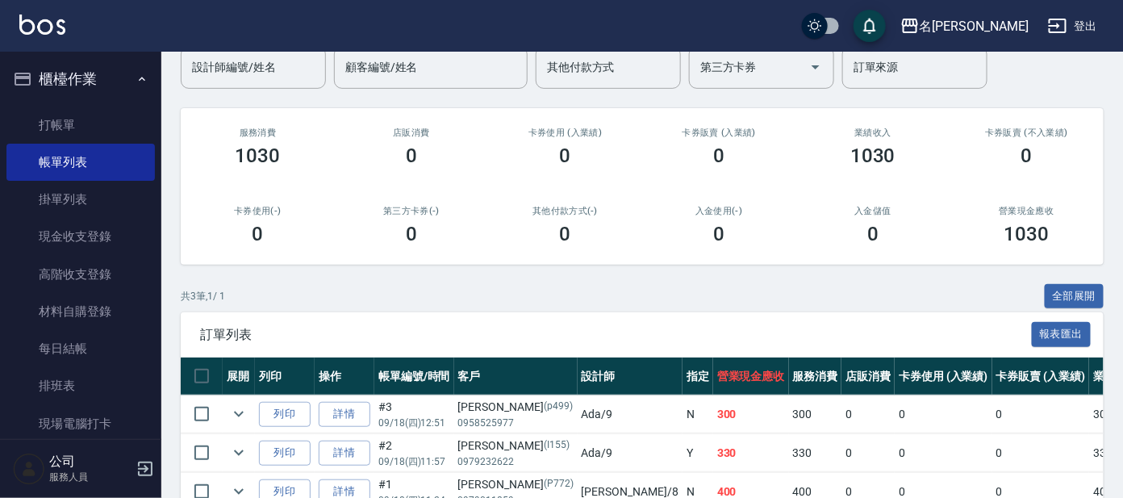
scroll to position [201, 0]
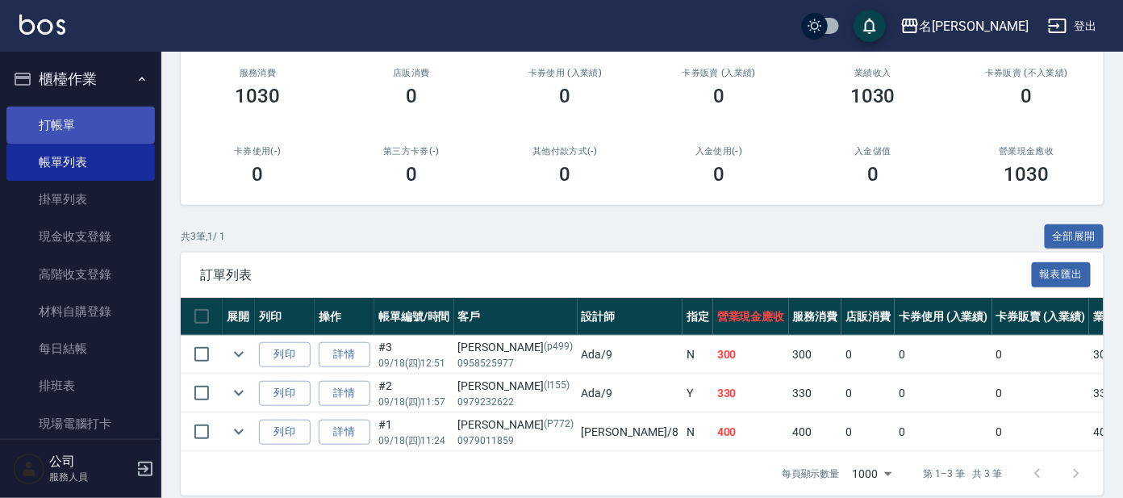
click at [96, 126] on link "打帳單" at bounding box center [80, 125] width 148 height 37
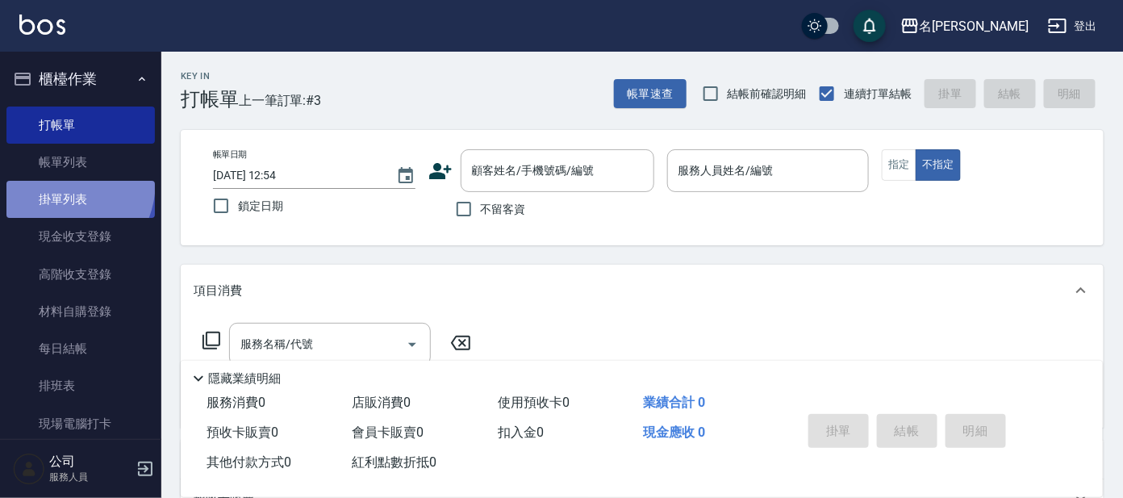
click at [49, 181] on link "掛單列表" at bounding box center [80, 199] width 148 height 37
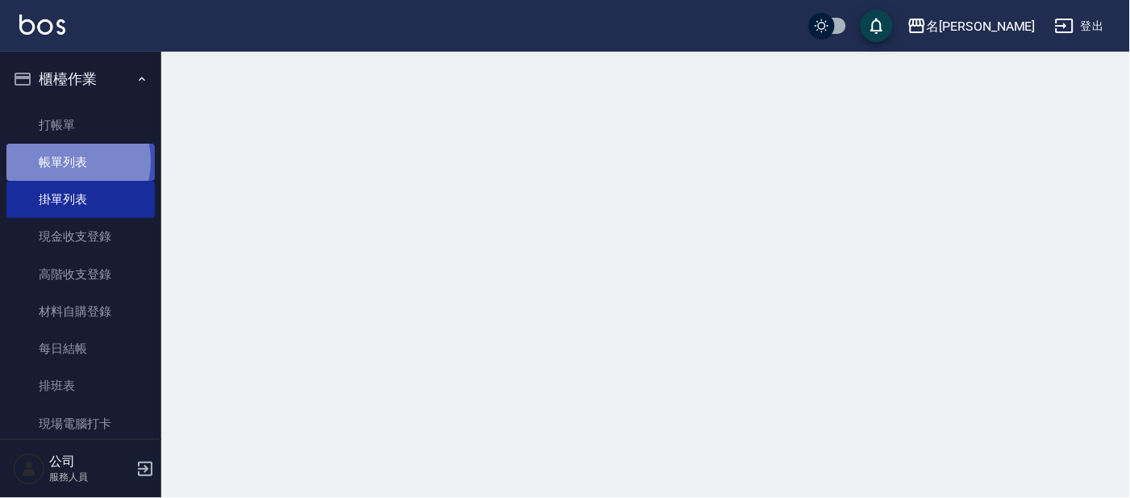
click at [56, 161] on link "帳單列表" at bounding box center [80, 162] width 148 height 37
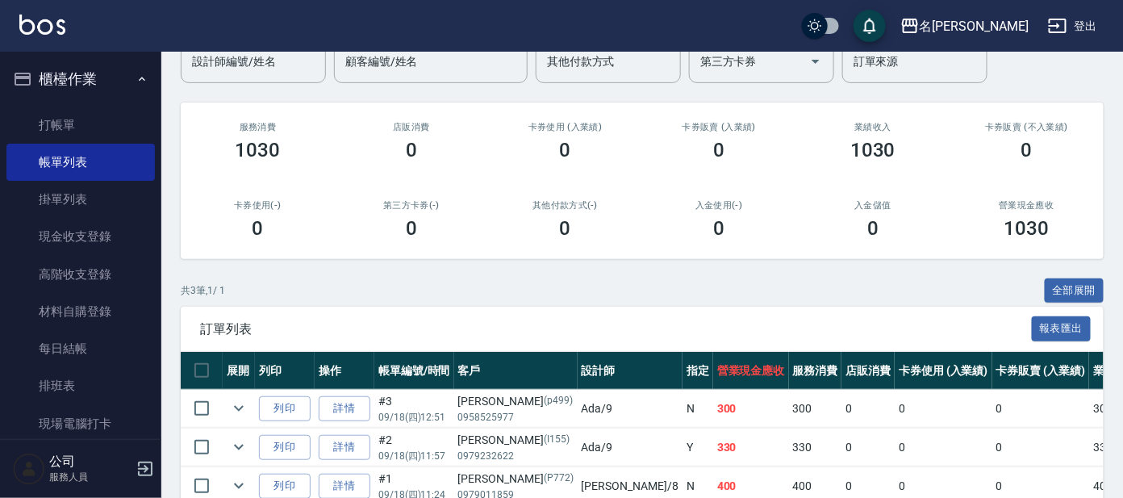
scroll to position [201, 0]
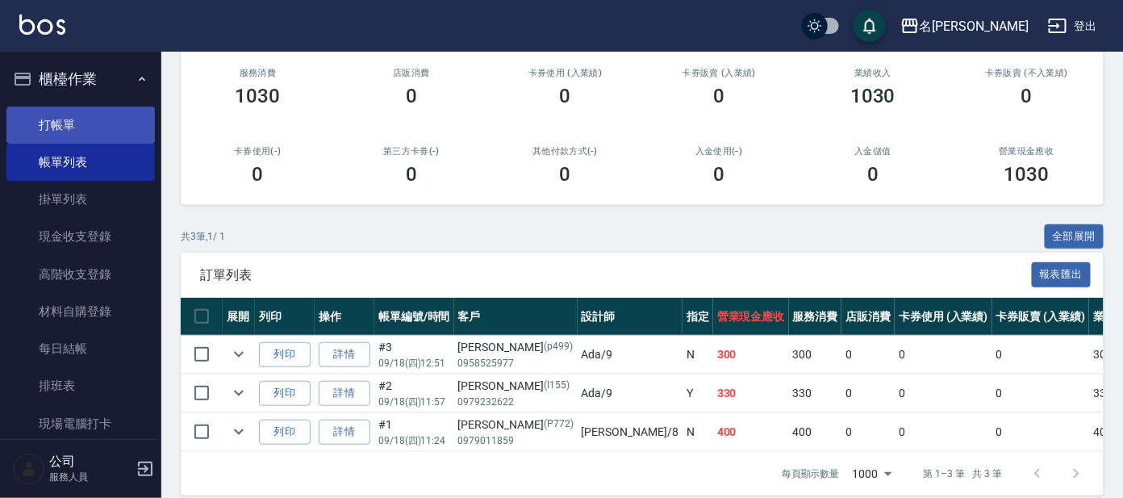
drag, startPoint x: 65, startPoint y: 119, endPoint x: 81, endPoint y: 125, distance: 17.9
click at [67, 119] on link "打帳單" at bounding box center [80, 125] width 148 height 37
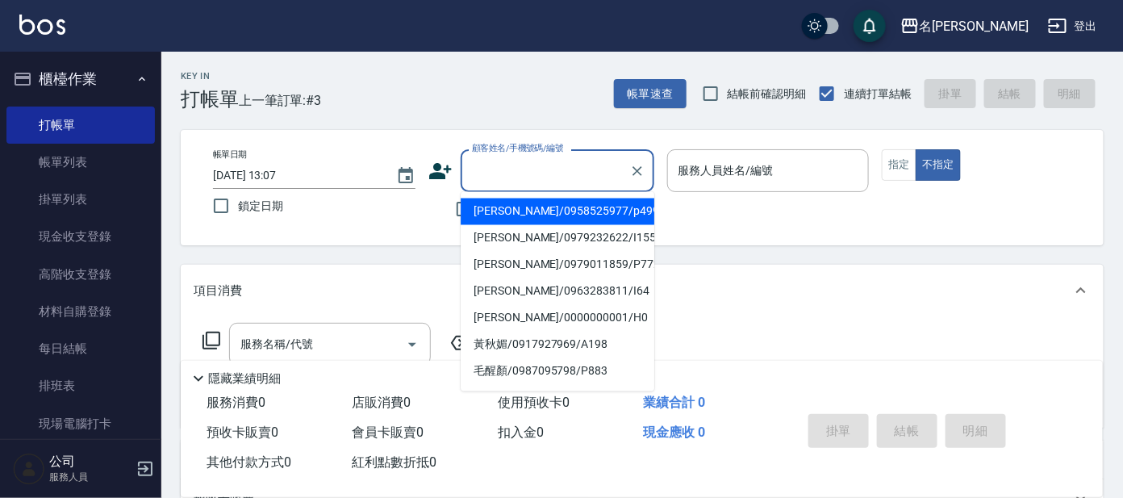
click at [506, 166] on input "顧客姓名/手機號碼/編號" at bounding box center [545, 171] width 155 height 28
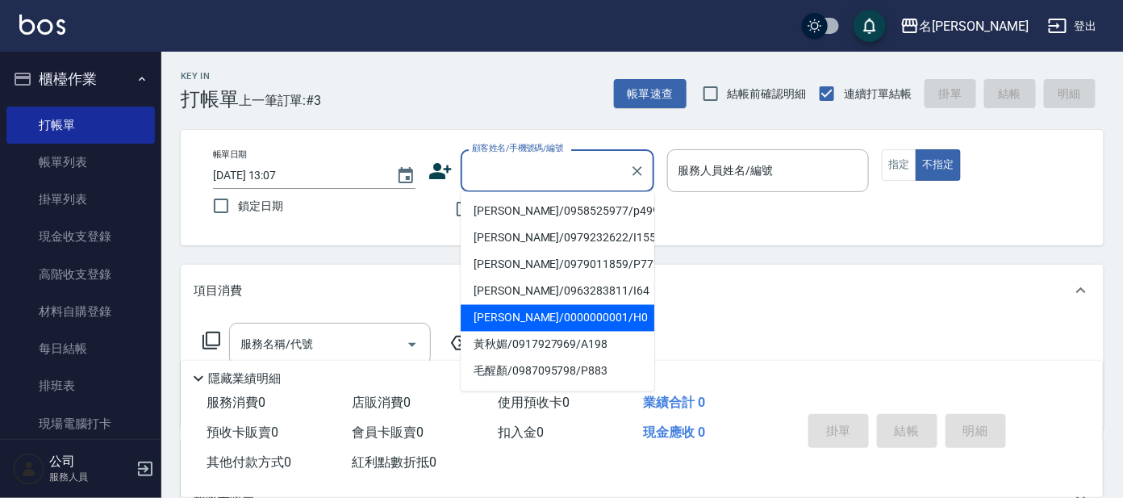
click at [541, 318] on li "[PERSON_NAME]/0000000001/H0" at bounding box center [558, 318] width 194 height 27
type input "[PERSON_NAME]/0000000001/H0"
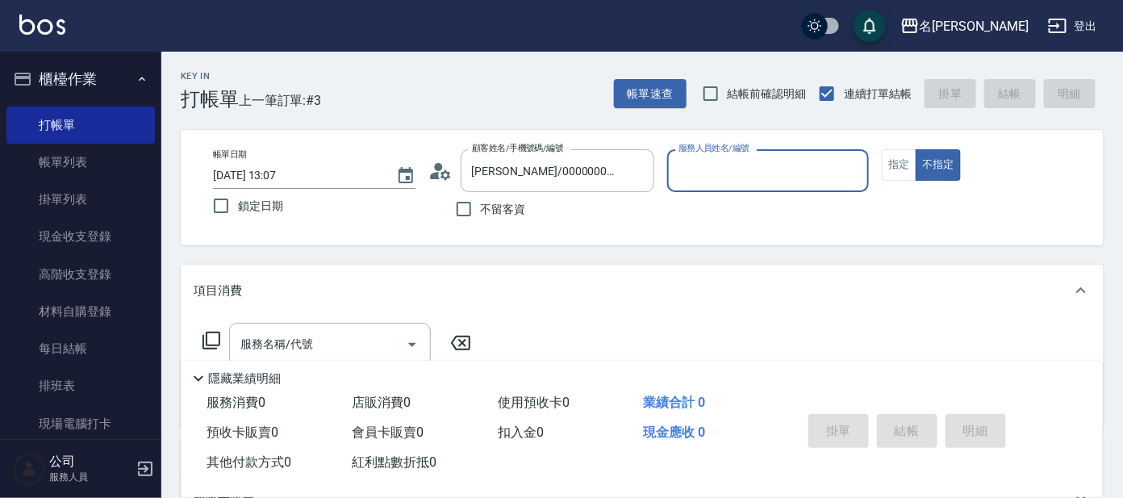
type input "[PERSON_NAME]-8"
click at [369, 349] on input "服務名稱/代號" at bounding box center [317, 344] width 163 height 28
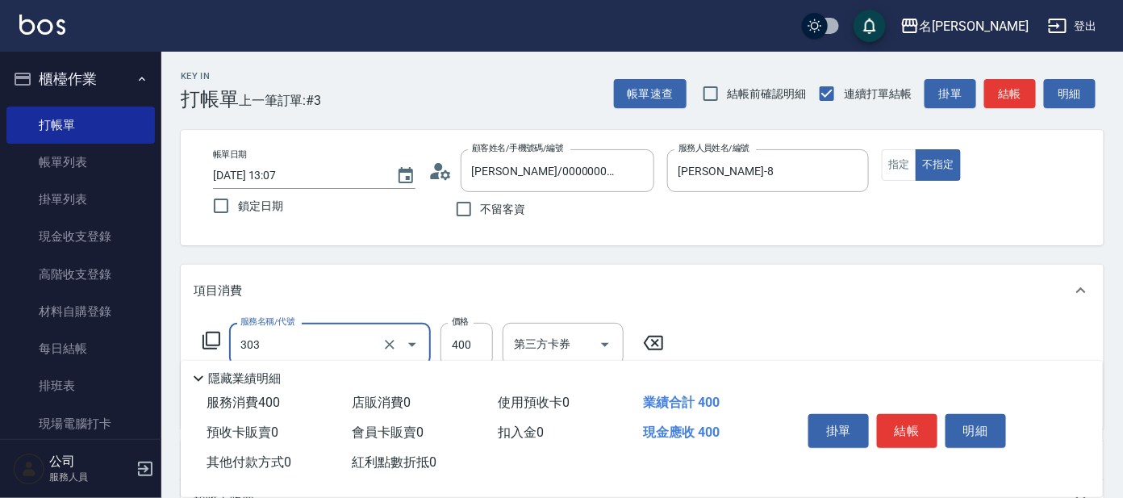
type input "剪髮C級設計師(303)"
type input "450"
click at [888, 168] on button "指定" at bounding box center [899, 164] width 35 height 31
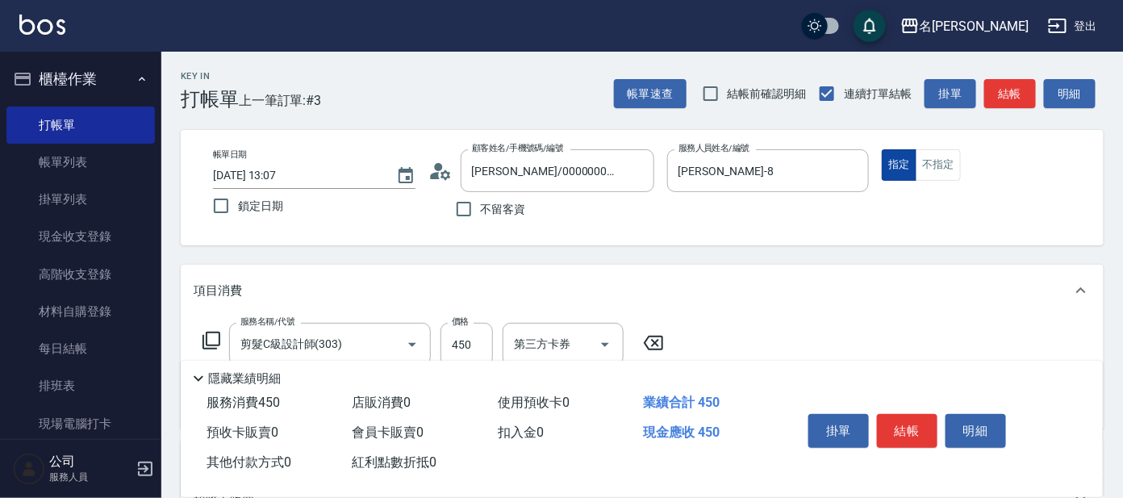
type button "true"
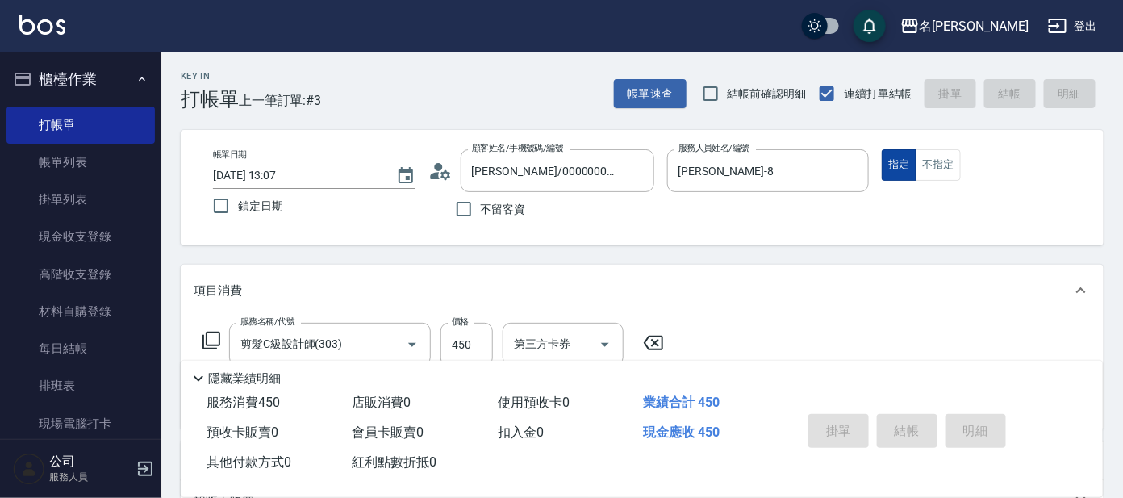
type input "[DATE] 13:08"
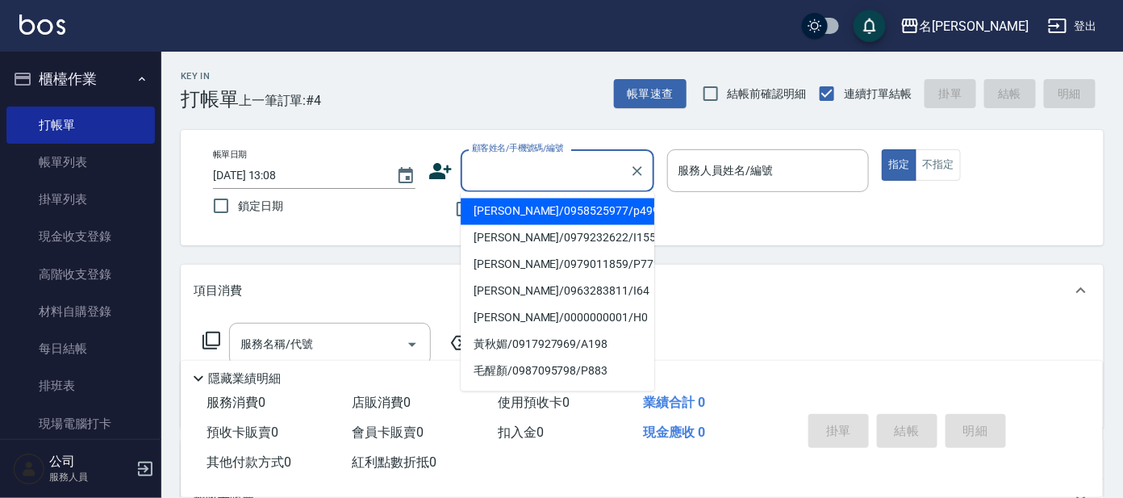
click at [540, 170] on input "顧客姓名/手機號碼/編號" at bounding box center [545, 171] width 155 height 28
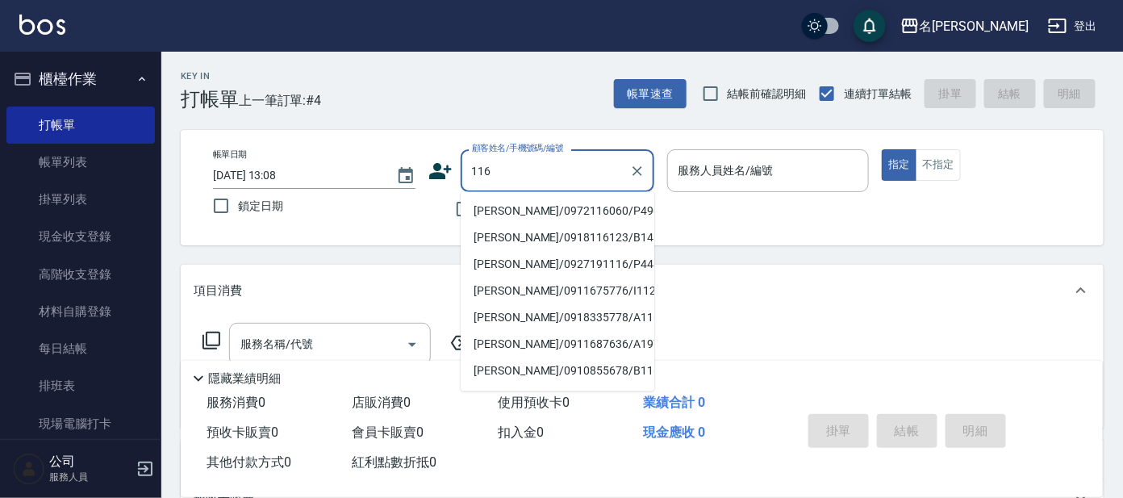
click at [466, 173] on div "116 顧客姓名/手機號碼/編號" at bounding box center [558, 170] width 194 height 43
click at [468, 169] on input "116" at bounding box center [545, 171] width 155 height 28
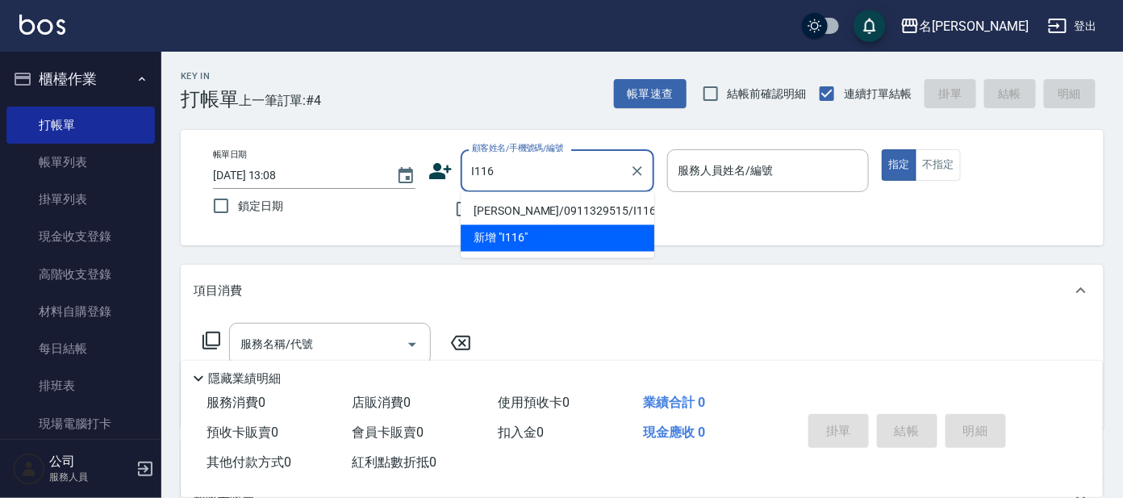
click at [488, 209] on li "[PERSON_NAME]/0911329515/I116" at bounding box center [558, 211] width 194 height 27
type input "[PERSON_NAME]/0911329515/I116"
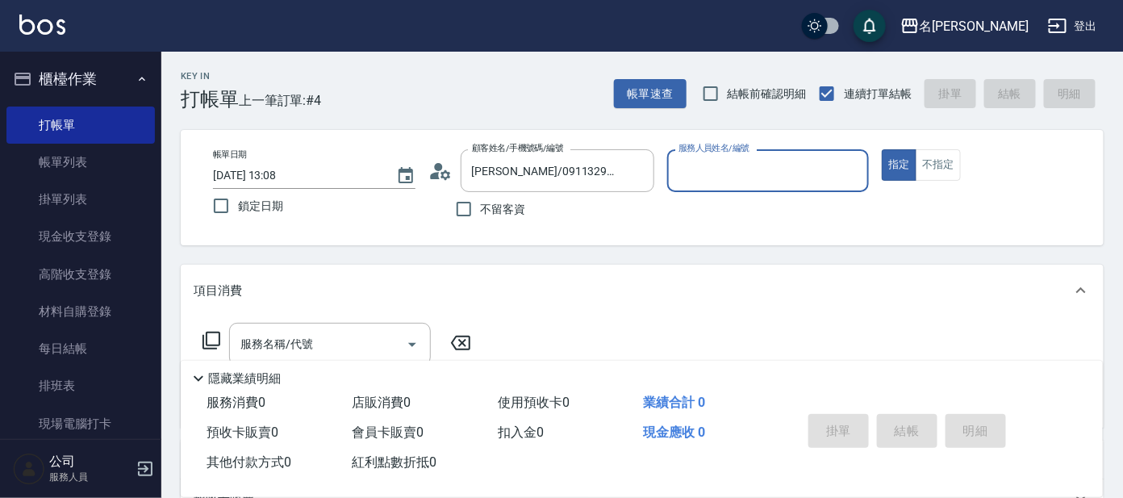
type input "Ada-9"
click at [208, 341] on icon at bounding box center [211, 340] width 19 height 19
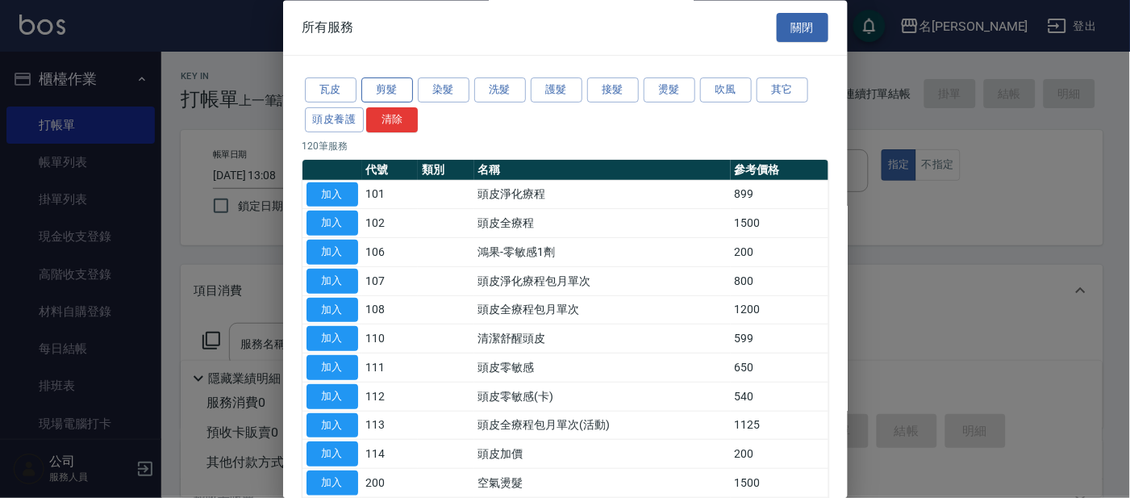
click at [387, 90] on button "剪髮" at bounding box center [387, 90] width 52 height 25
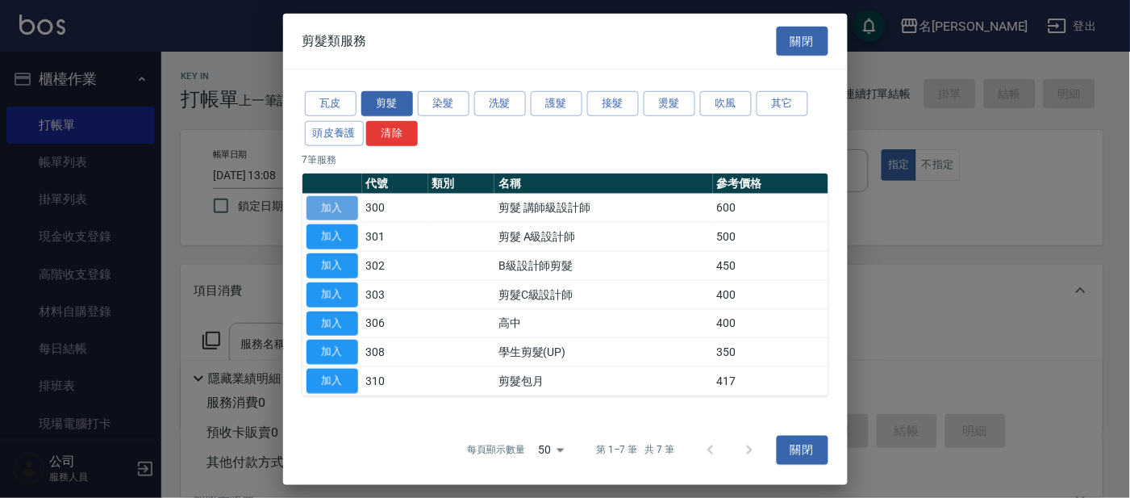
click at [345, 211] on button "加入" at bounding box center [333, 207] width 52 height 25
type input "剪髮 講師級設計師(300)"
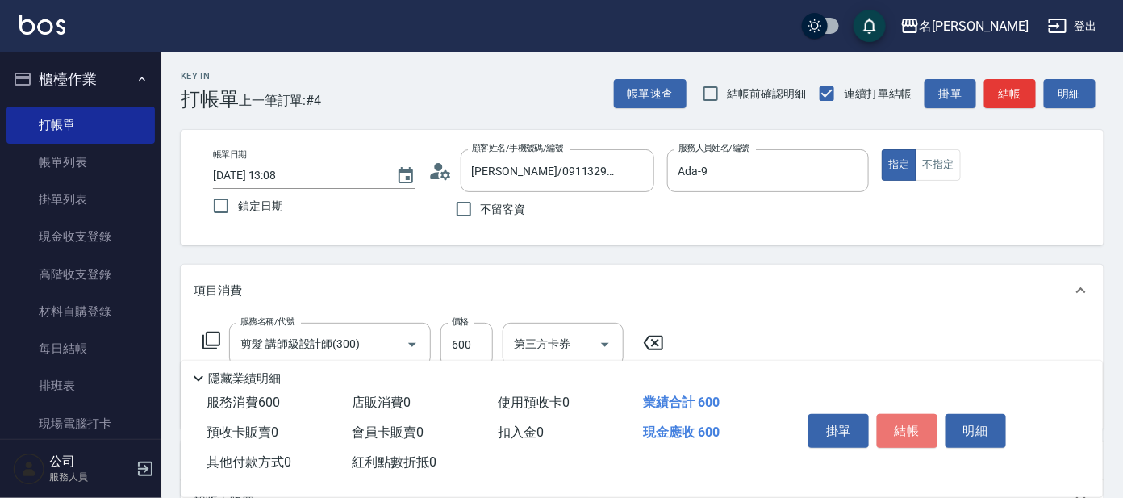
click at [917, 427] on button "結帳" at bounding box center [907, 431] width 61 height 34
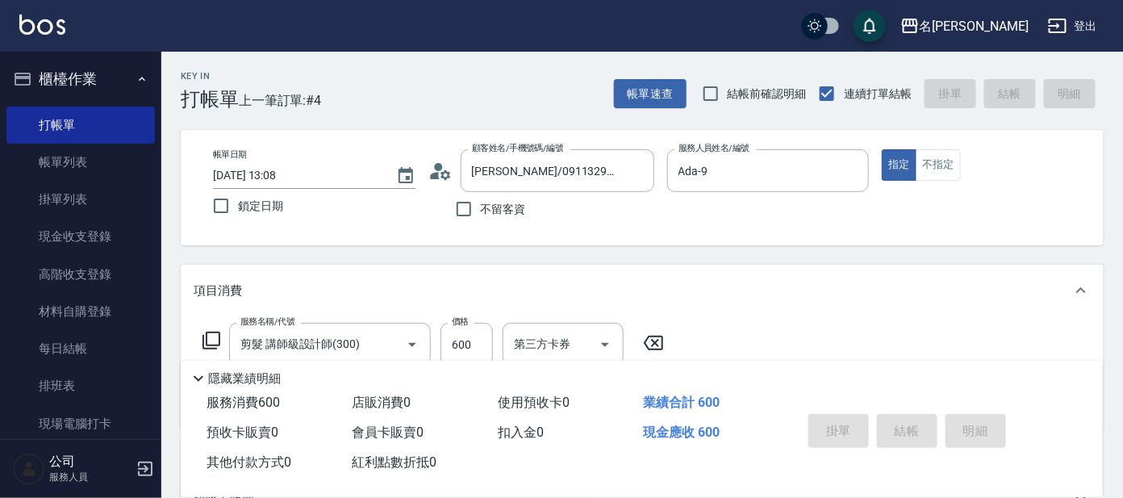
type input "[DATE] 13:32"
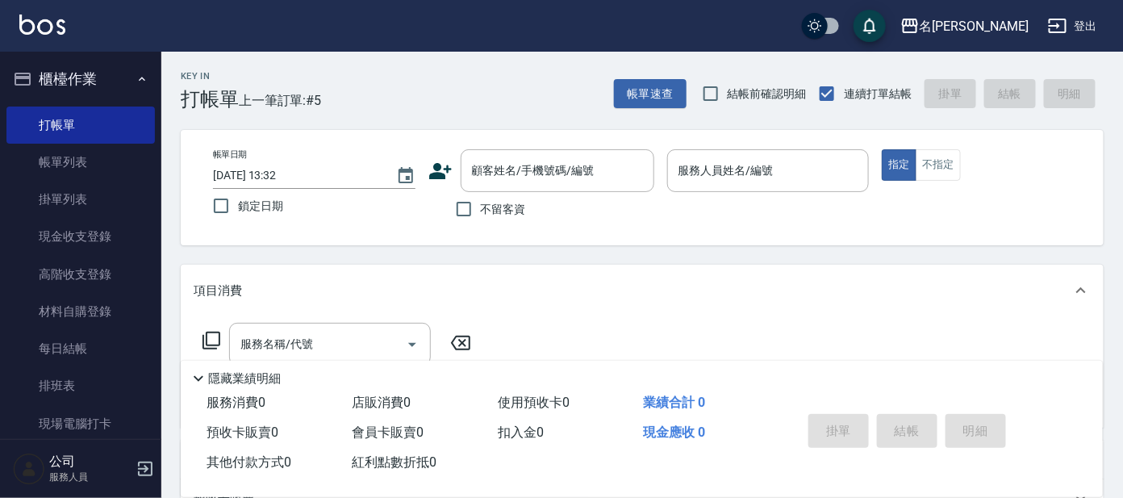
click at [444, 173] on icon at bounding box center [440, 171] width 24 height 24
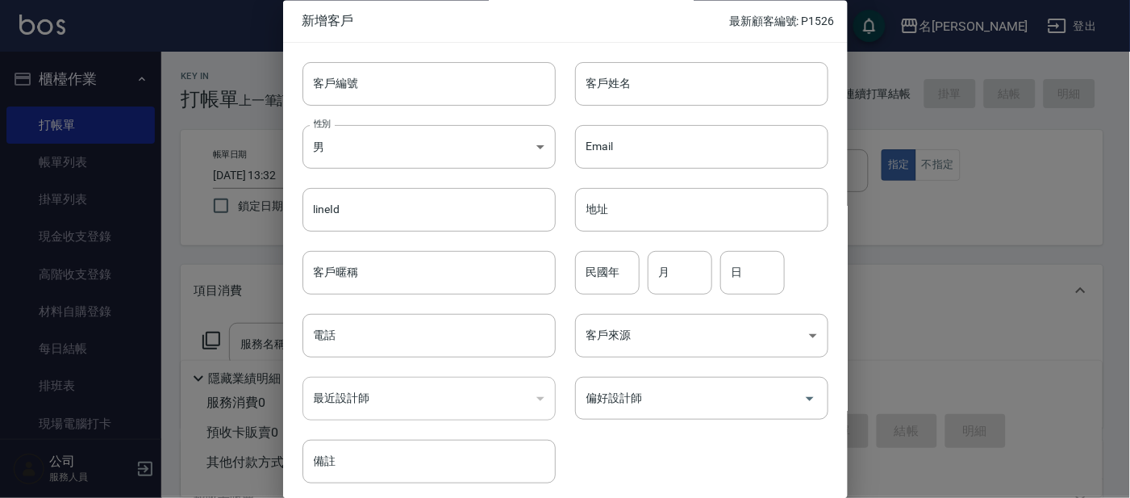
drag, startPoint x: 927, startPoint y: 330, endPoint x: 938, endPoint y: 307, distance: 25.6
click at [928, 329] on div at bounding box center [565, 249] width 1130 height 498
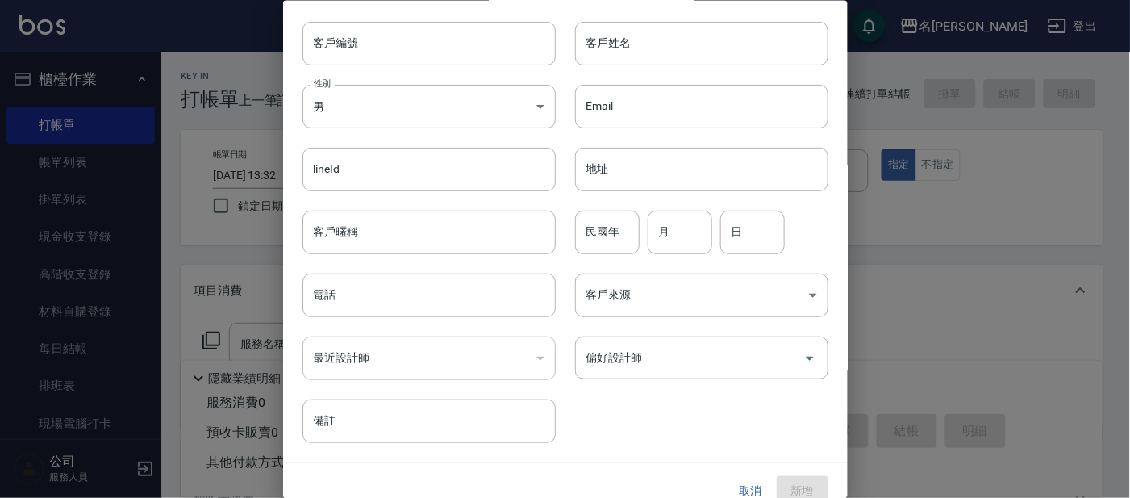
scroll to position [61, 0]
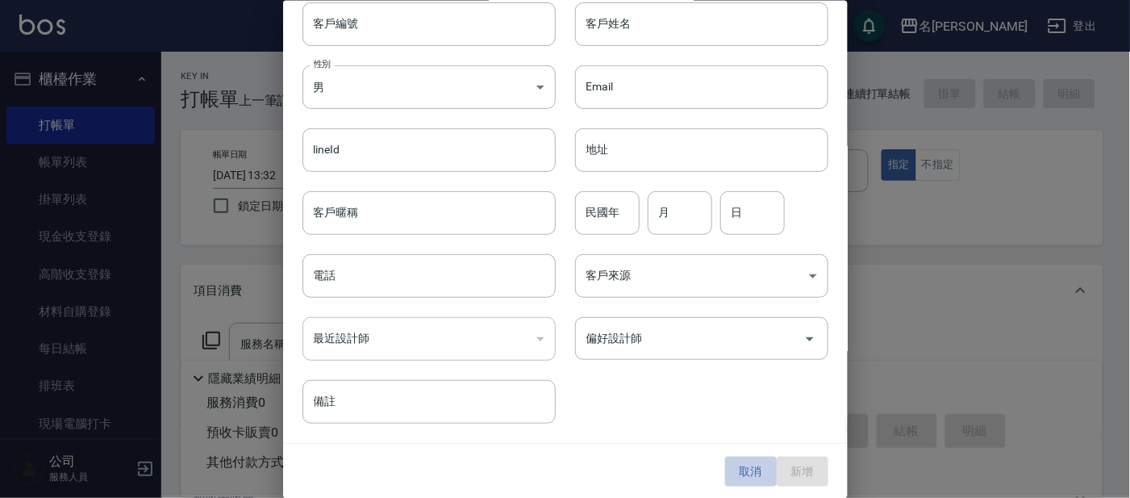
click at [732, 458] on button "取消" at bounding box center [751, 472] width 52 height 30
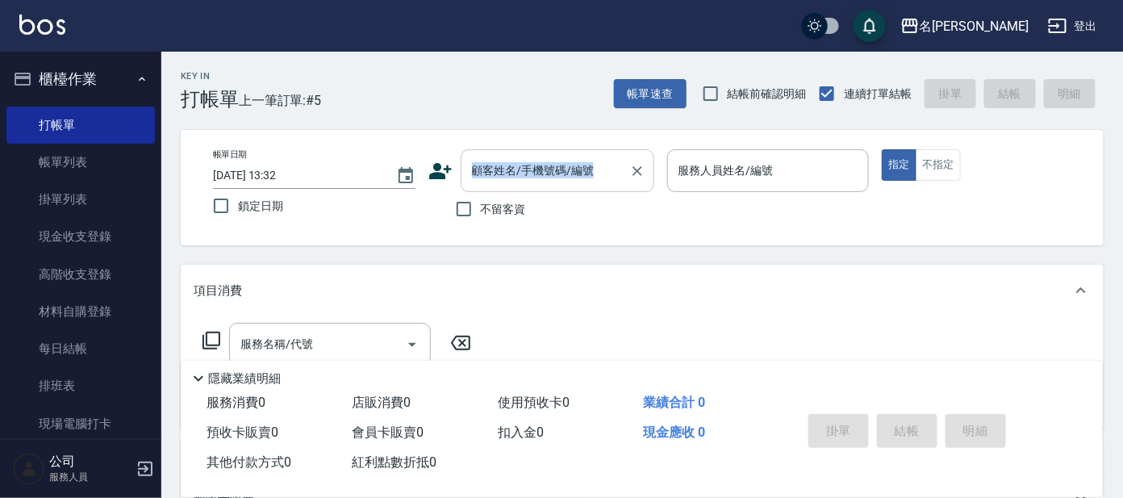
click at [546, 177] on div "帳單日期 [DATE] 13:32 鎖定日期 顧客姓名/手機號碼/編號 顧客姓名/手機號碼/編號 不留客資 服務人員姓名/編號 服務人員姓名/編號 指定 不指定" at bounding box center [642, 187] width 923 height 115
click at [582, 185] on div "顧客姓名/手機號碼/編號" at bounding box center [558, 170] width 194 height 43
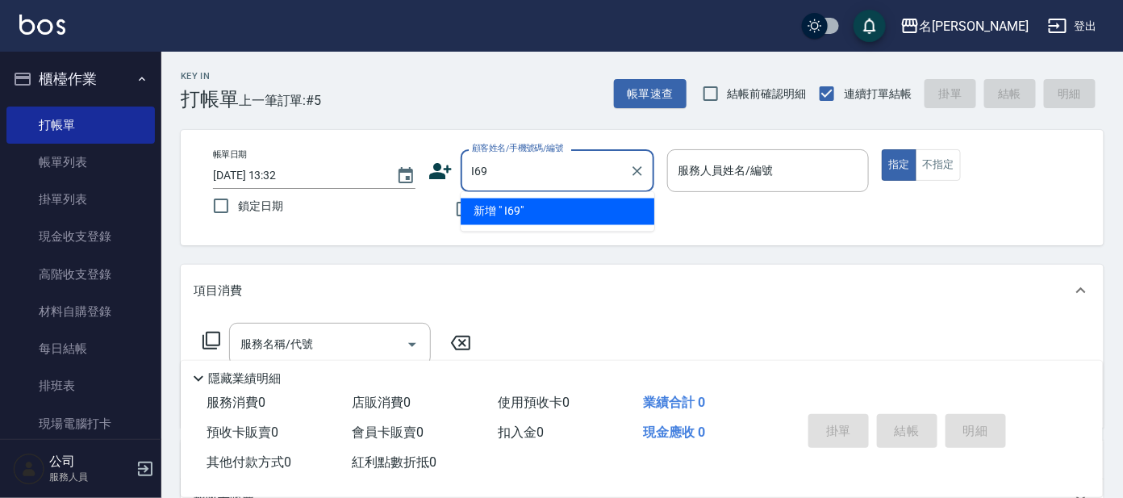
click at [520, 170] on input "I69" at bounding box center [545, 171] width 155 height 28
click at [478, 173] on input "I69" at bounding box center [545, 171] width 155 height 28
click at [466, 169] on div "I69 顧客姓名/手機號碼/編號" at bounding box center [558, 170] width 194 height 43
click at [470, 175] on input "I69" at bounding box center [545, 171] width 155 height 28
click at [474, 169] on input "I69" at bounding box center [545, 171] width 155 height 28
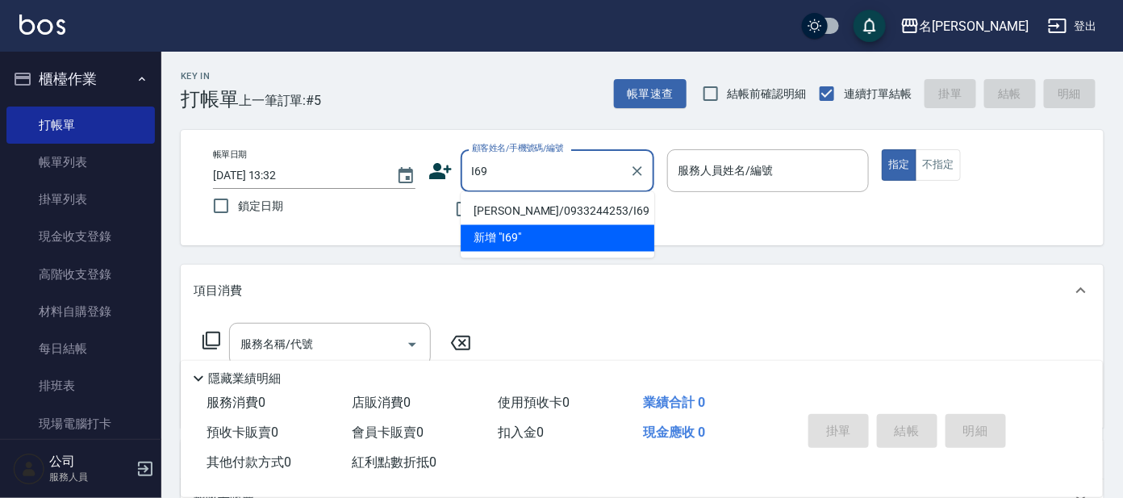
click at [534, 206] on li "[PERSON_NAME]/0933244253/I69" at bounding box center [558, 211] width 194 height 27
type input "[PERSON_NAME]/0933244253/I69"
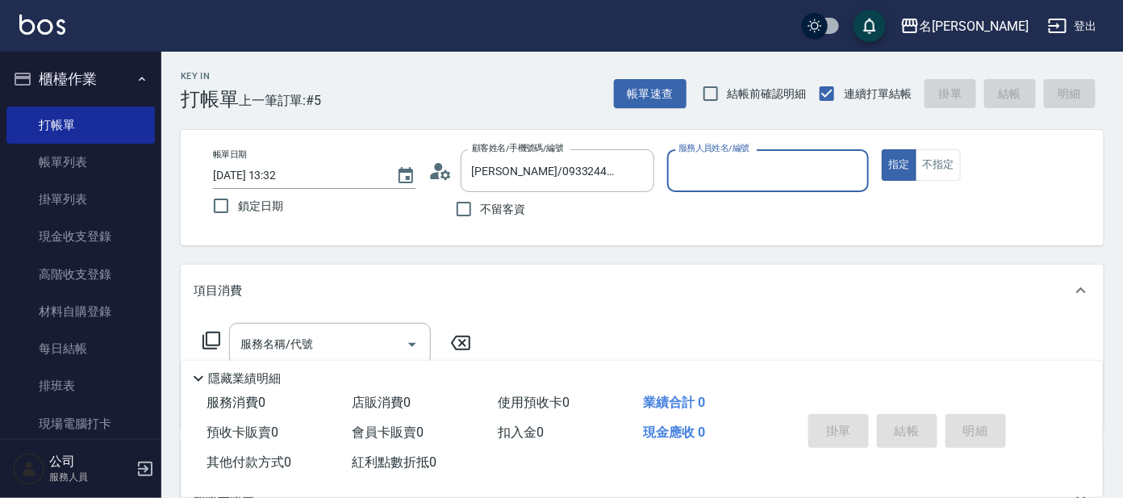
type input "Ada-9"
click at [446, 173] on icon at bounding box center [440, 171] width 24 height 24
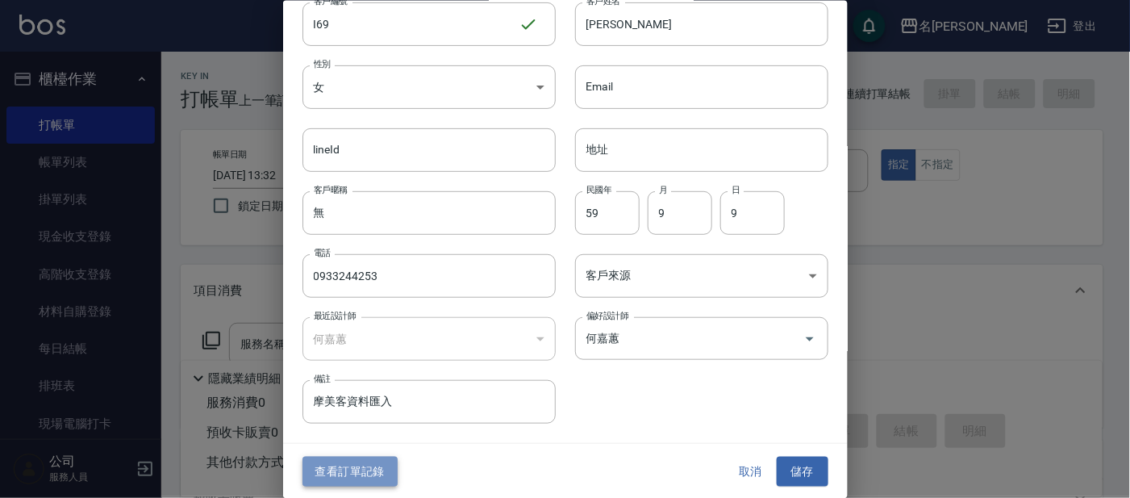
click at [370, 465] on button "查看訂單記錄" at bounding box center [350, 472] width 95 height 30
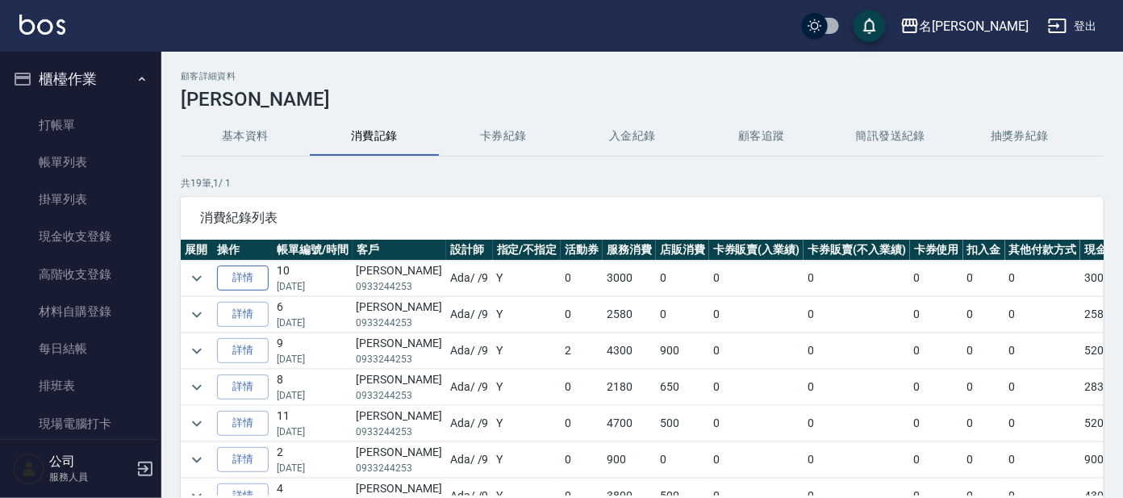
click at [257, 270] on link "詳情" at bounding box center [243, 277] width 52 height 25
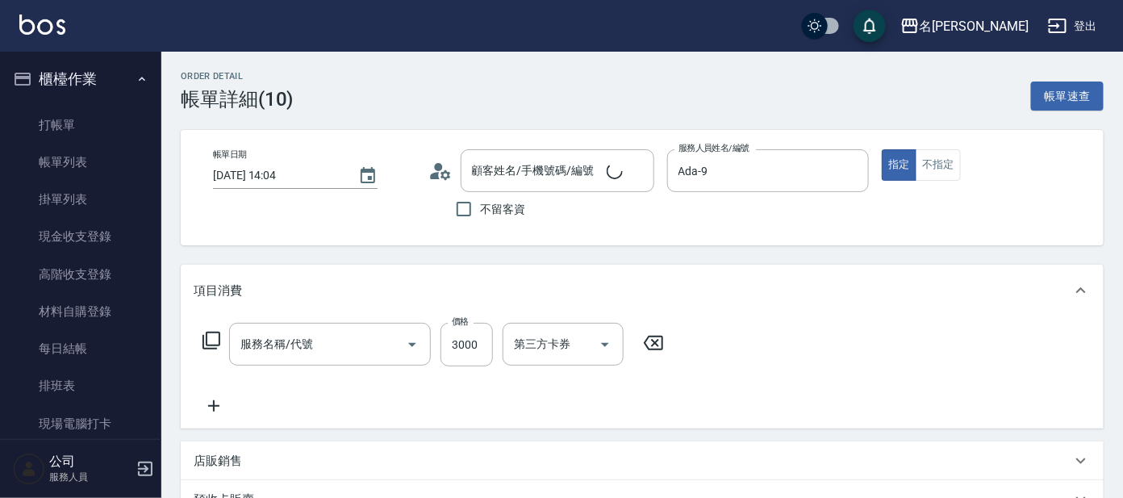
type input "[DATE] 14:04"
type input "Ada-9"
type input "[PERSON_NAME]/0933244253/I69"
type input "燙髮(206)"
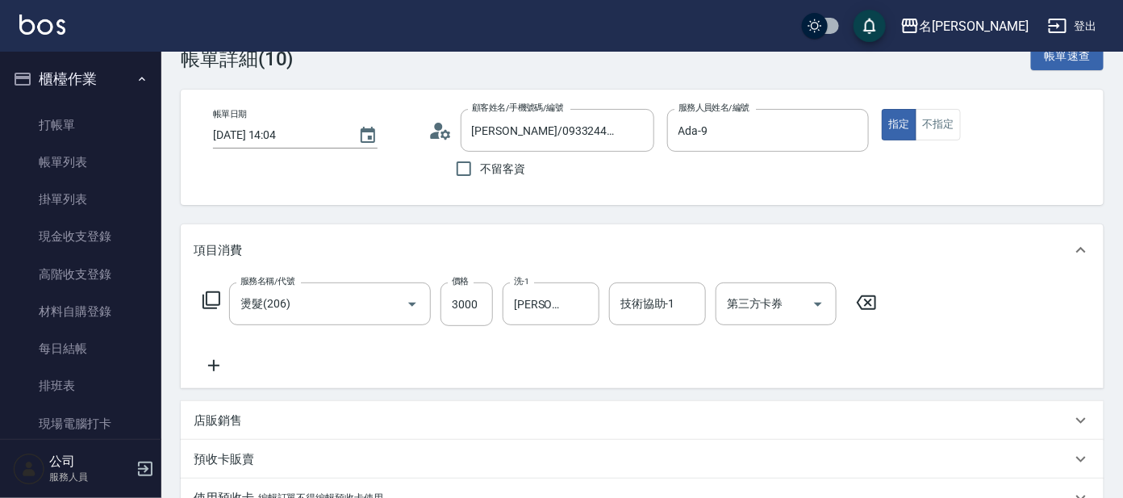
scroll to position [100, 0]
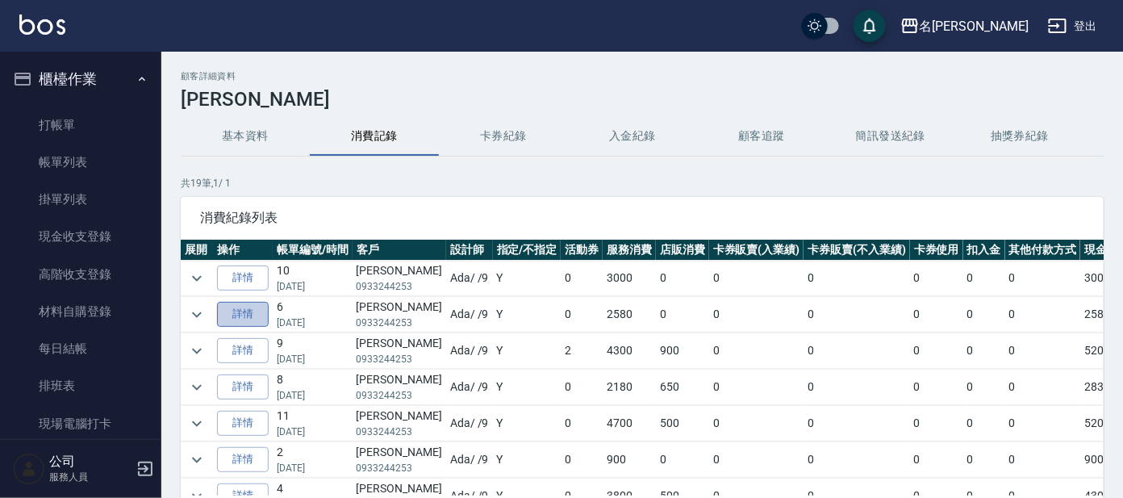
click at [232, 308] on link "詳情" at bounding box center [243, 314] width 52 height 25
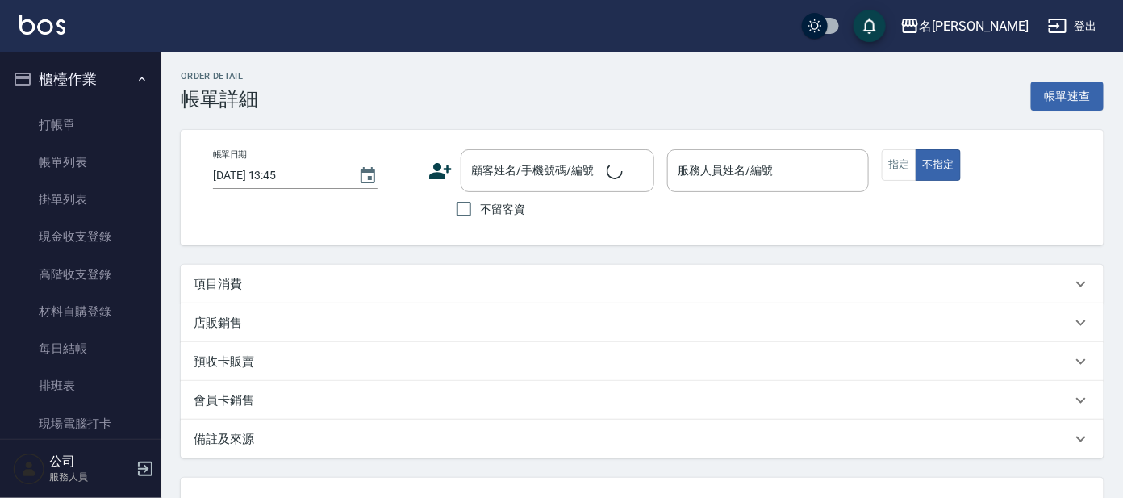
type input "[DATE] 13:17"
type input "Ada-9"
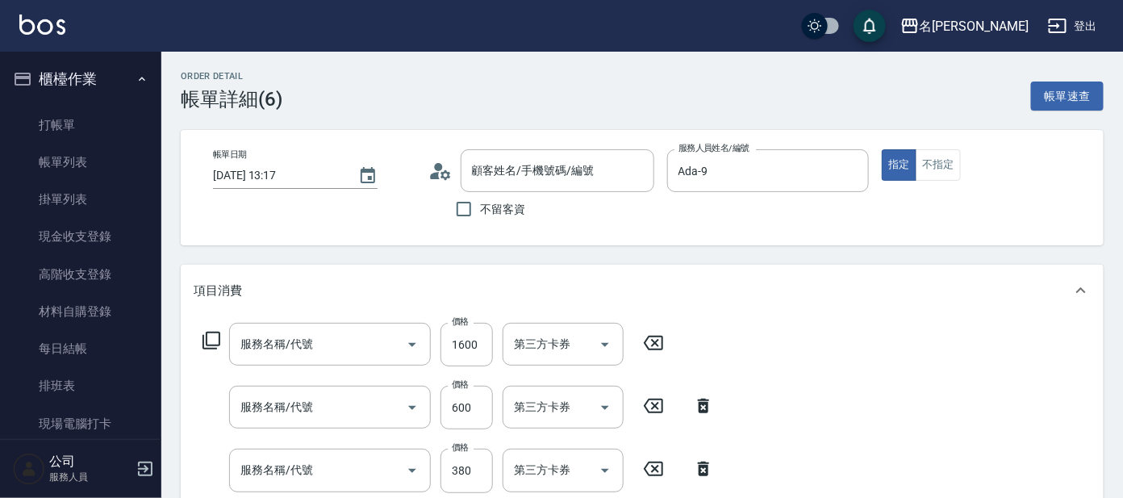
type input "[PERSON_NAME]/0933244253/I69"
type input "結構護髮(單次)(602)"
type input "剪髮 講師級設計師(300)"
type input "舒壓+洗髮+養髮(518)"
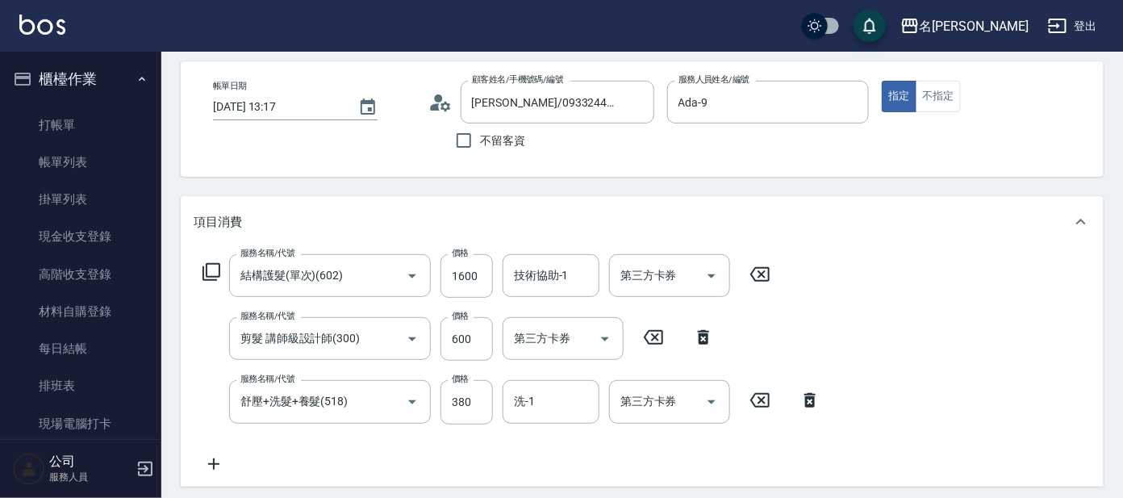
scroll to position [100, 0]
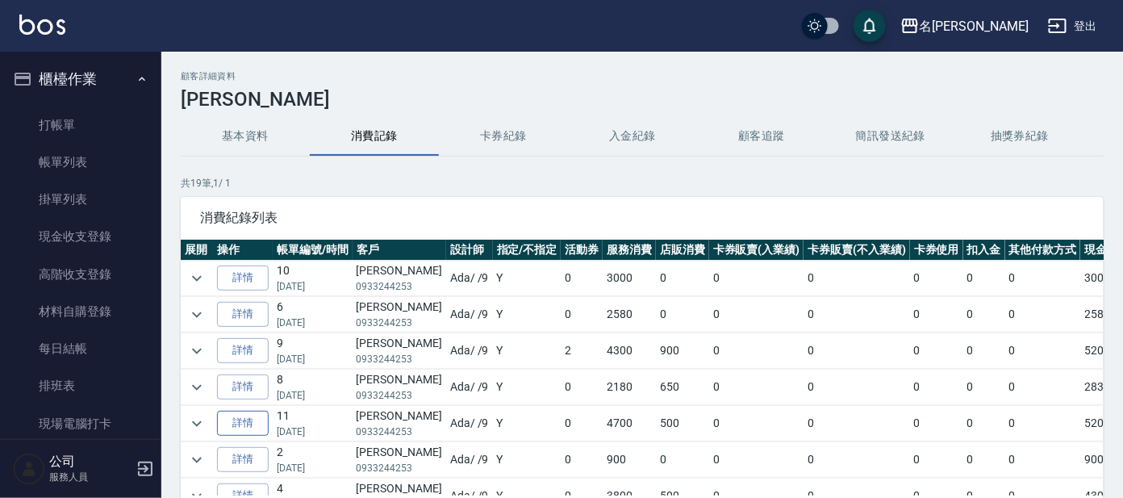
click at [254, 417] on link "詳情" at bounding box center [243, 423] width 52 height 25
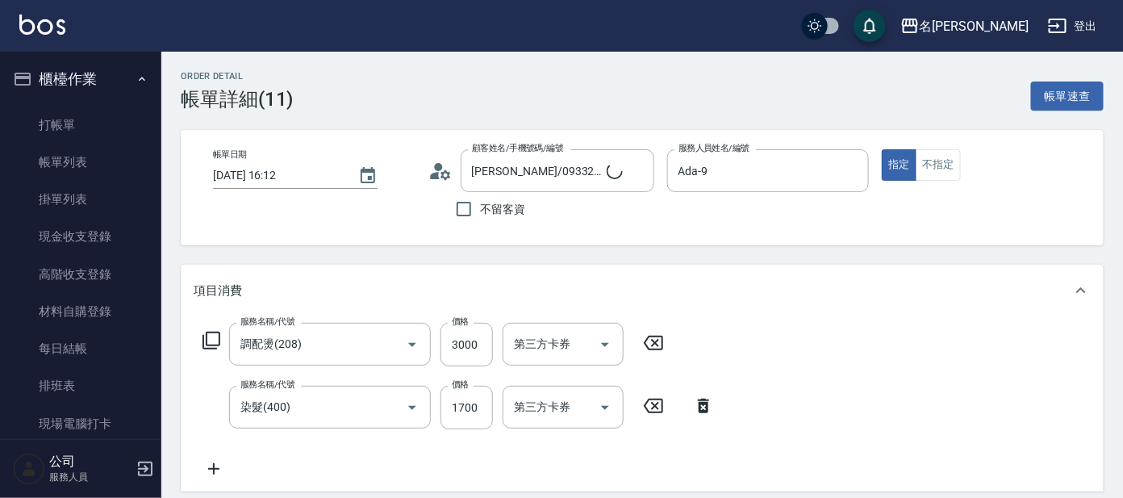
type input "[PERSON_NAME]/0933244253/I69"
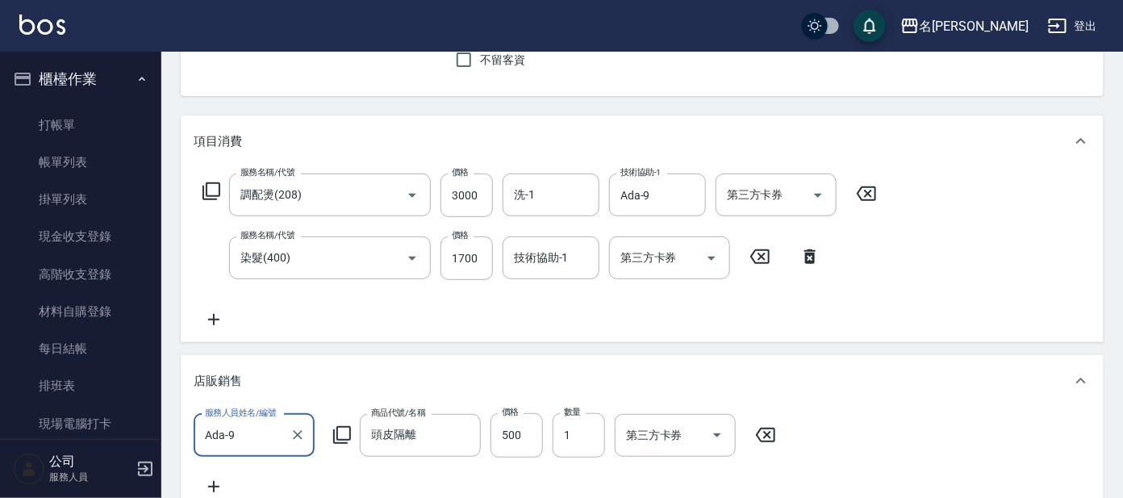
scroll to position [234, 0]
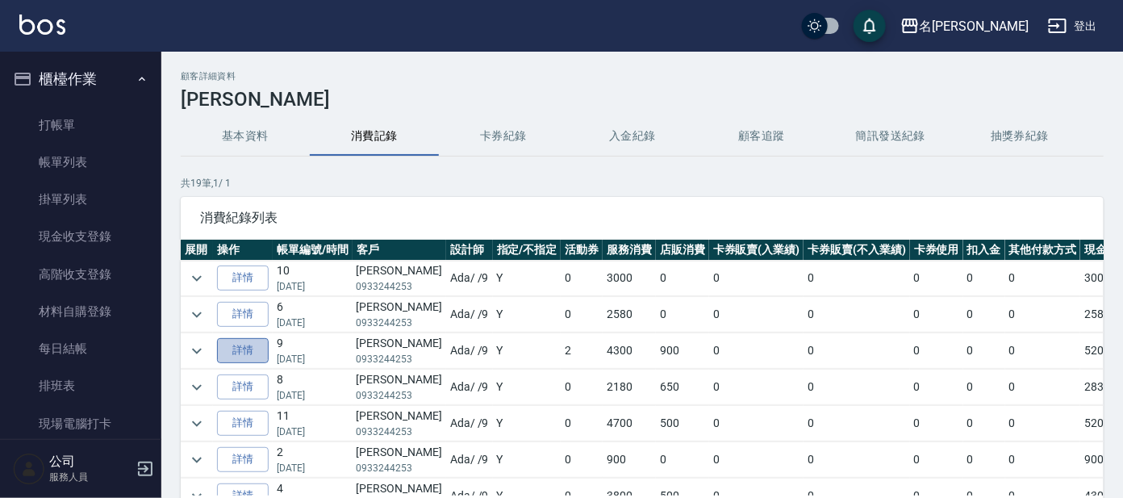
click at [257, 348] on link "詳情" at bounding box center [243, 350] width 52 height 25
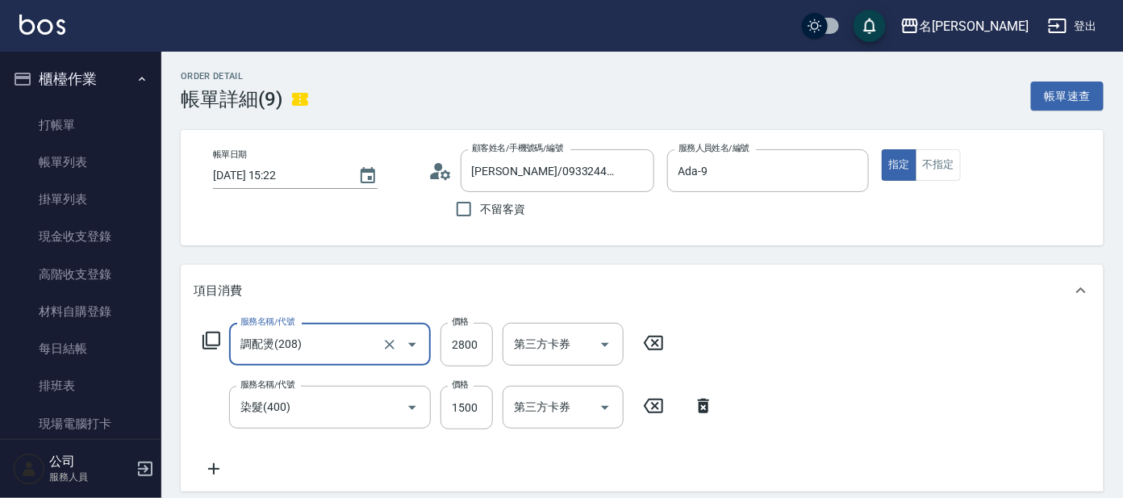
type input "[PERSON_NAME]/0933244253/I69"
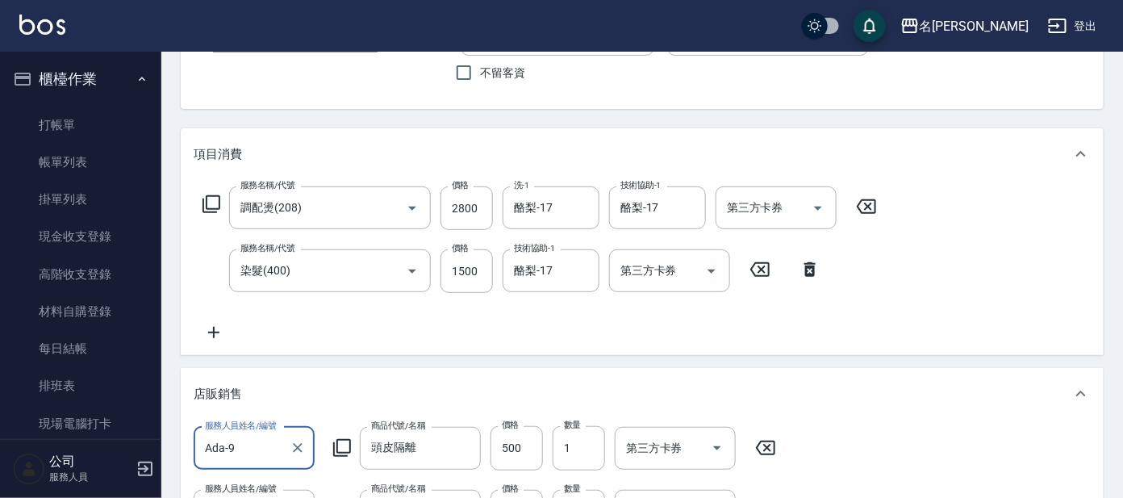
scroll to position [133, 0]
